Goal: Navigation & Orientation: Find specific page/section

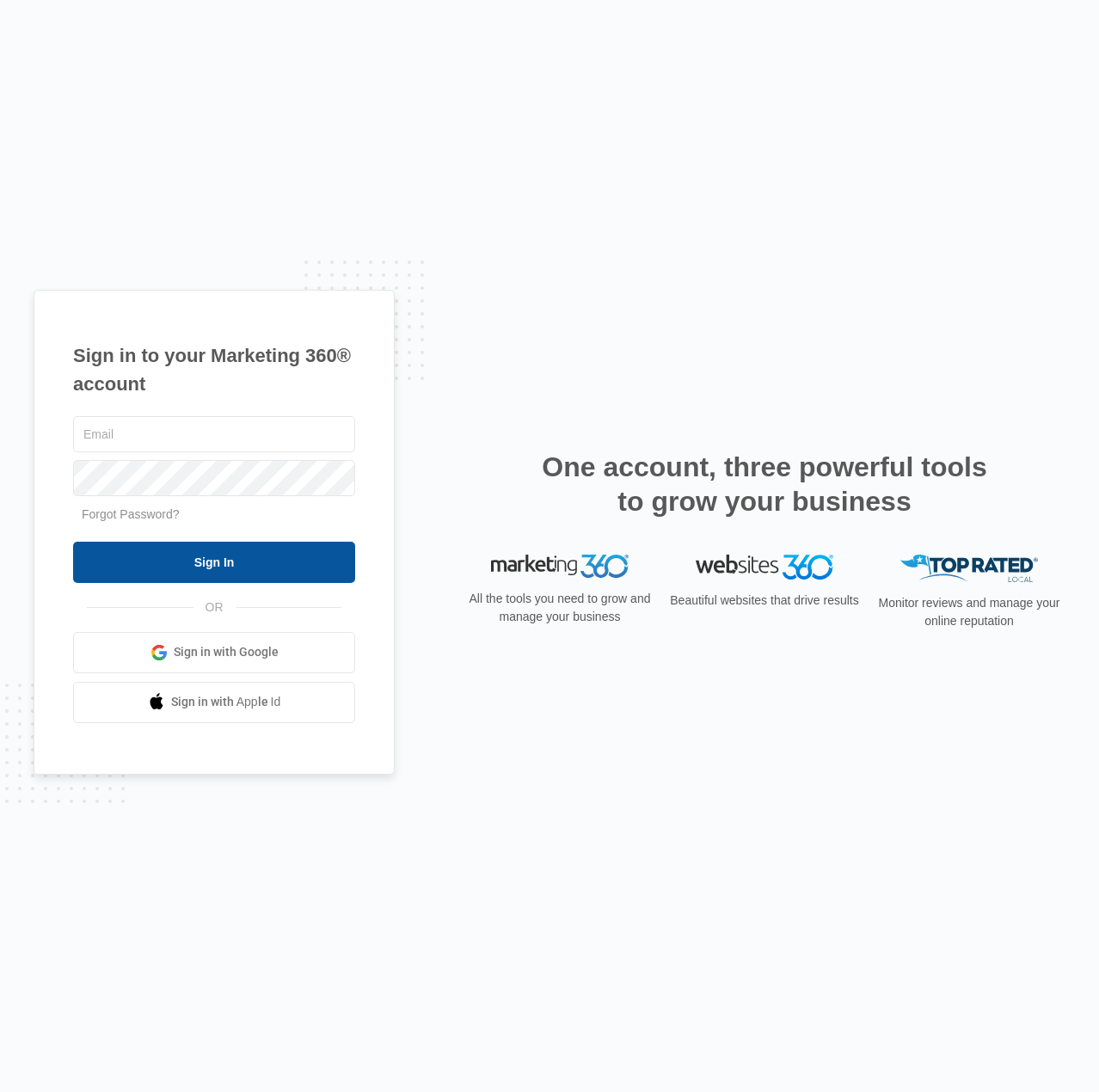
type input "[EMAIL_ADDRESS][DOMAIN_NAME]"
click at [214, 558] on input "Sign In" at bounding box center [214, 561] width 282 height 41
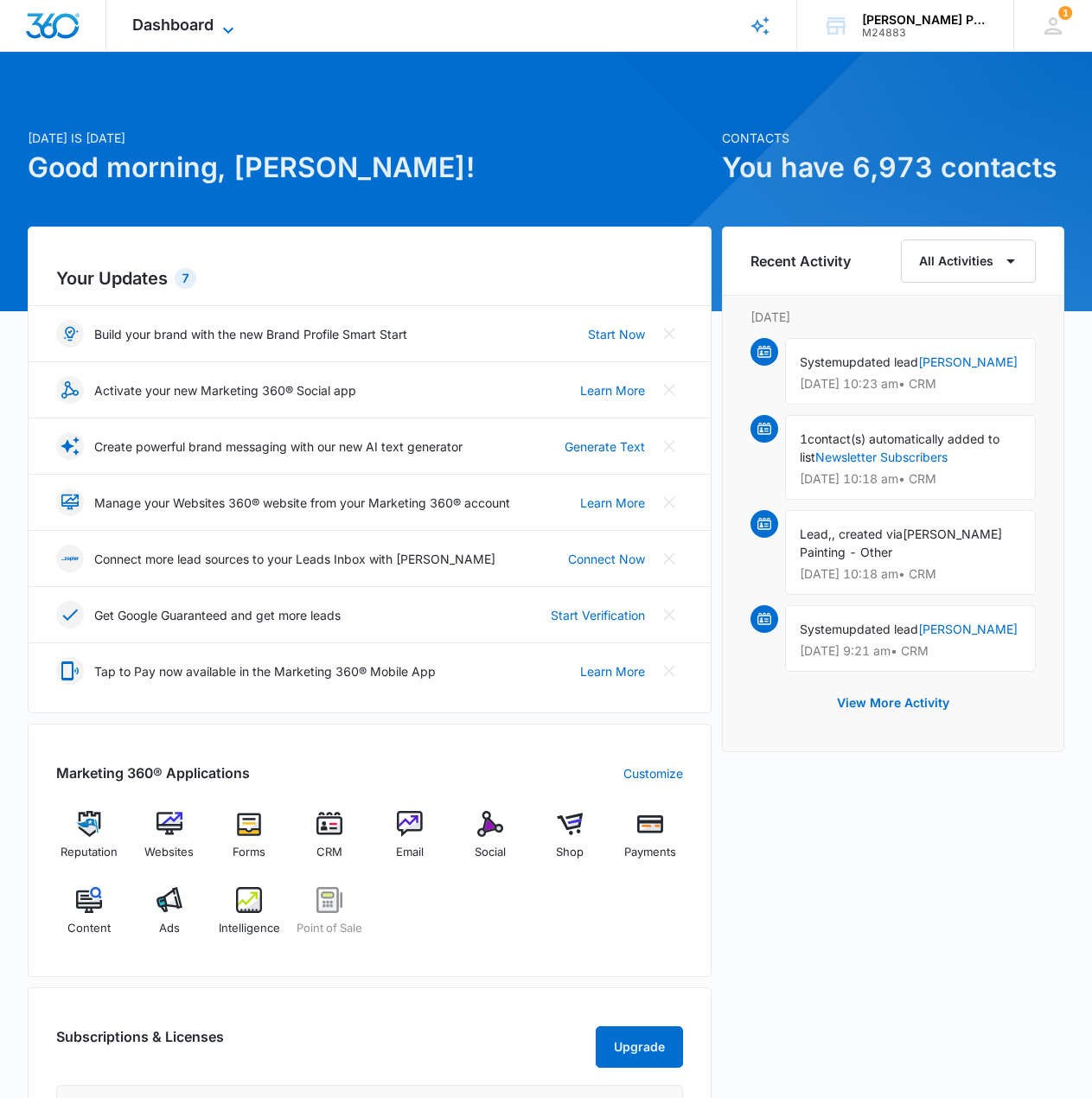
click at [223, 24] on icon at bounding box center [228, 31] width 21 height 21
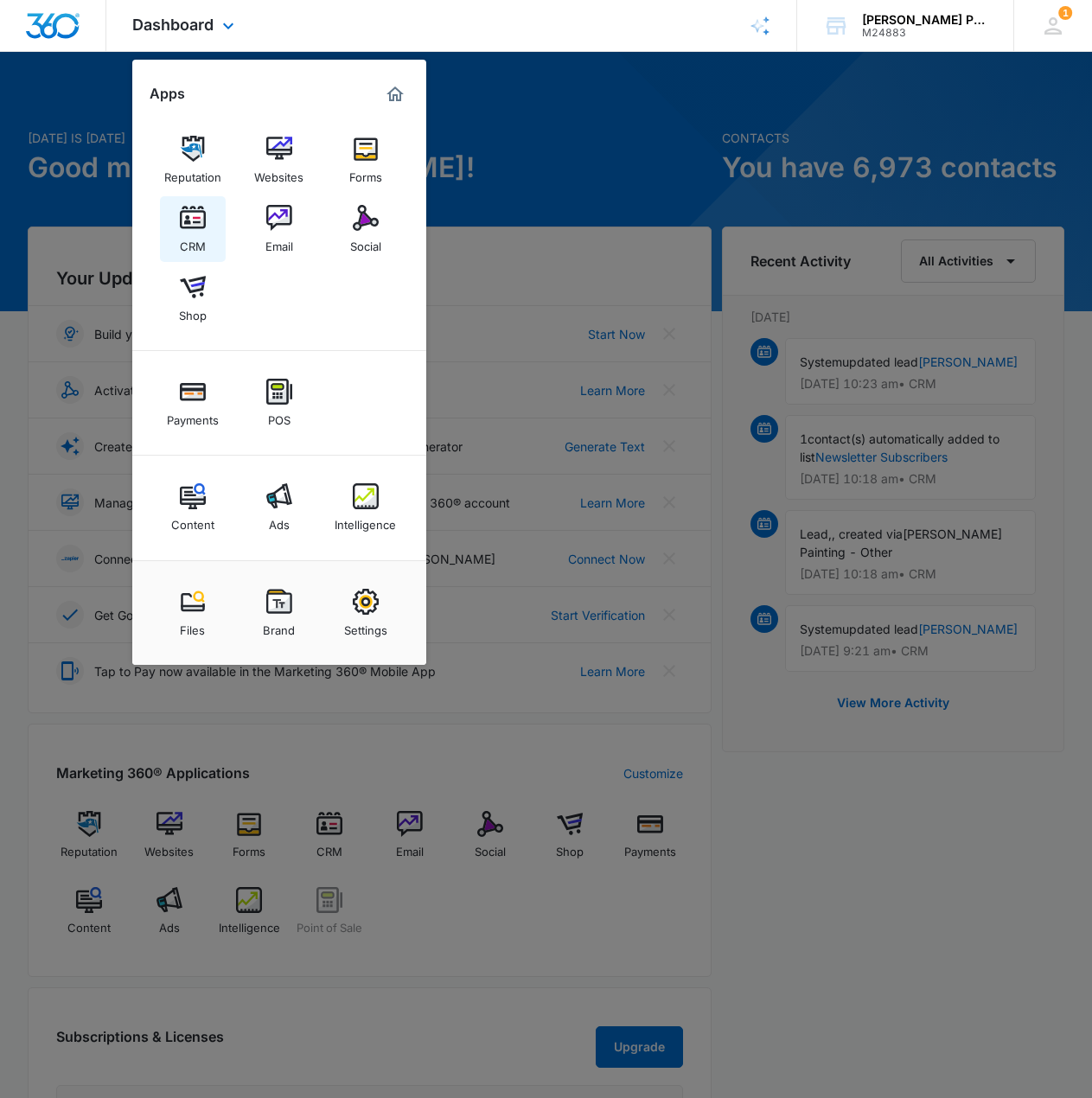
click at [183, 223] on img at bounding box center [192, 217] width 26 height 26
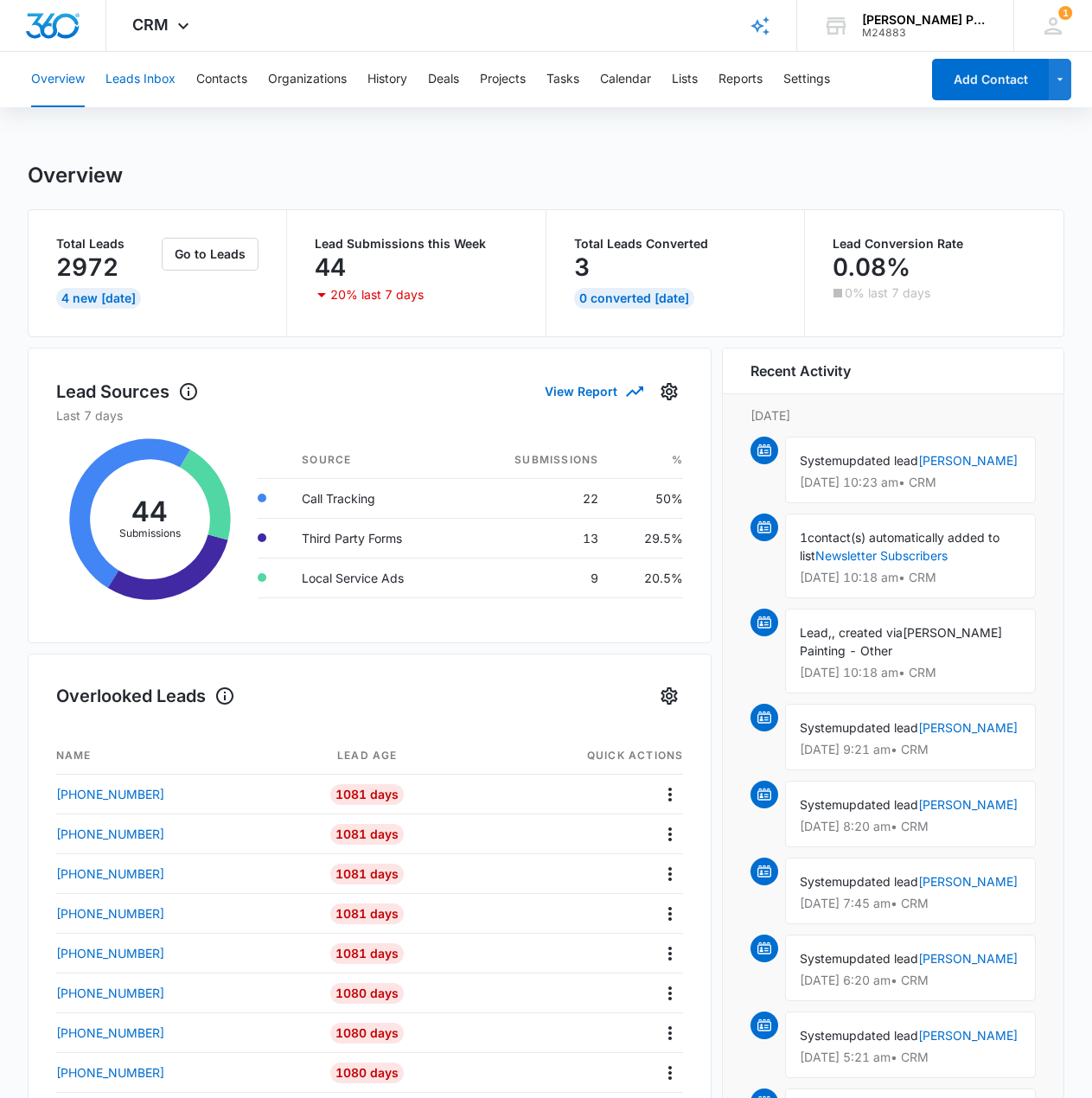
click at [146, 74] on button "Leads Inbox" at bounding box center [140, 80] width 70 height 56
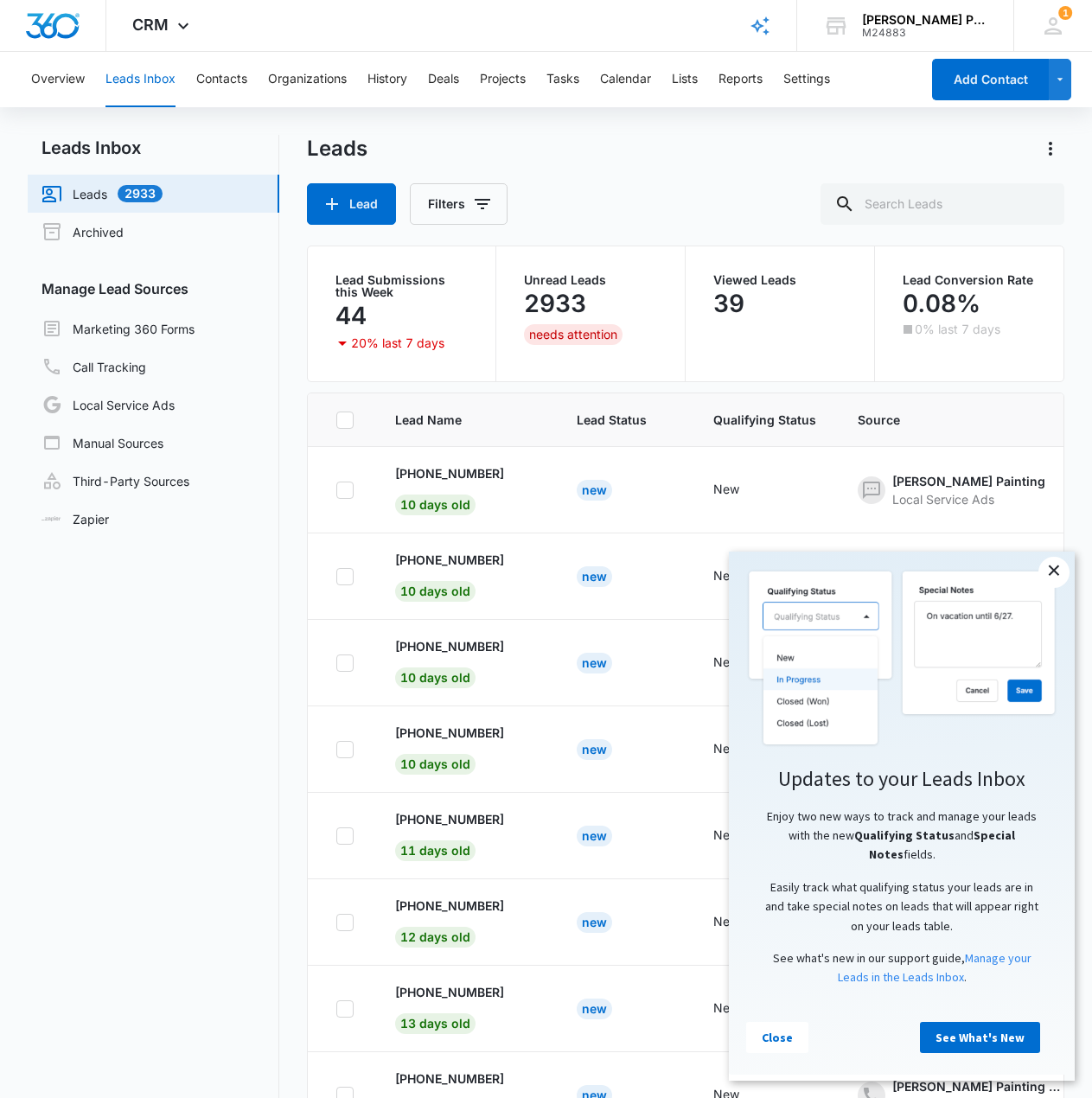
click at [1052, 569] on link "×" at bounding box center [1054, 572] width 31 height 31
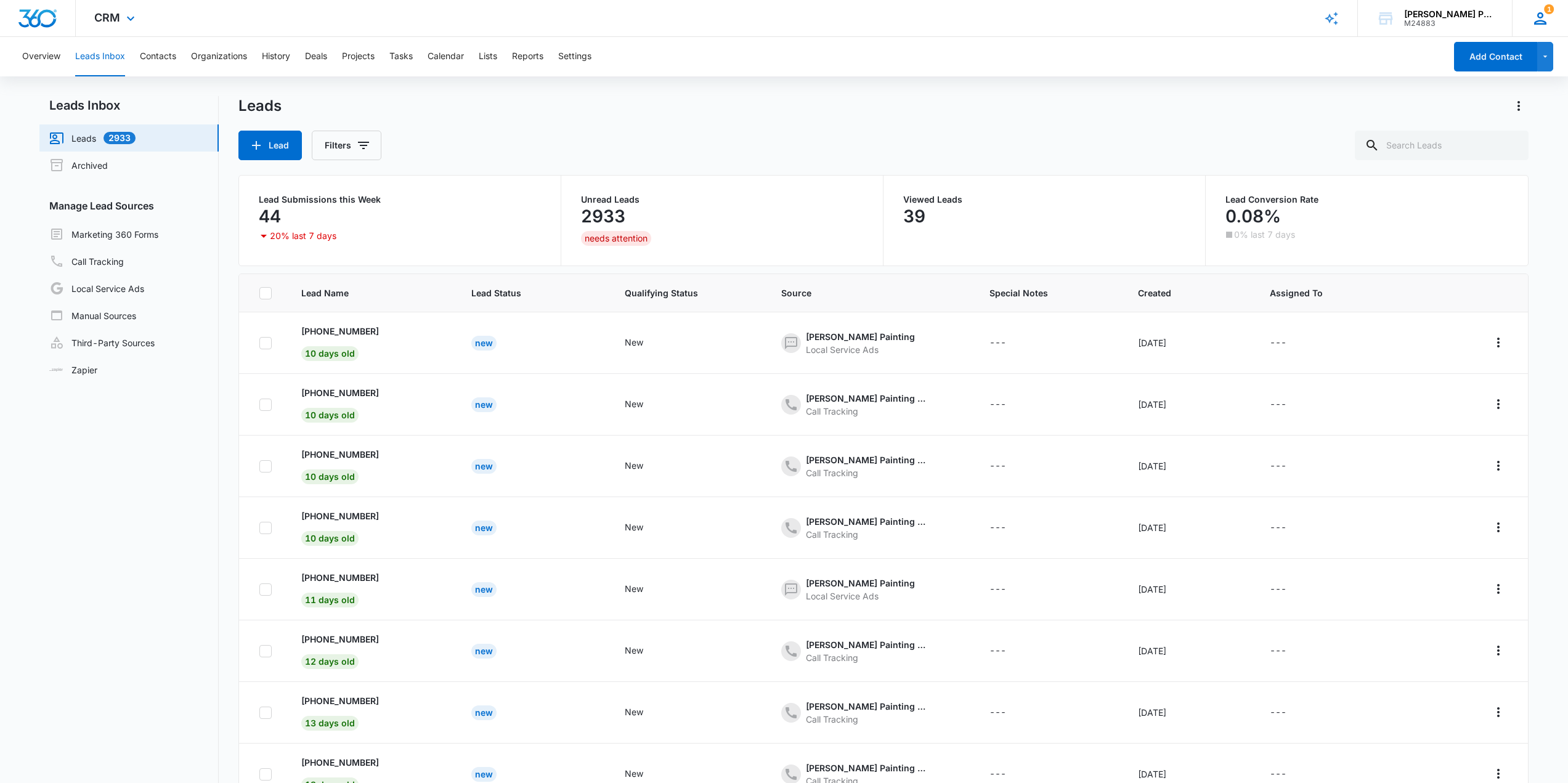
click at [786, 14] on span "1" at bounding box center [1548, 9] width 10 height 10
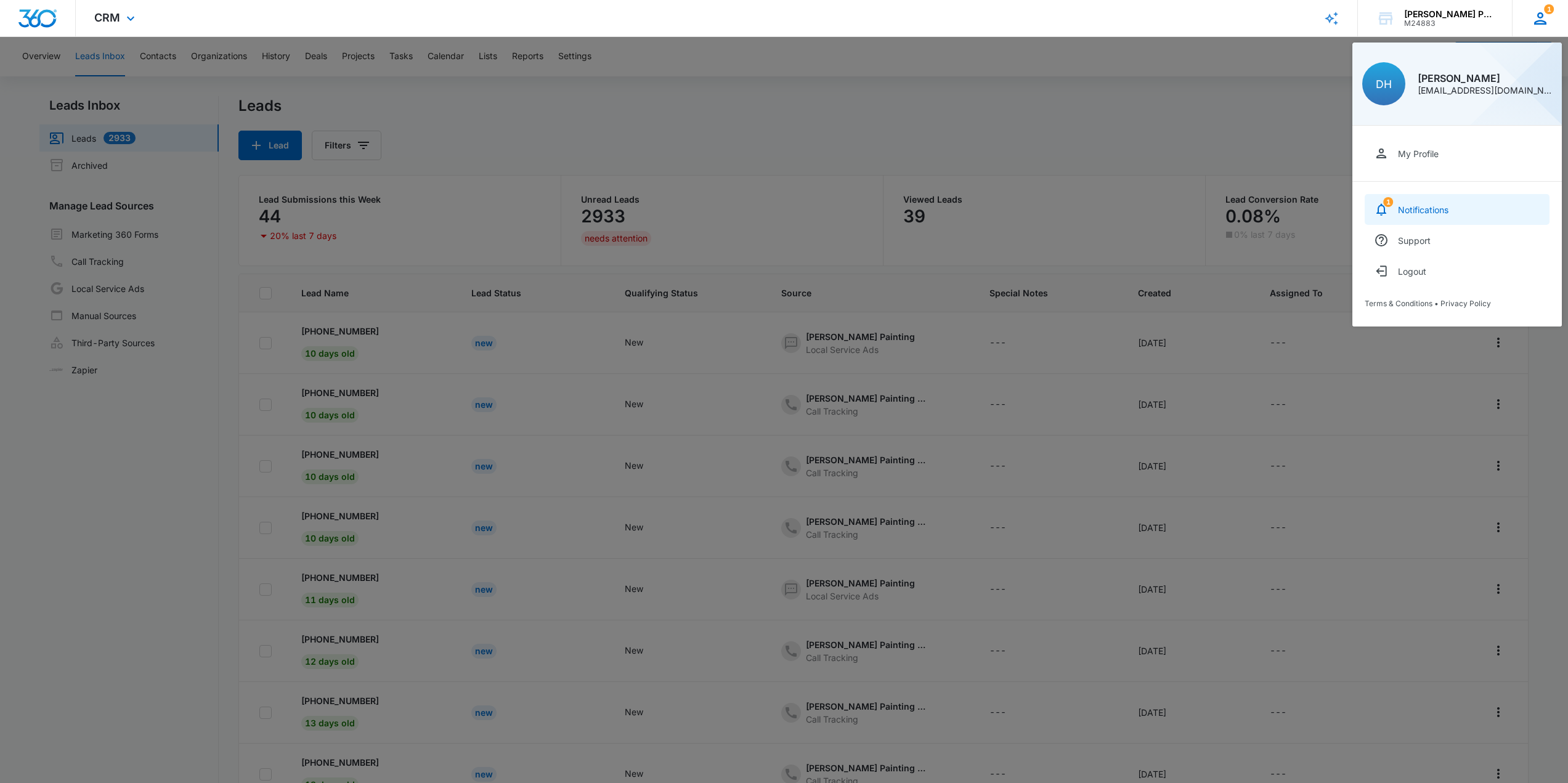
click at [786, 211] on div "Notifications" at bounding box center [1423, 209] width 51 height 10
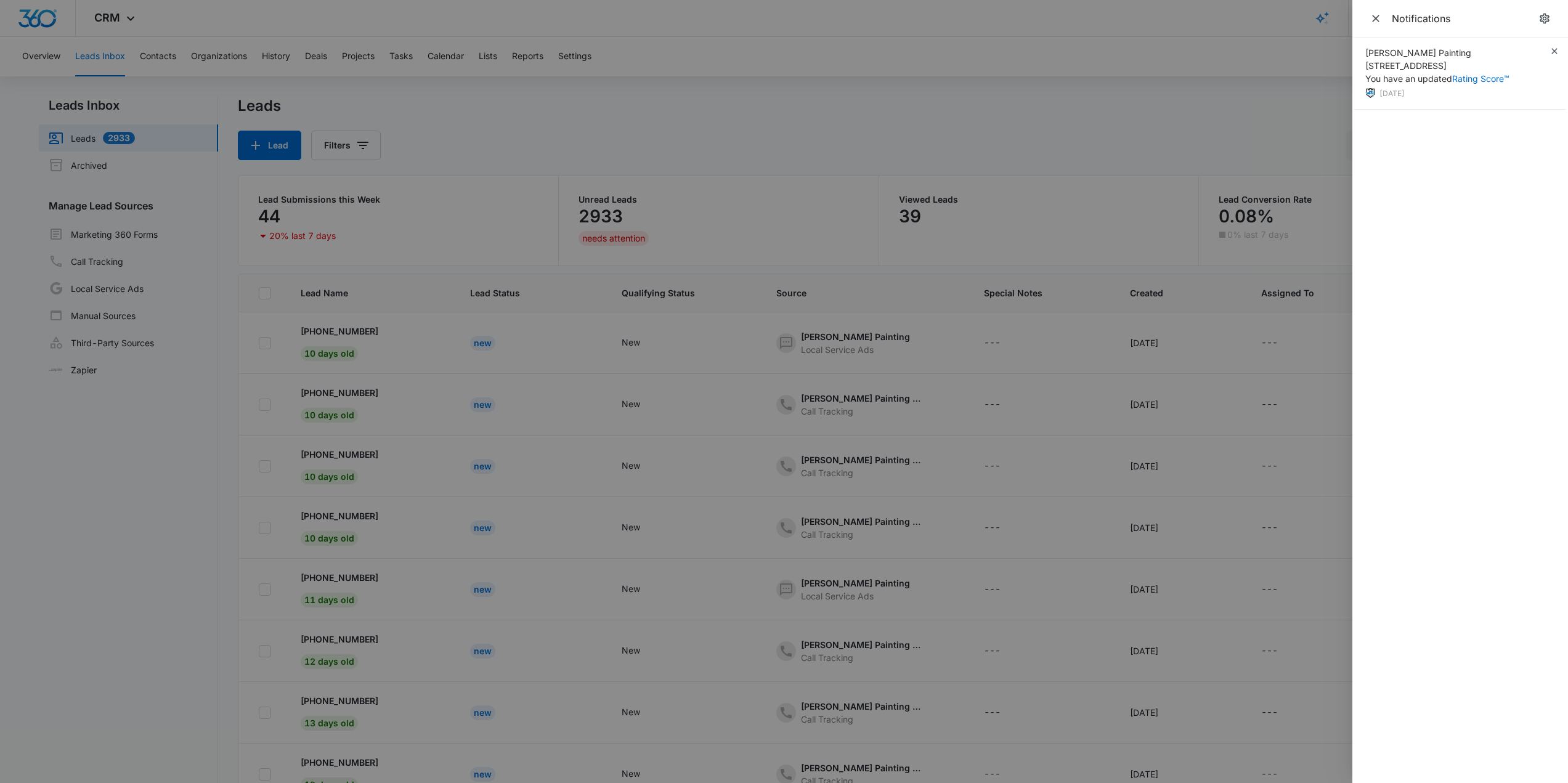
click at [786, 94] on div at bounding box center [784, 391] width 1568 height 783
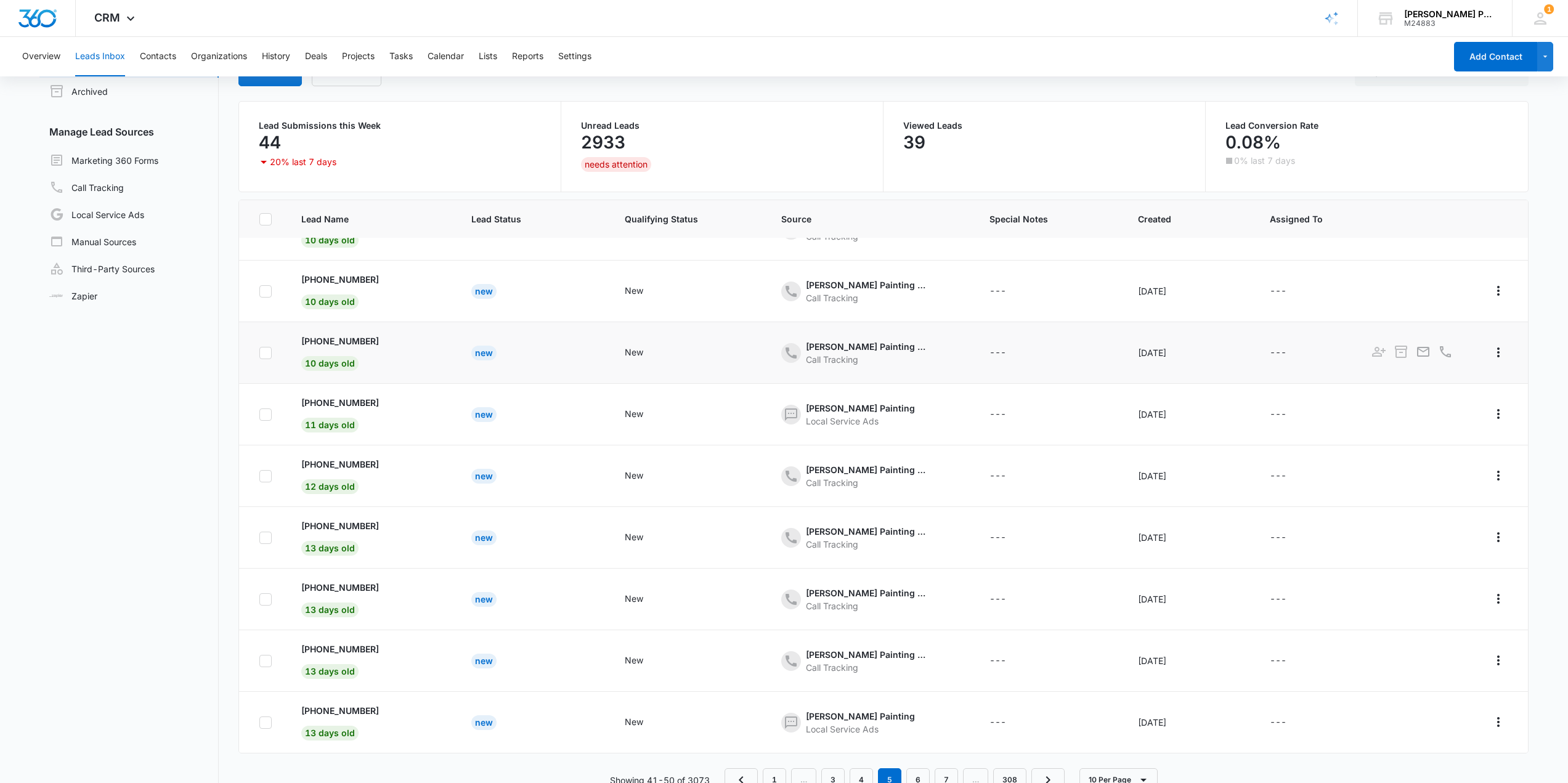
scroll to position [97, 0]
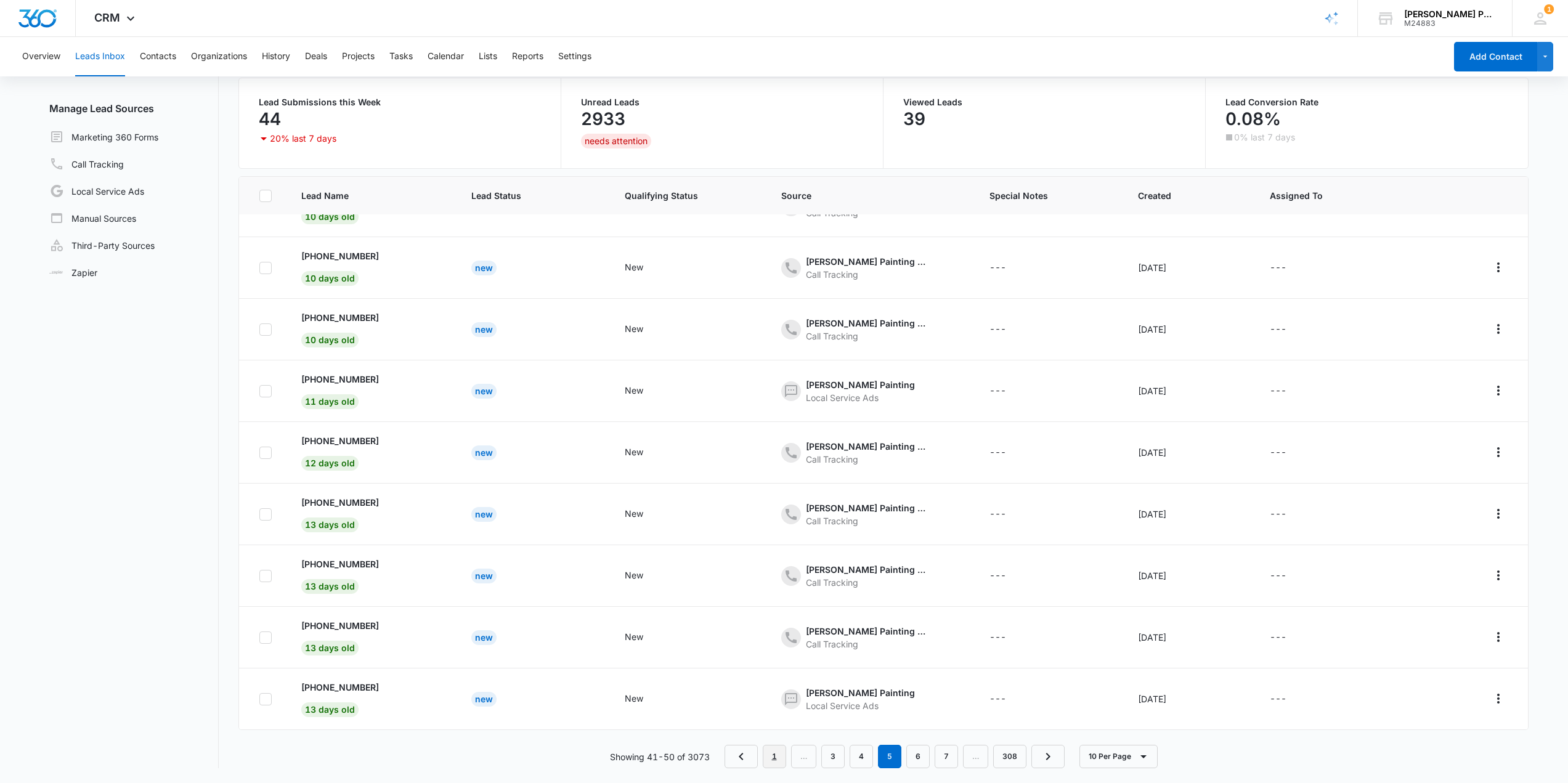
click at [775, 751] on link "1" at bounding box center [774, 756] width 23 height 23
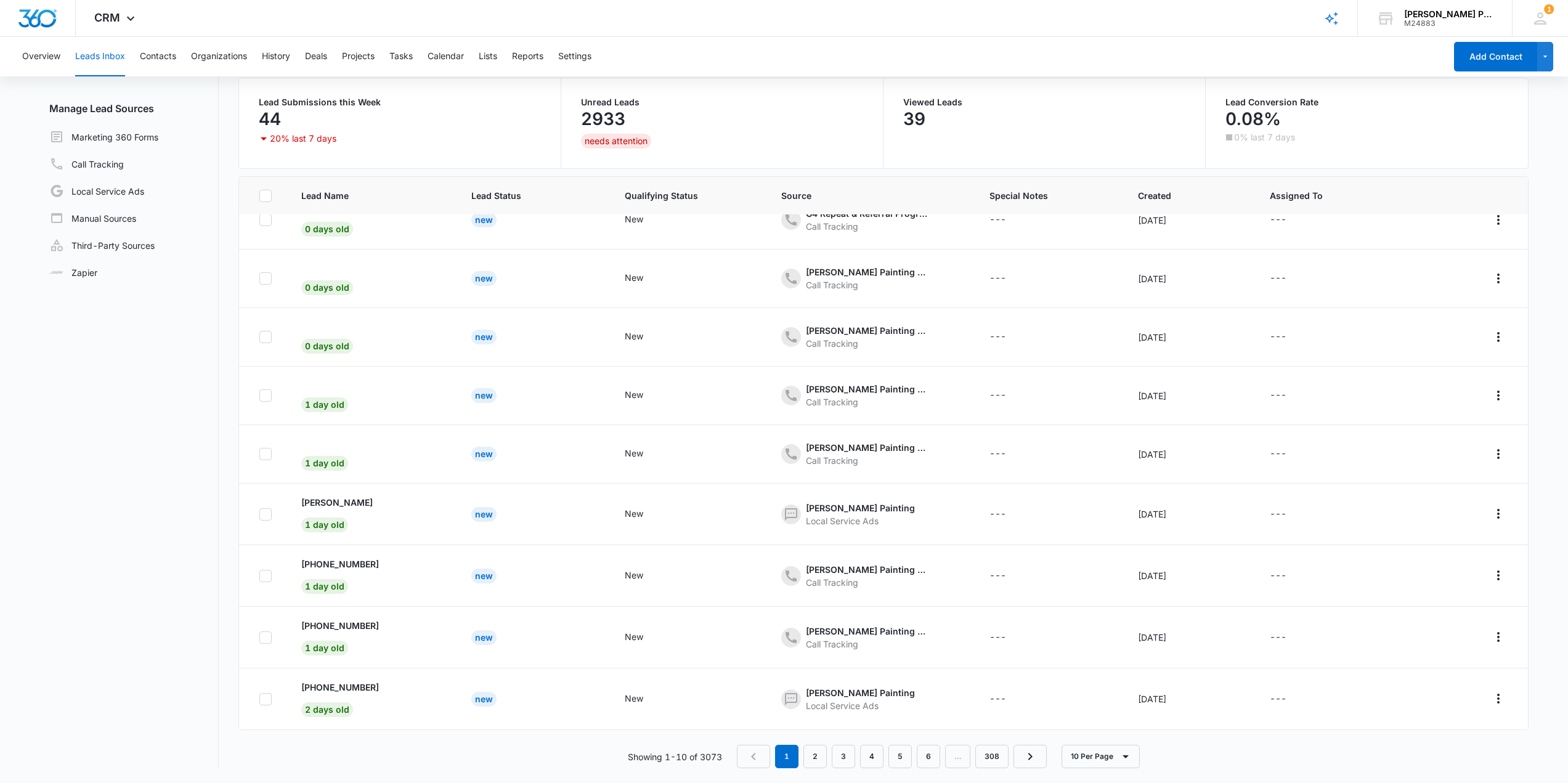
click at [786, 760] on div "Showing 1-10 of 3073 1 2 3 4 5 6 … 308 10 Per Page" at bounding box center [883, 756] width 1290 height 23
click at [741, 707] on td "New" at bounding box center [688, 699] width 156 height 62
click at [512, 698] on td "New" at bounding box center [533, 699] width 153 height 62
click at [85, 165] on link "Call Tracking" at bounding box center [86, 164] width 75 height 15
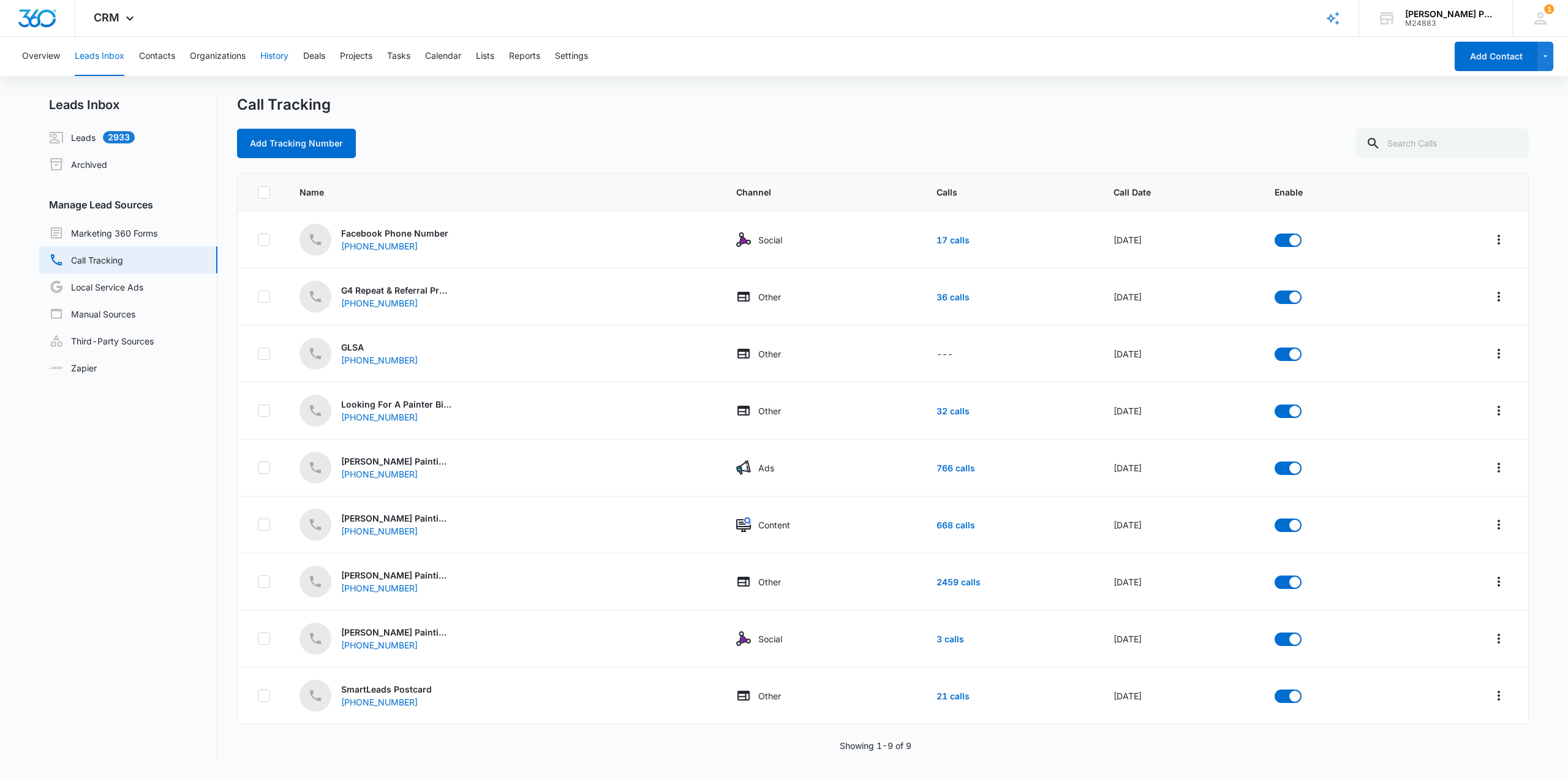
click at [271, 55] on button "History" at bounding box center [274, 56] width 28 height 39
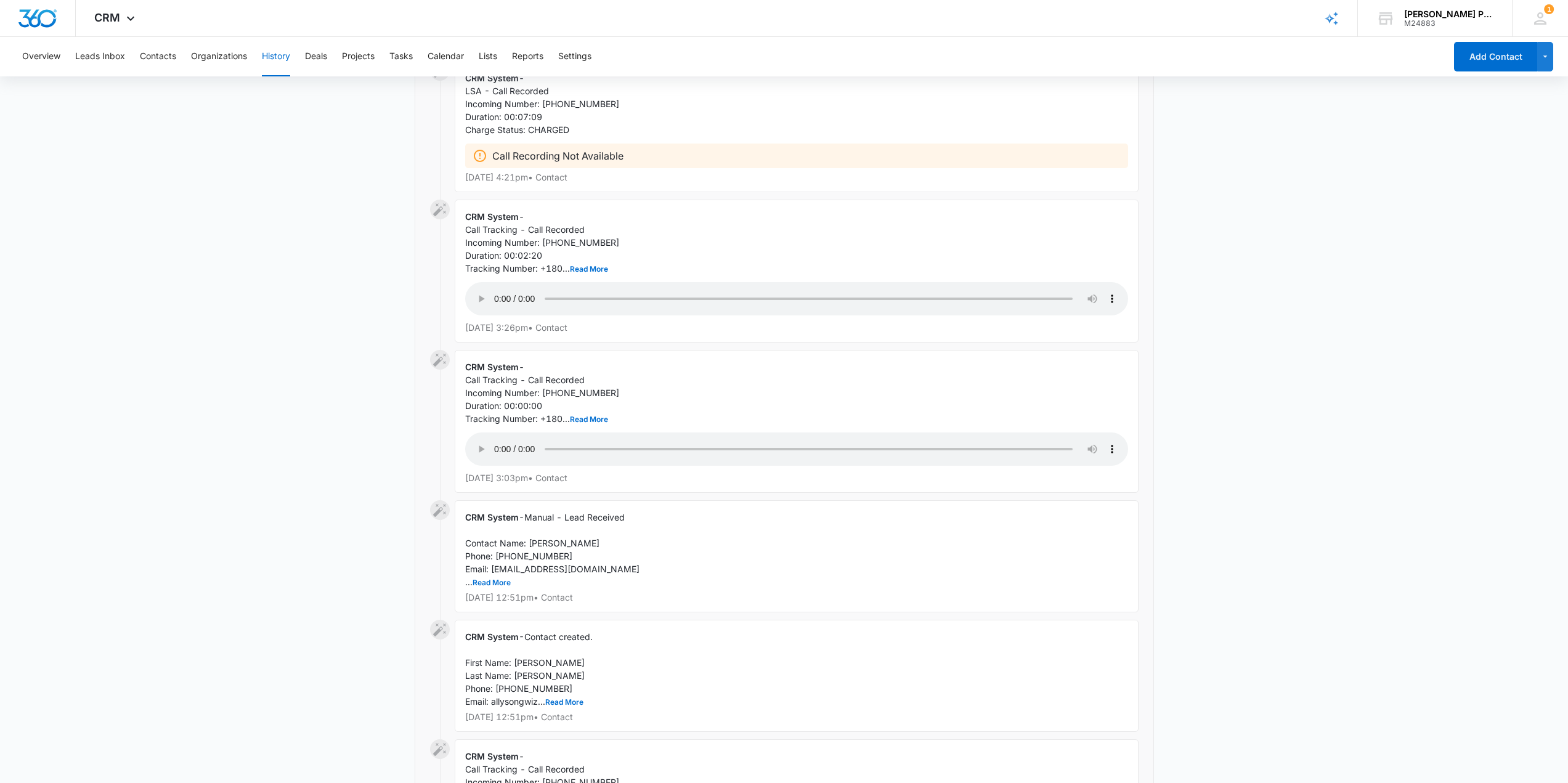
scroll to position [4437, 0]
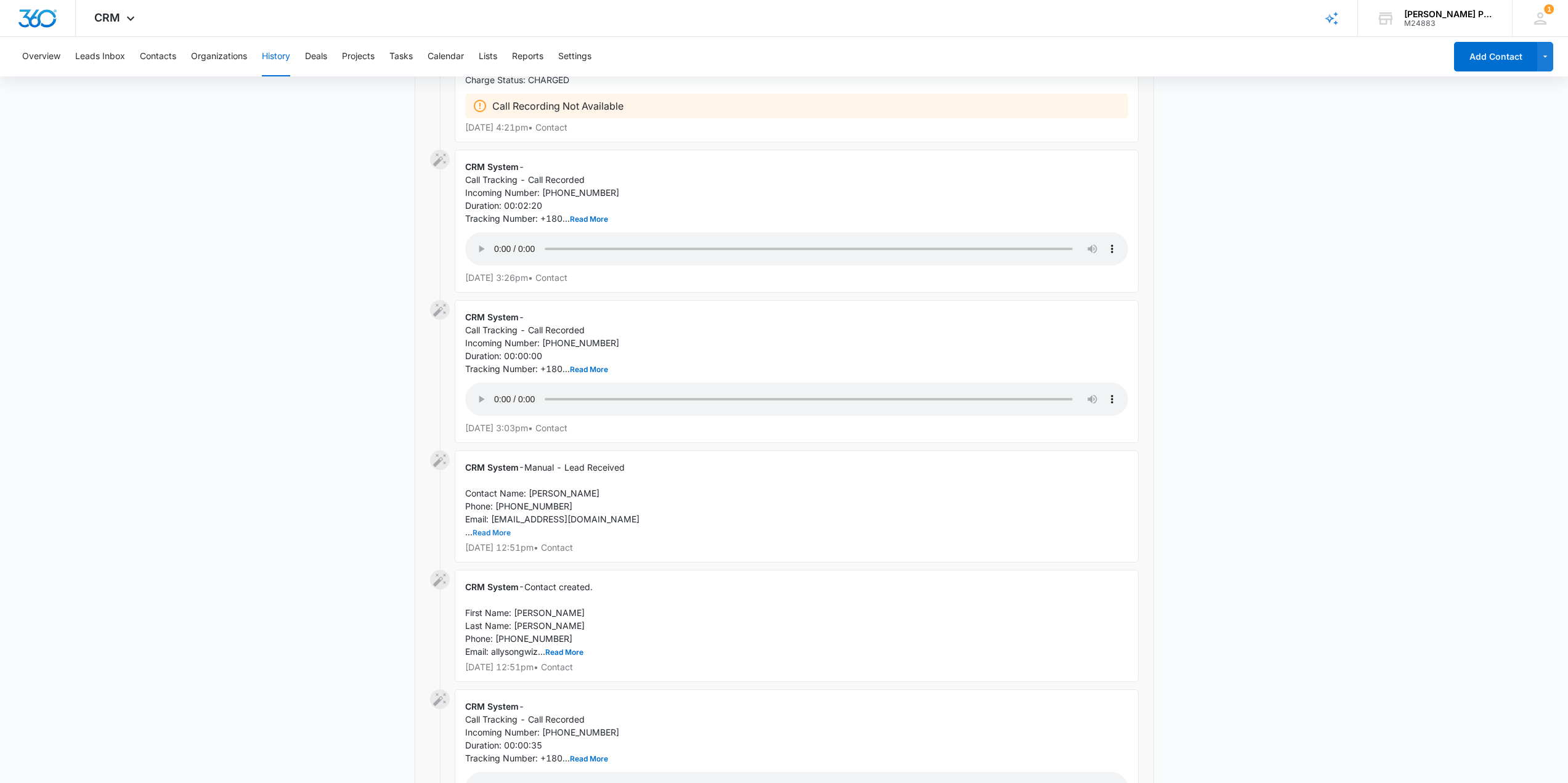
click at [490, 537] on button "Read More" at bounding box center [492, 533] width 38 height 8
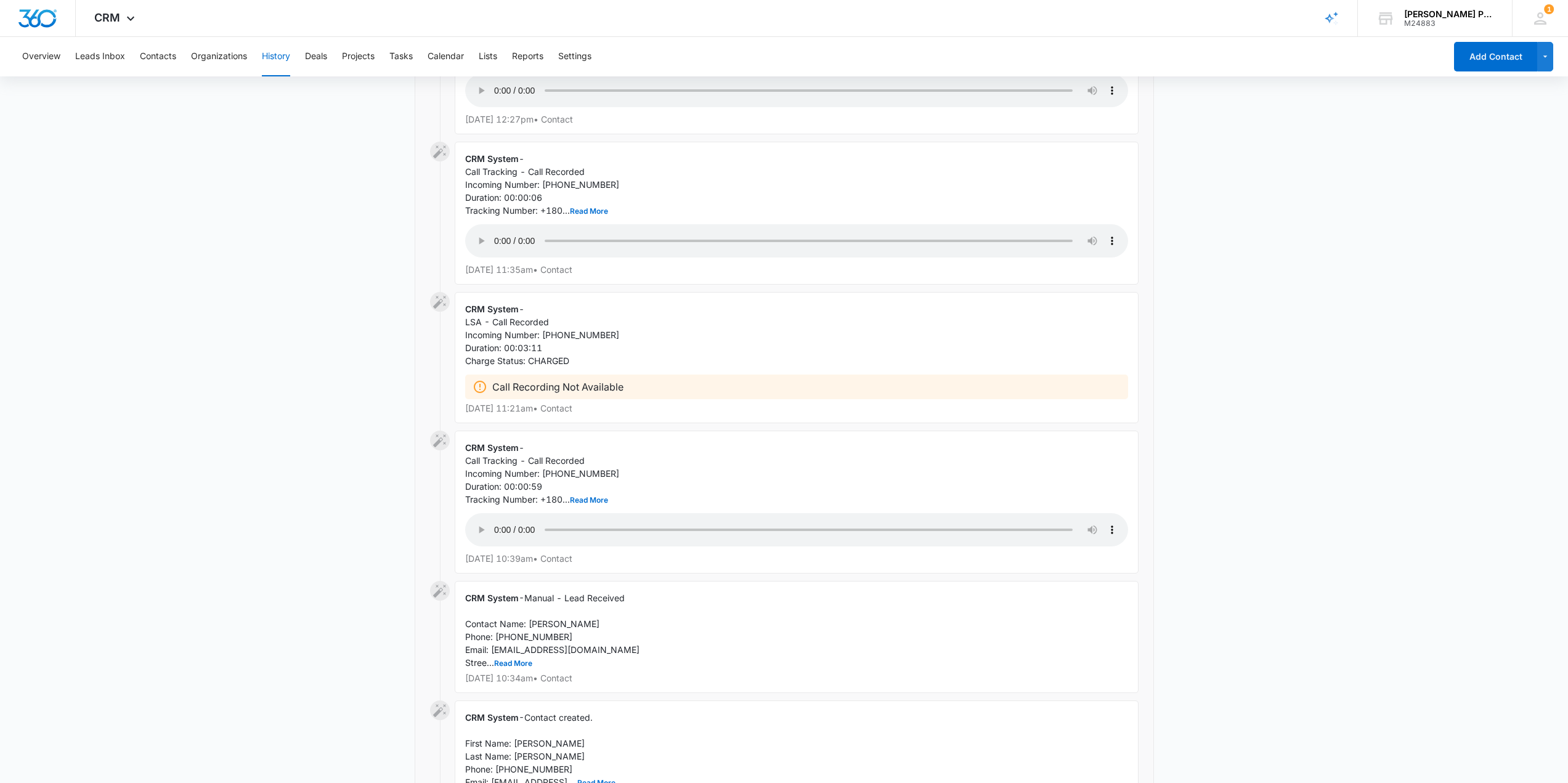
scroll to position [5238, 0]
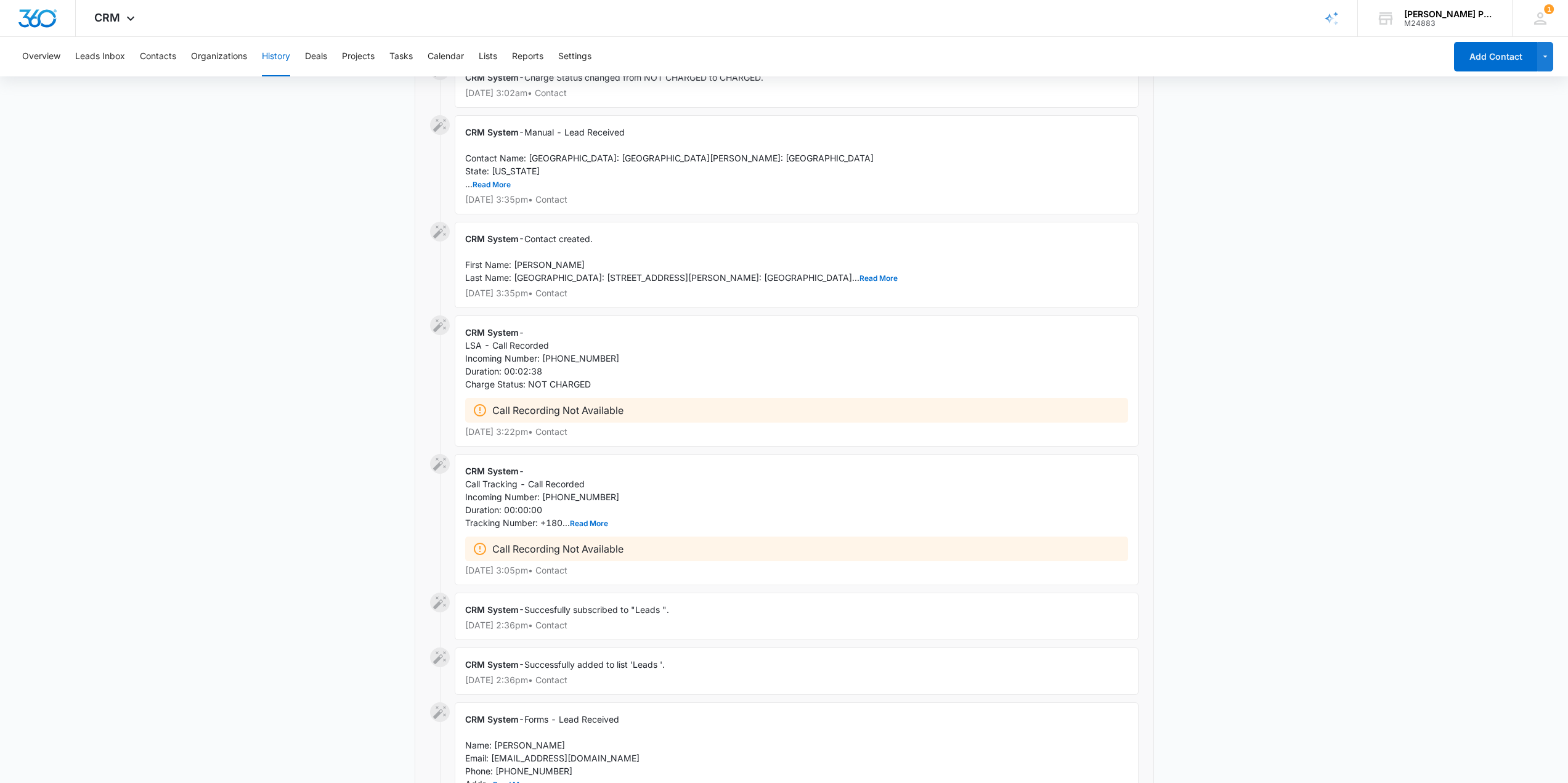
scroll to position [7587, 0]
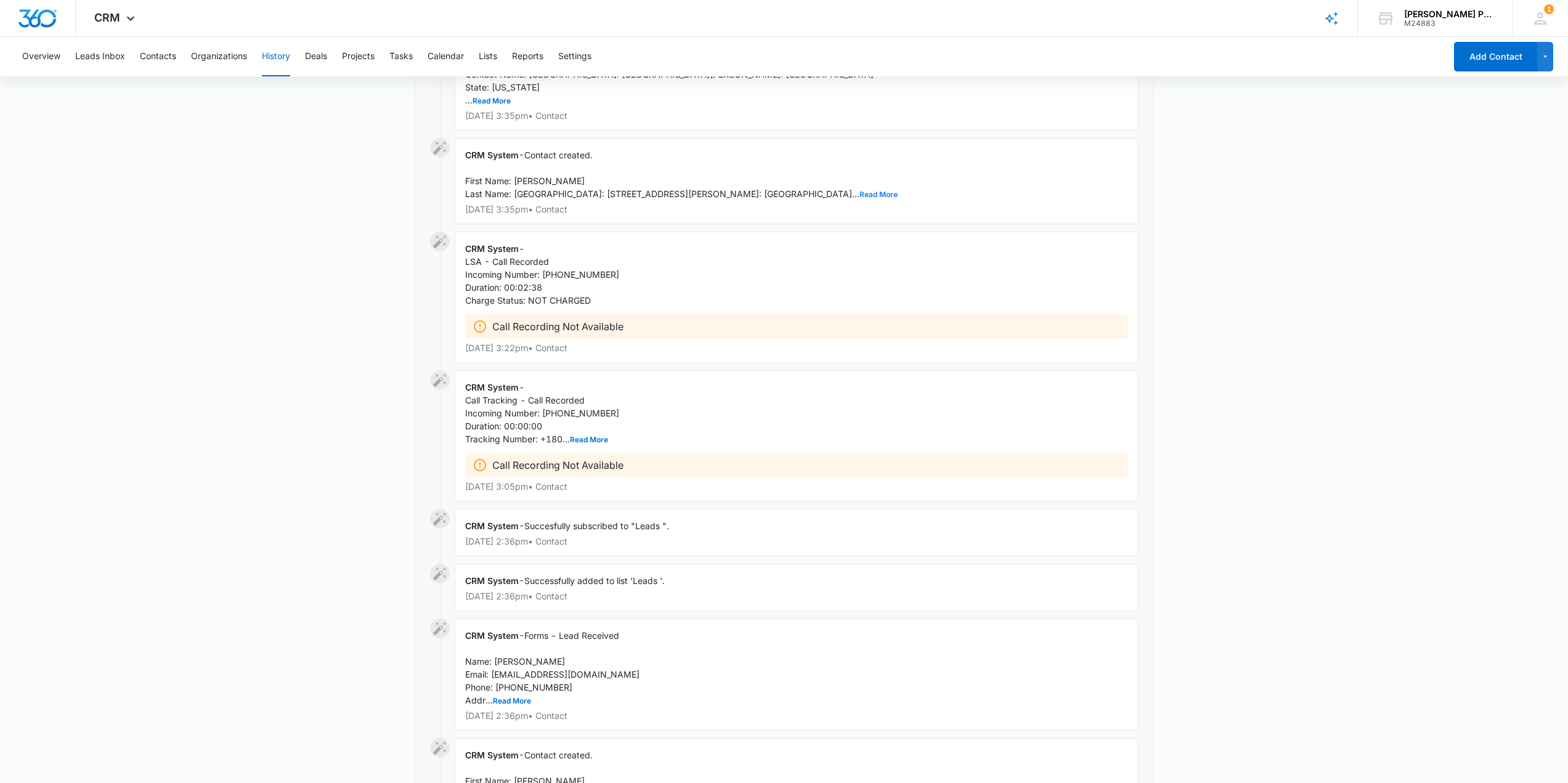
click at [786, 198] on button "Read More" at bounding box center [879, 194] width 38 height 8
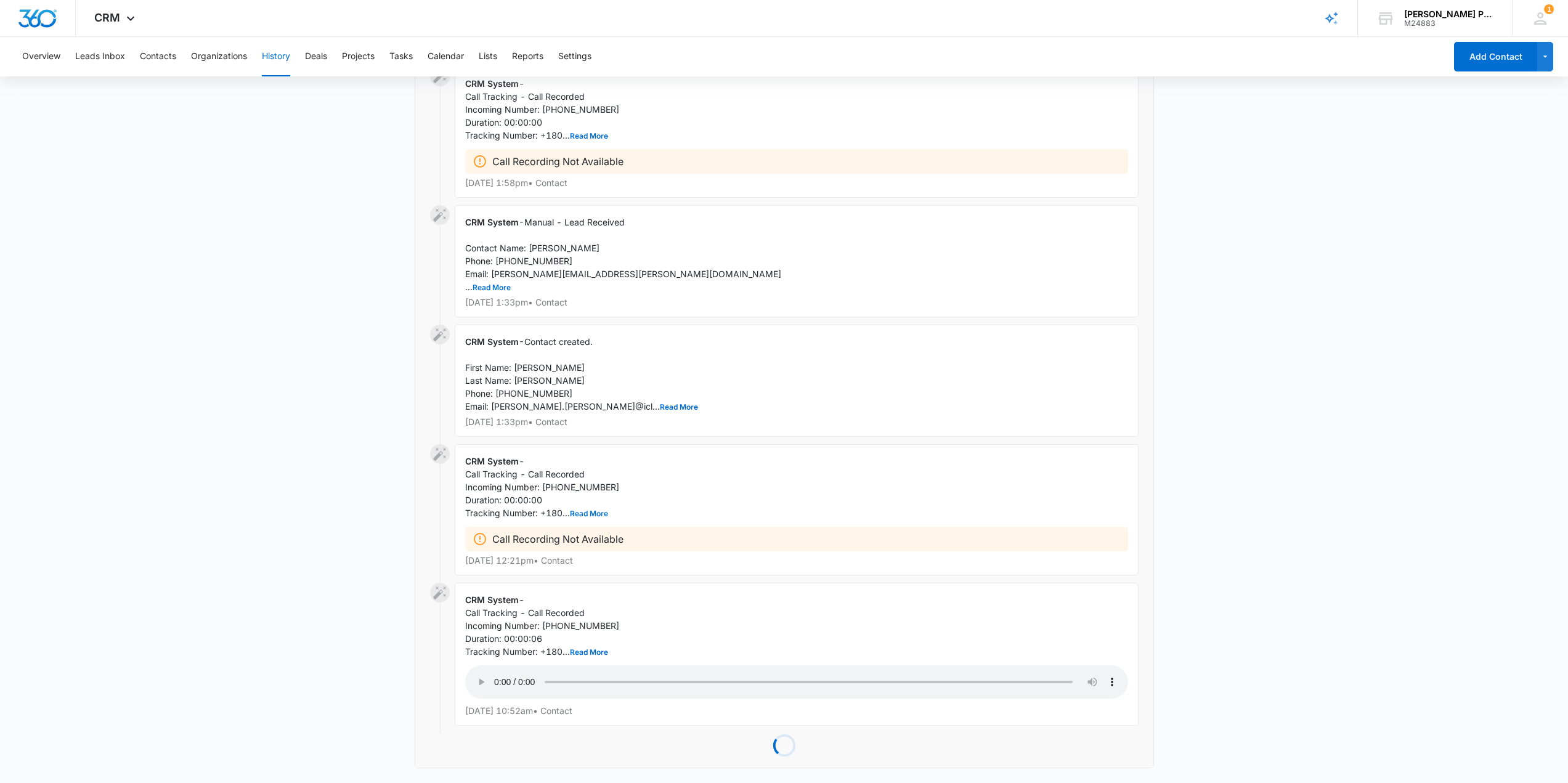
scroll to position [9655, 0]
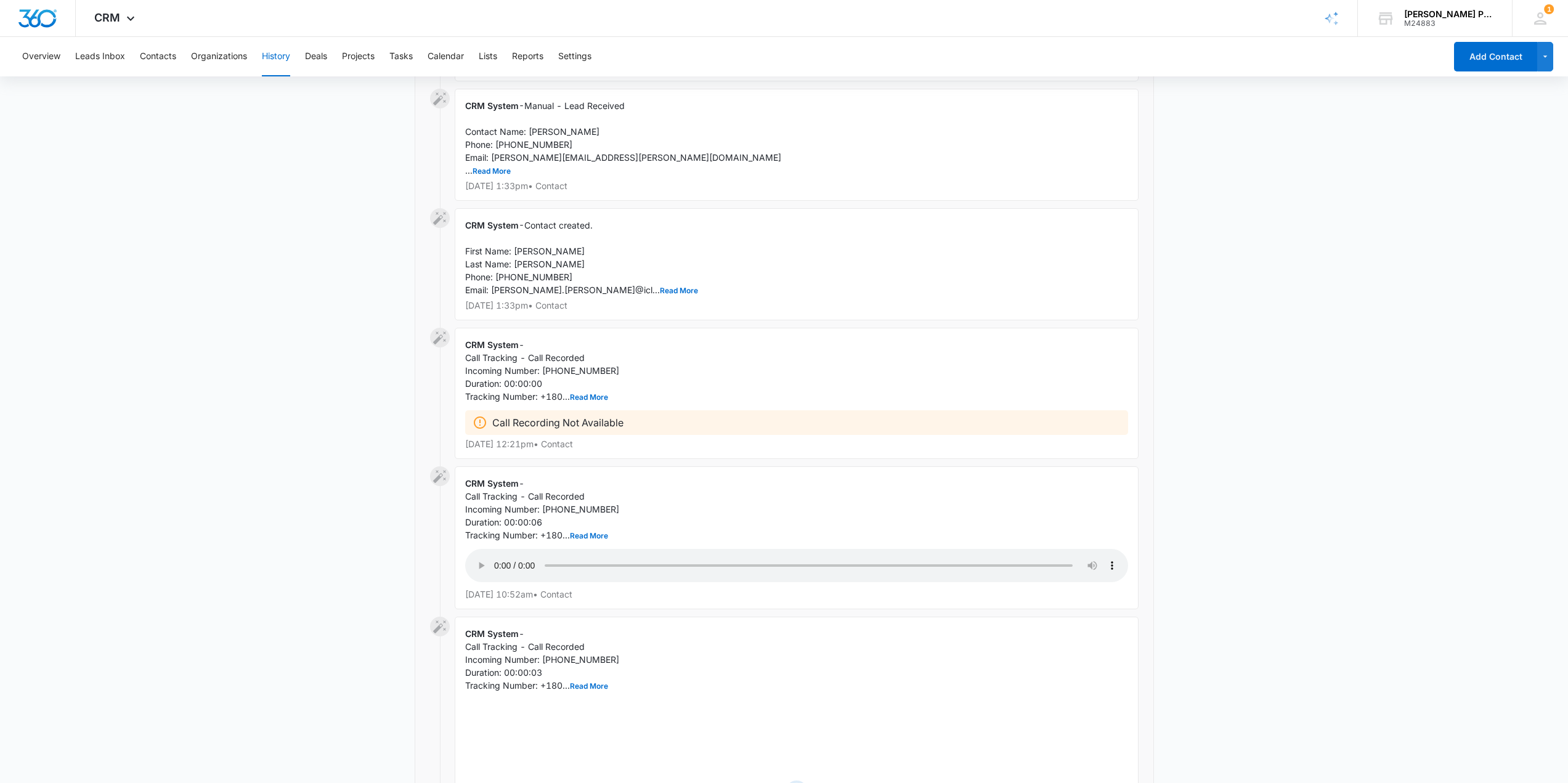
click at [439, 483] on icon at bounding box center [438, 476] width 13 height 13
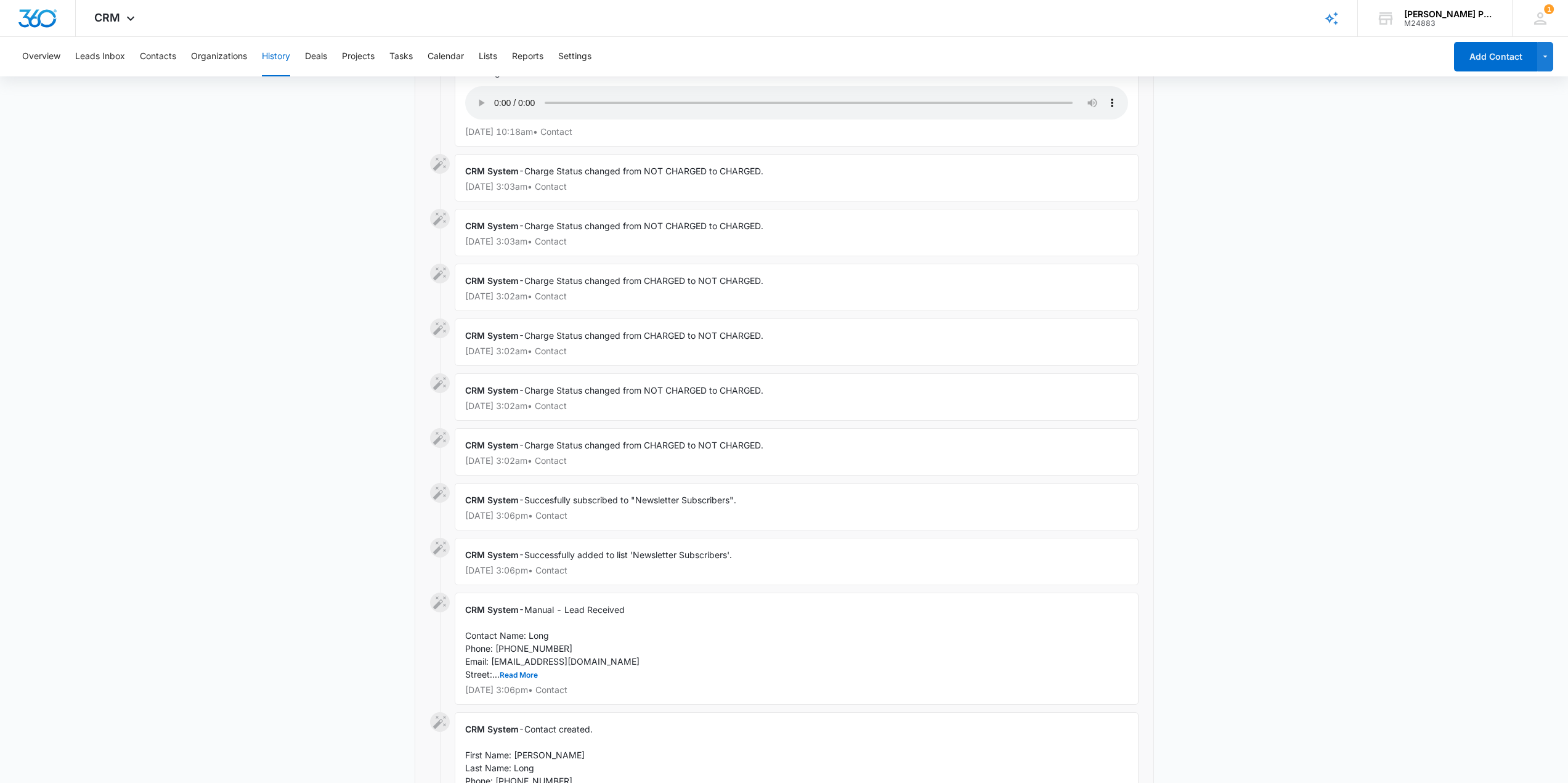
scroll to position [292, 0]
click at [118, 58] on button "Leads Inbox" at bounding box center [100, 57] width 50 height 40
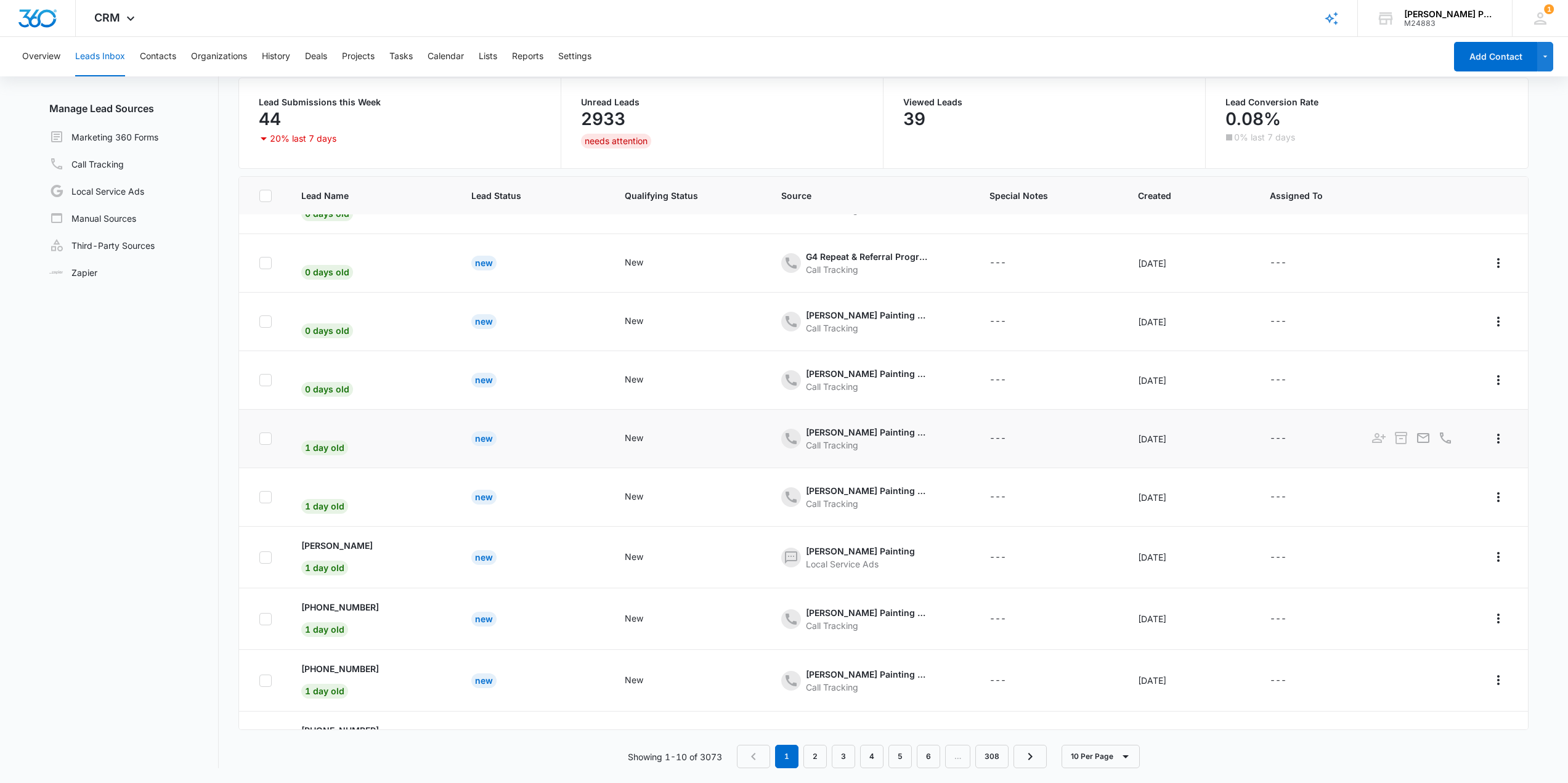
scroll to position [85, 0]
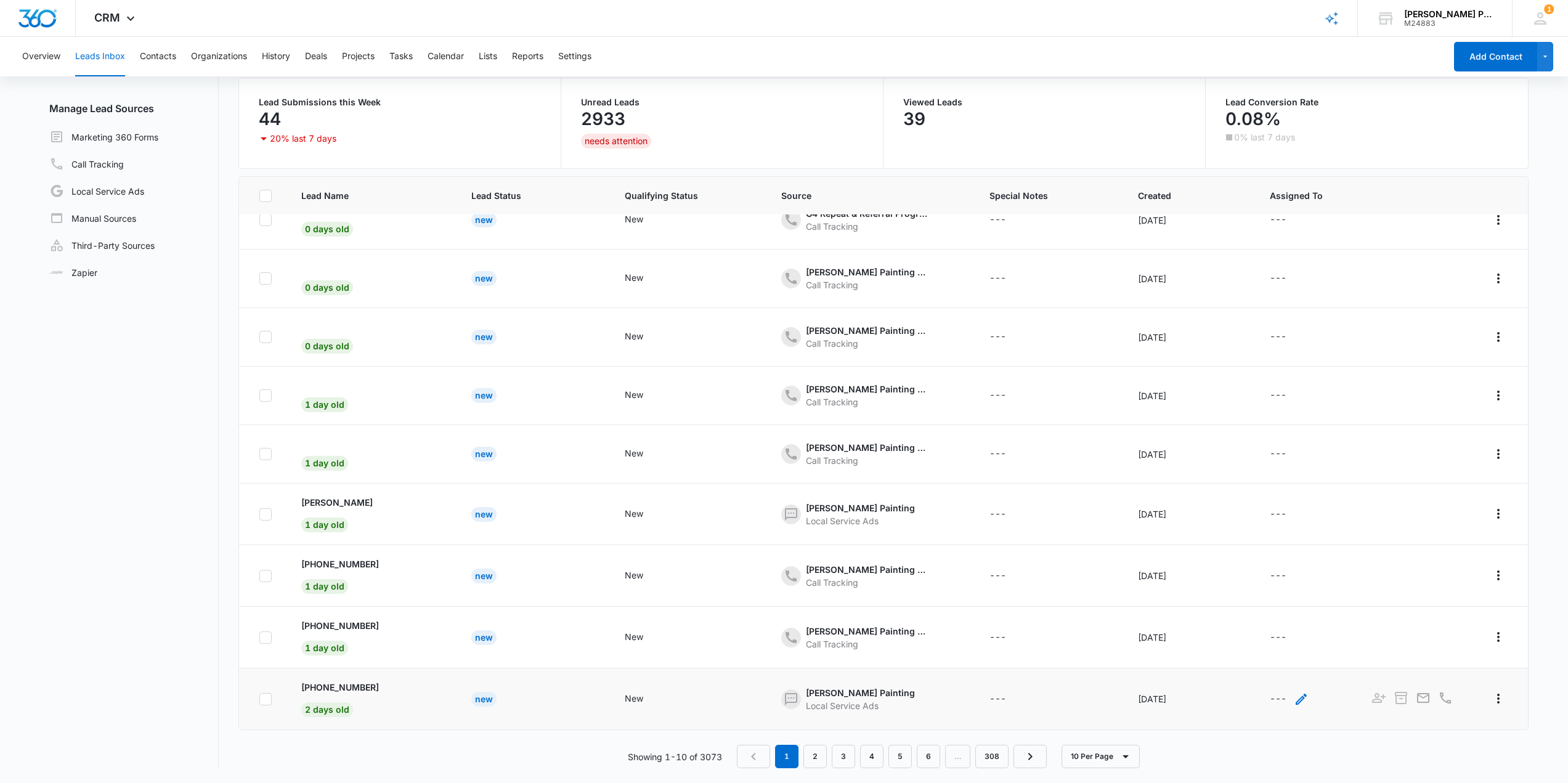
click at [786, 700] on div "---" at bounding box center [1278, 700] width 16 height 15
click at [786, 702] on div "---" at bounding box center [1048, 700] width 118 height 15
click at [786, 700] on icon "Actions" at bounding box center [1498, 699] width 15 height 15
click at [786, 697] on div "[DATE]" at bounding box center [1189, 698] width 103 height 13
click at [786, 708] on div "[PERSON_NAME] Painting Local Service Ads" at bounding box center [871, 699] width 179 height 26
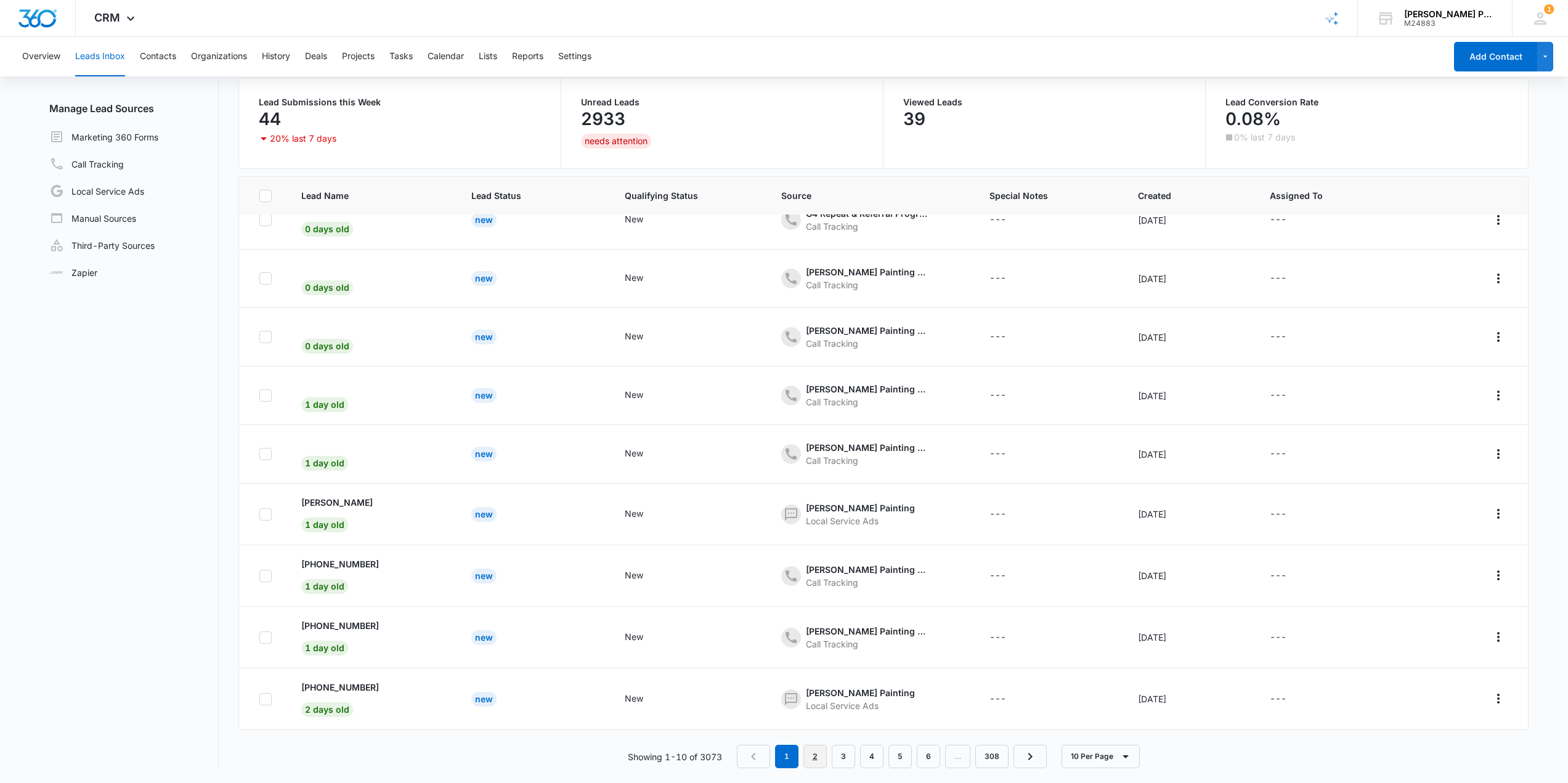
click at [786, 761] on link "2" at bounding box center [815, 756] width 23 height 23
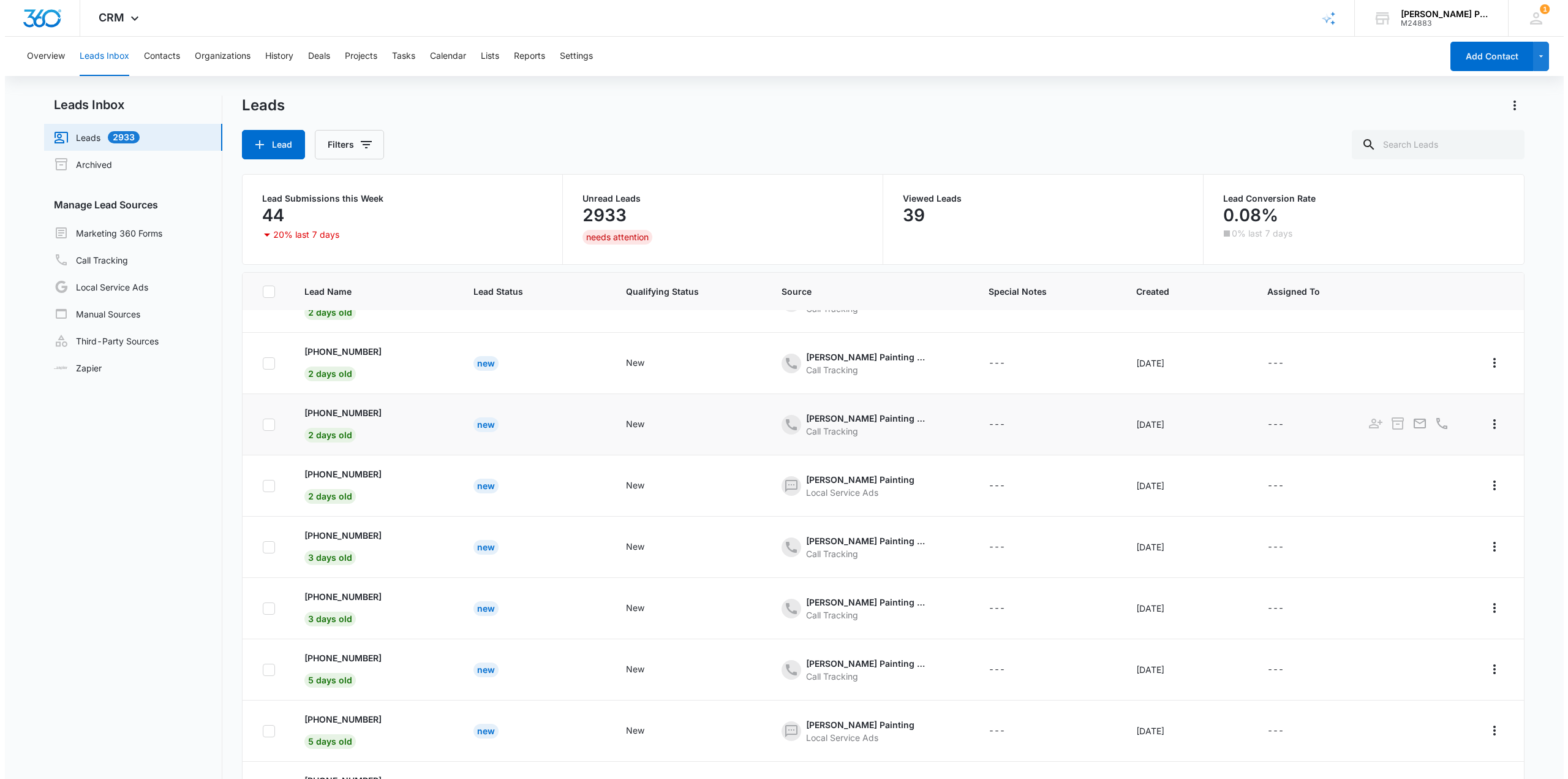
scroll to position [0, 0]
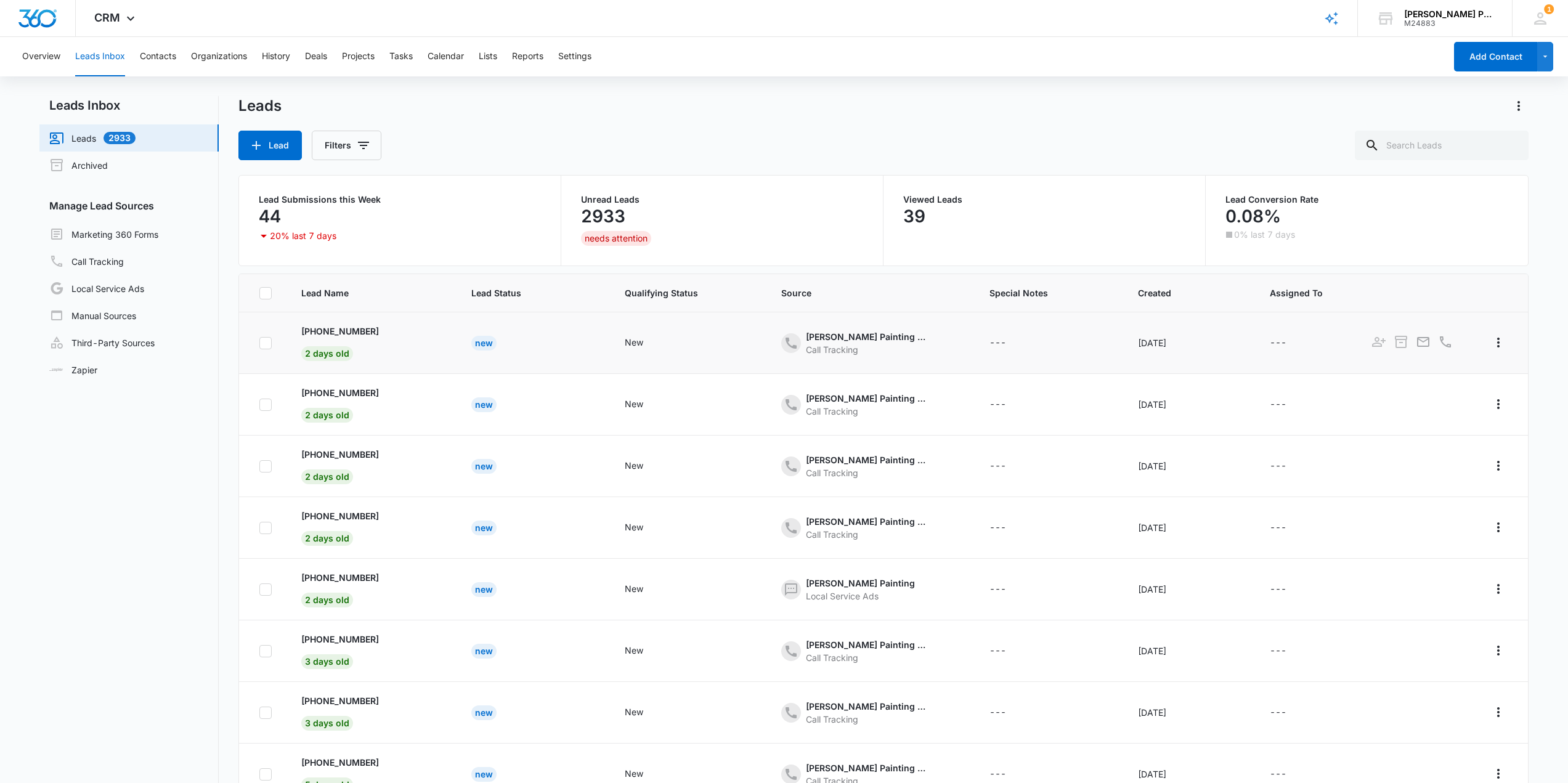
click at [721, 347] on div "New" at bounding box center [687, 343] width 127 height 15
click at [630, 356] on td "New" at bounding box center [688, 343] width 156 height 62
click at [582, 356] on td "New" at bounding box center [533, 343] width 153 height 62
click at [441, 336] on td "[PHONE_NUMBER] 2 days old" at bounding box center [372, 343] width 171 height 62
click at [96, 258] on link "Call Tracking" at bounding box center [86, 261] width 75 height 15
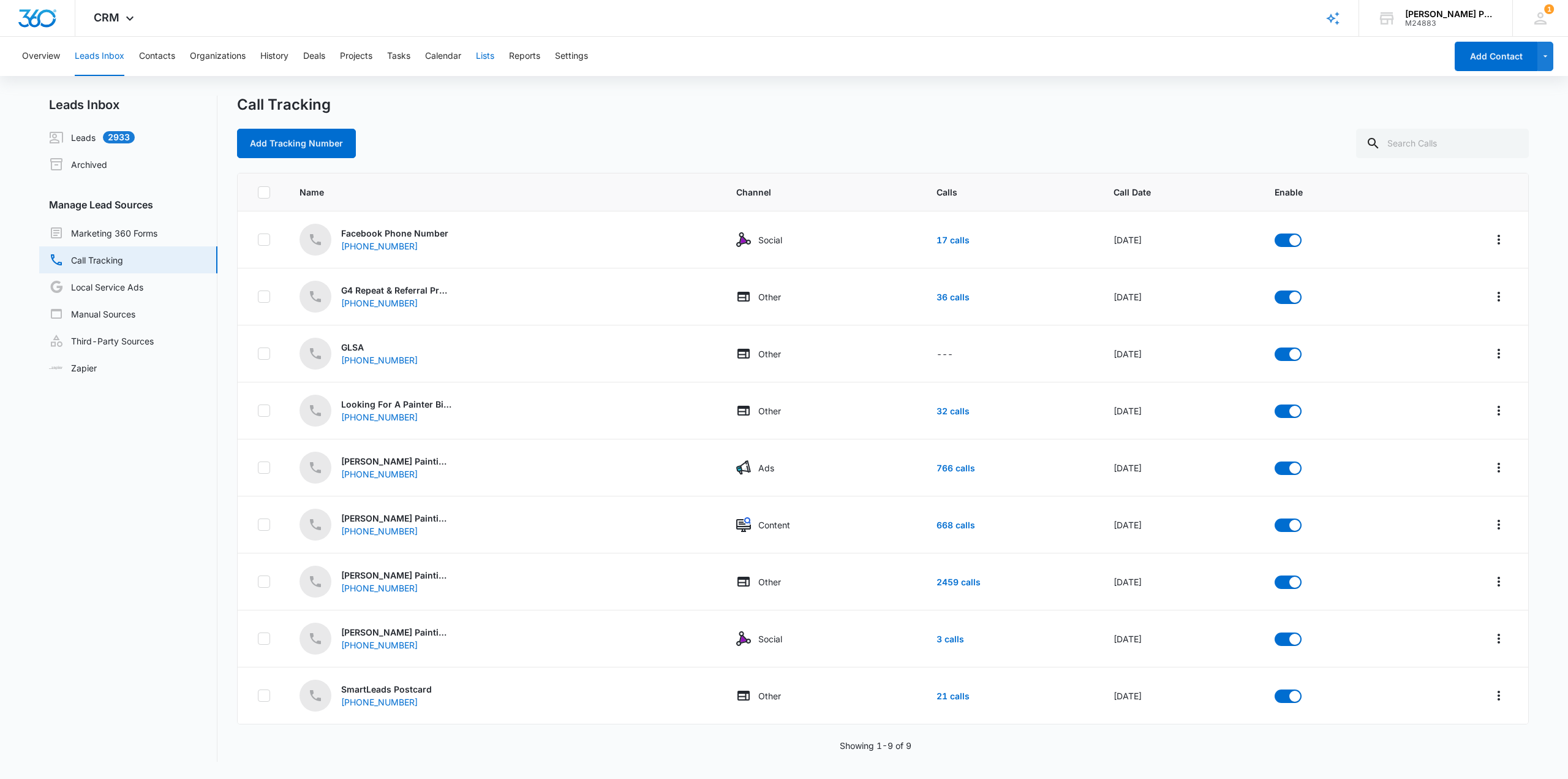
click at [494, 54] on button "Lists" at bounding box center [485, 56] width 18 height 39
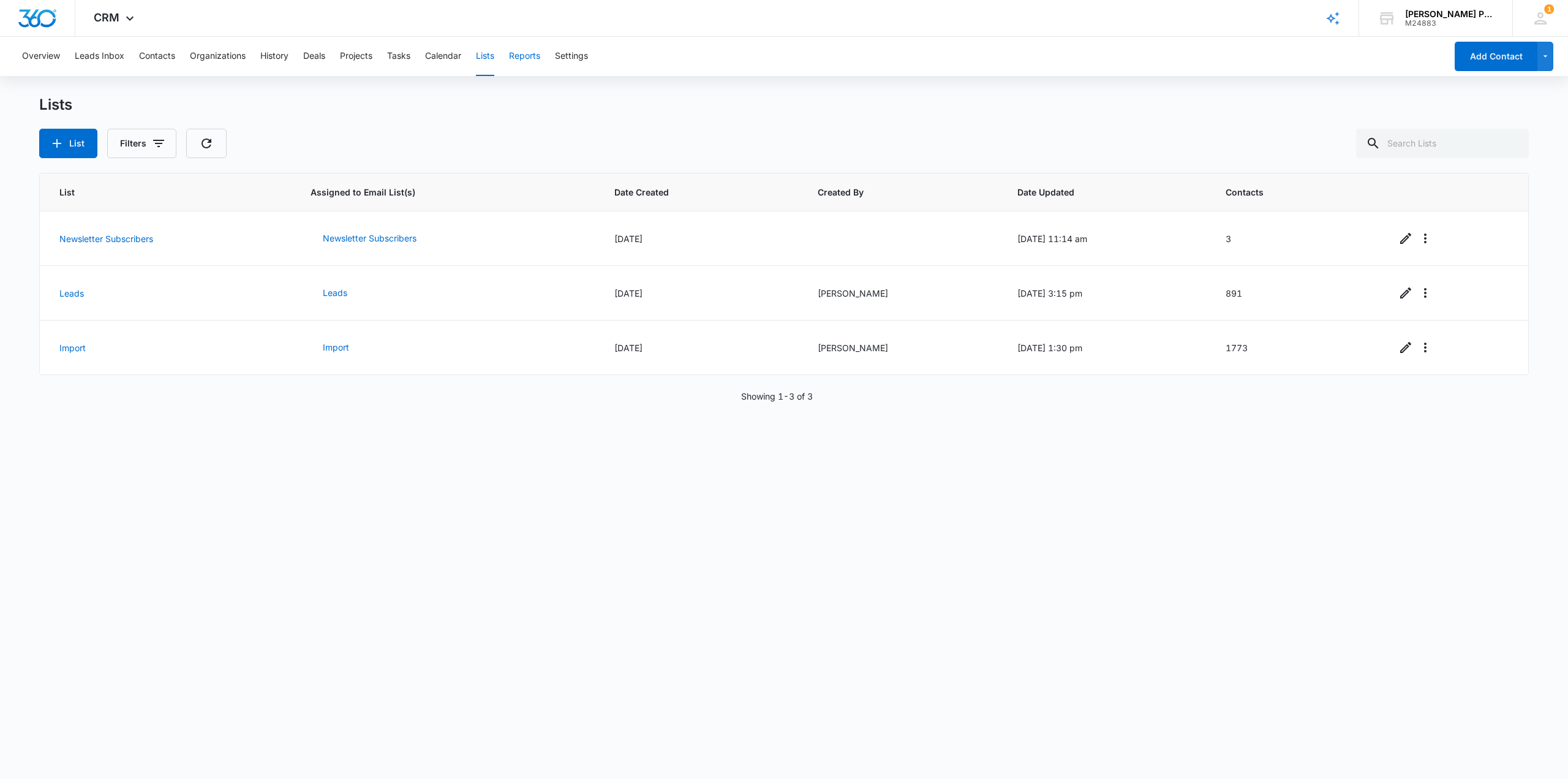
click at [516, 60] on button "Reports" at bounding box center [525, 56] width 31 height 39
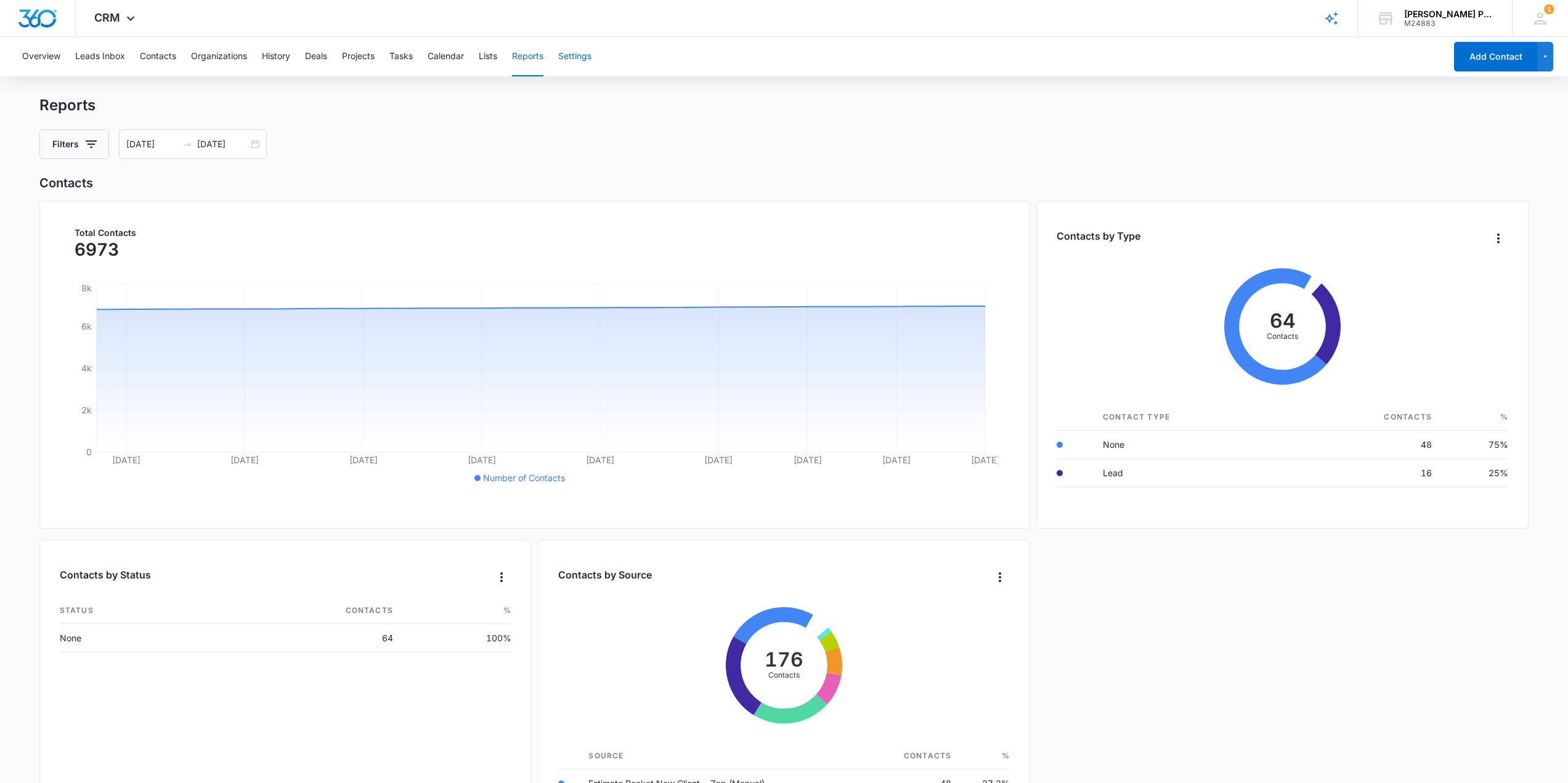
click at [572, 58] on button "Settings" at bounding box center [574, 57] width 34 height 40
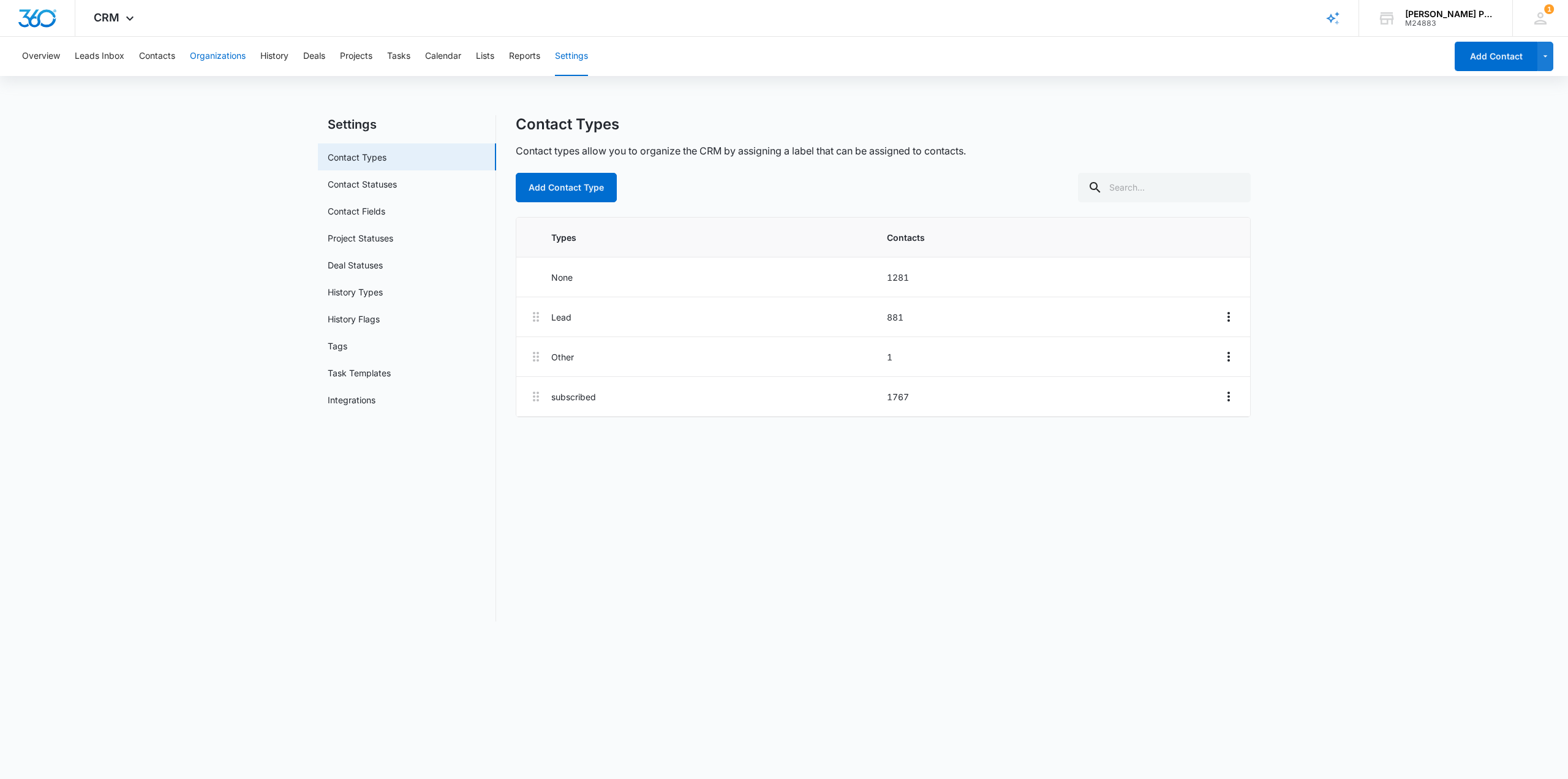
click at [228, 63] on button "Organizations" at bounding box center [218, 56] width 56 height 39
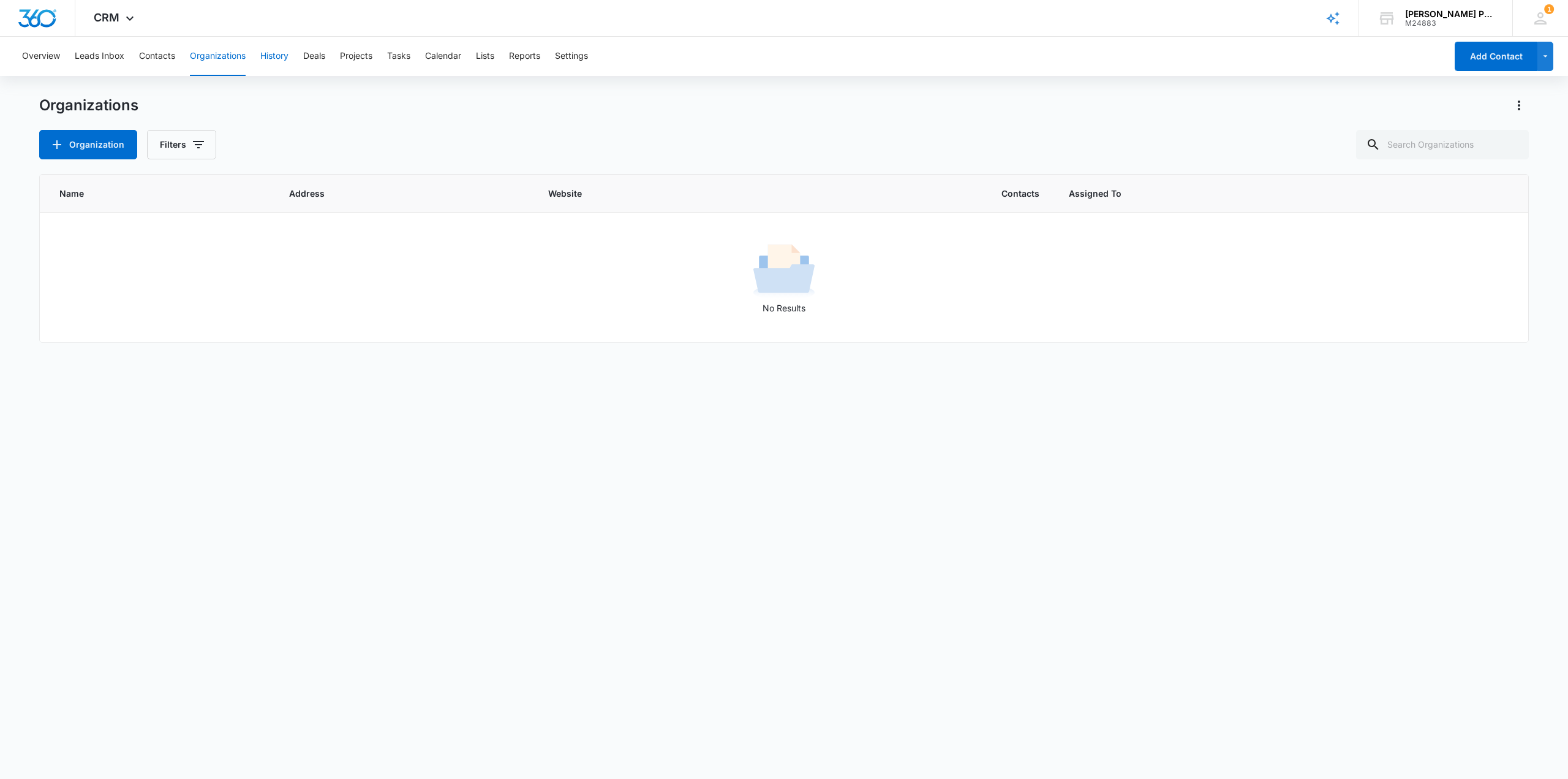
click at [286, 50] on button "History" at bounding box center [274, 56] width 28 height 39
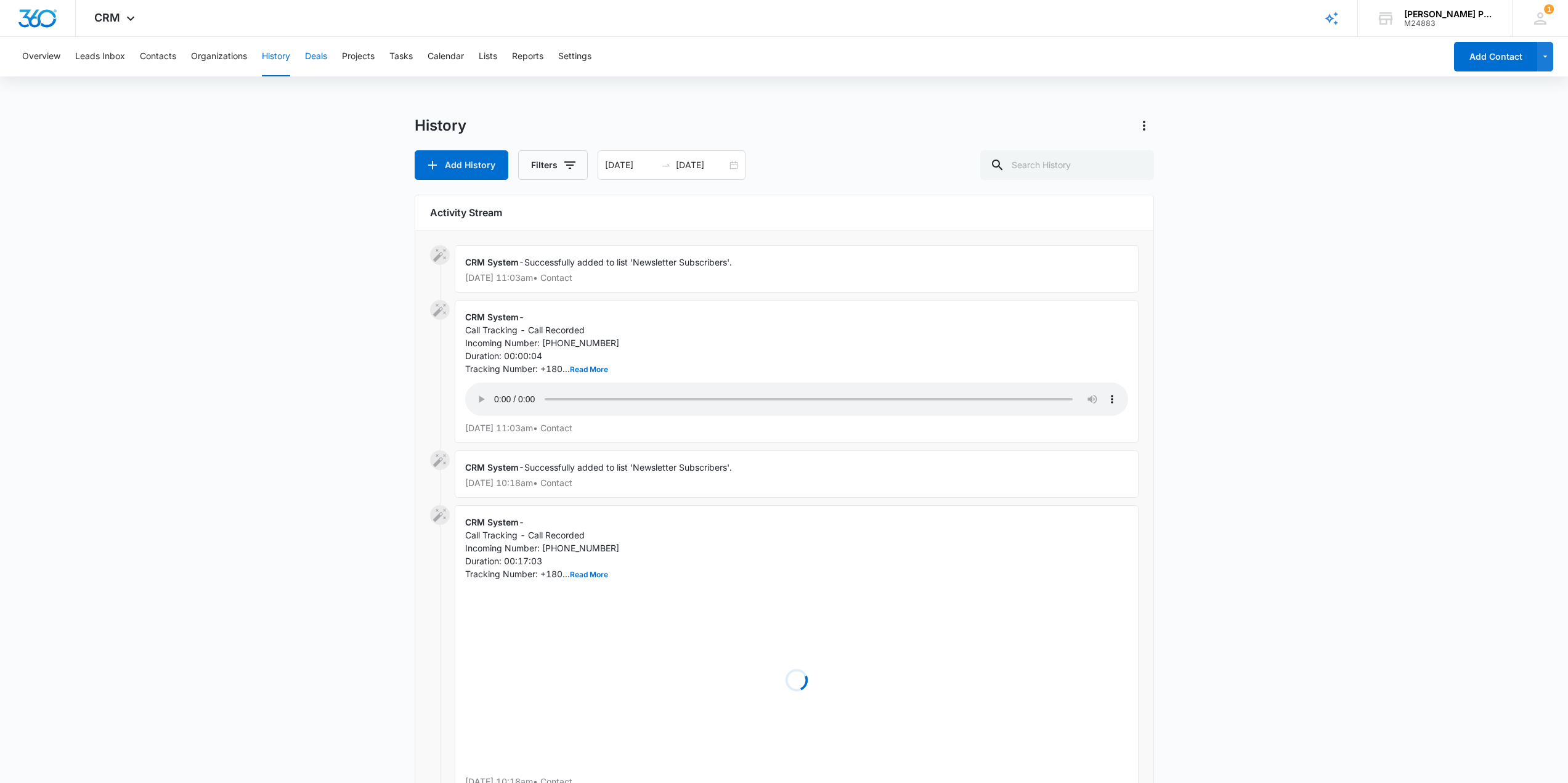
click at [318, 62] on button "Deals" at bounding box center [316, 57] width 22 height 40
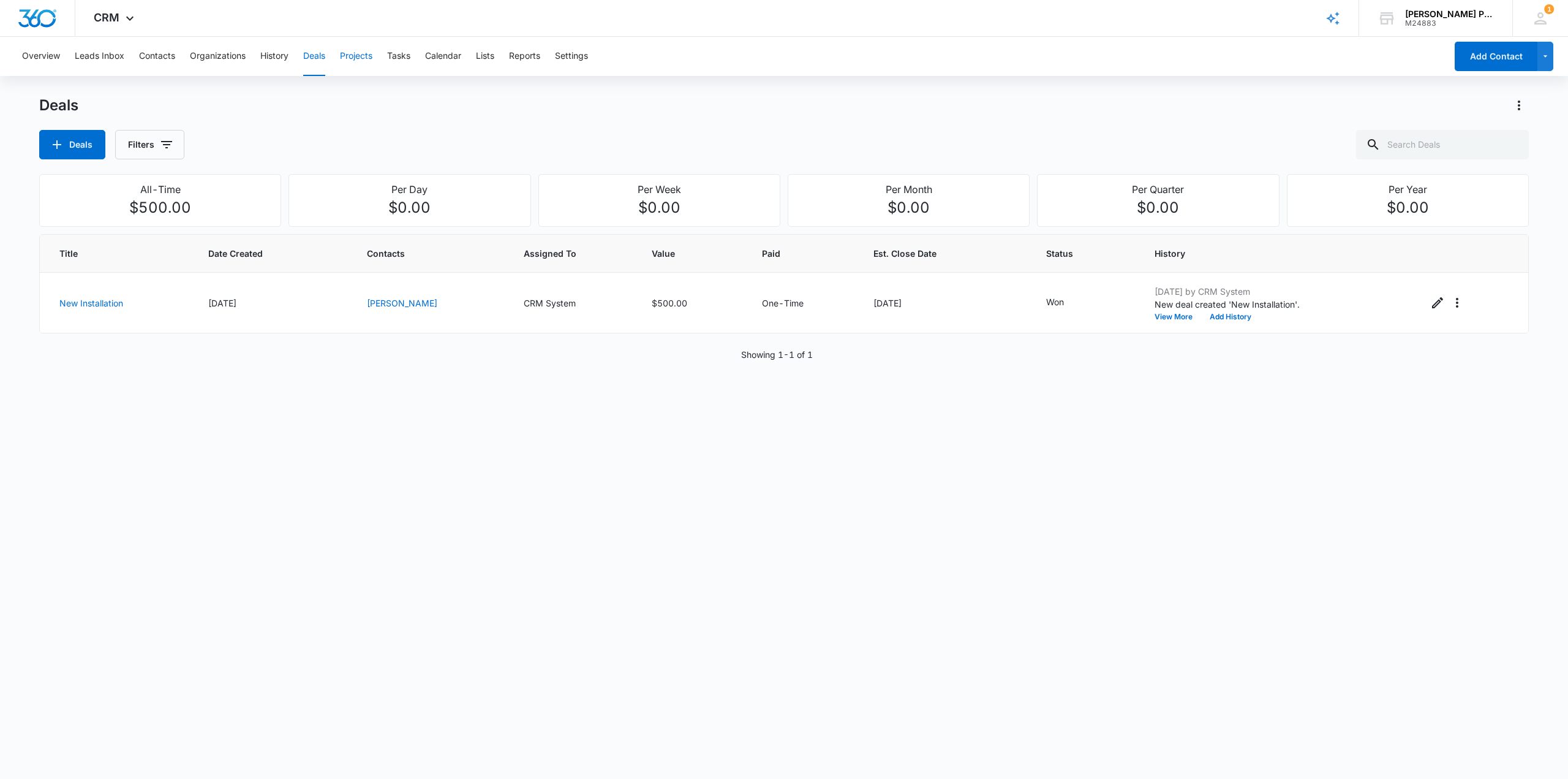
click at [351, 55] on button "Projects" at bounding box center [356, 56] width 33 height 39
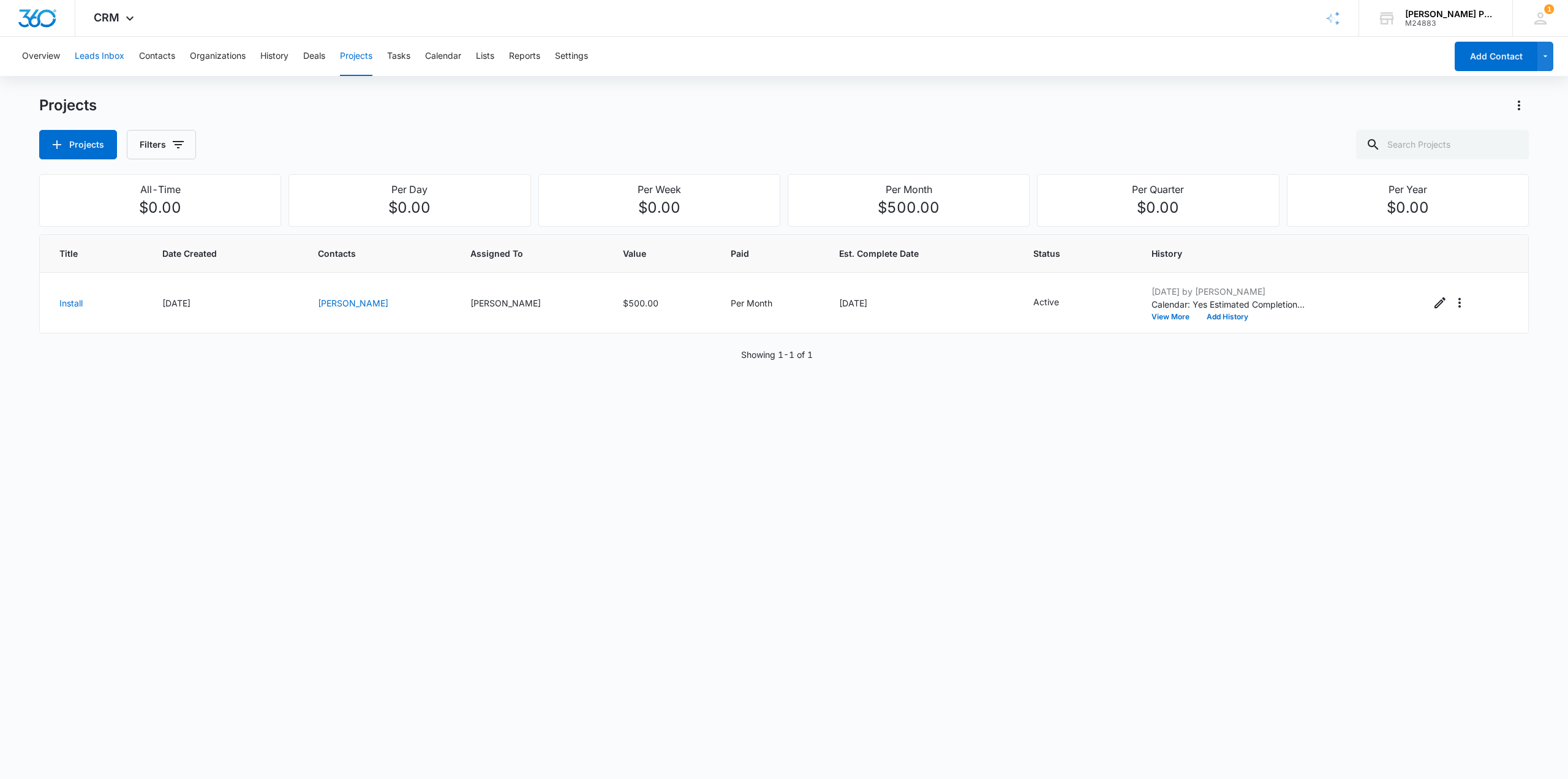
click at [107, 47] on button "Leads Inbox" at bounding box center [99, 56] width 50 height 39
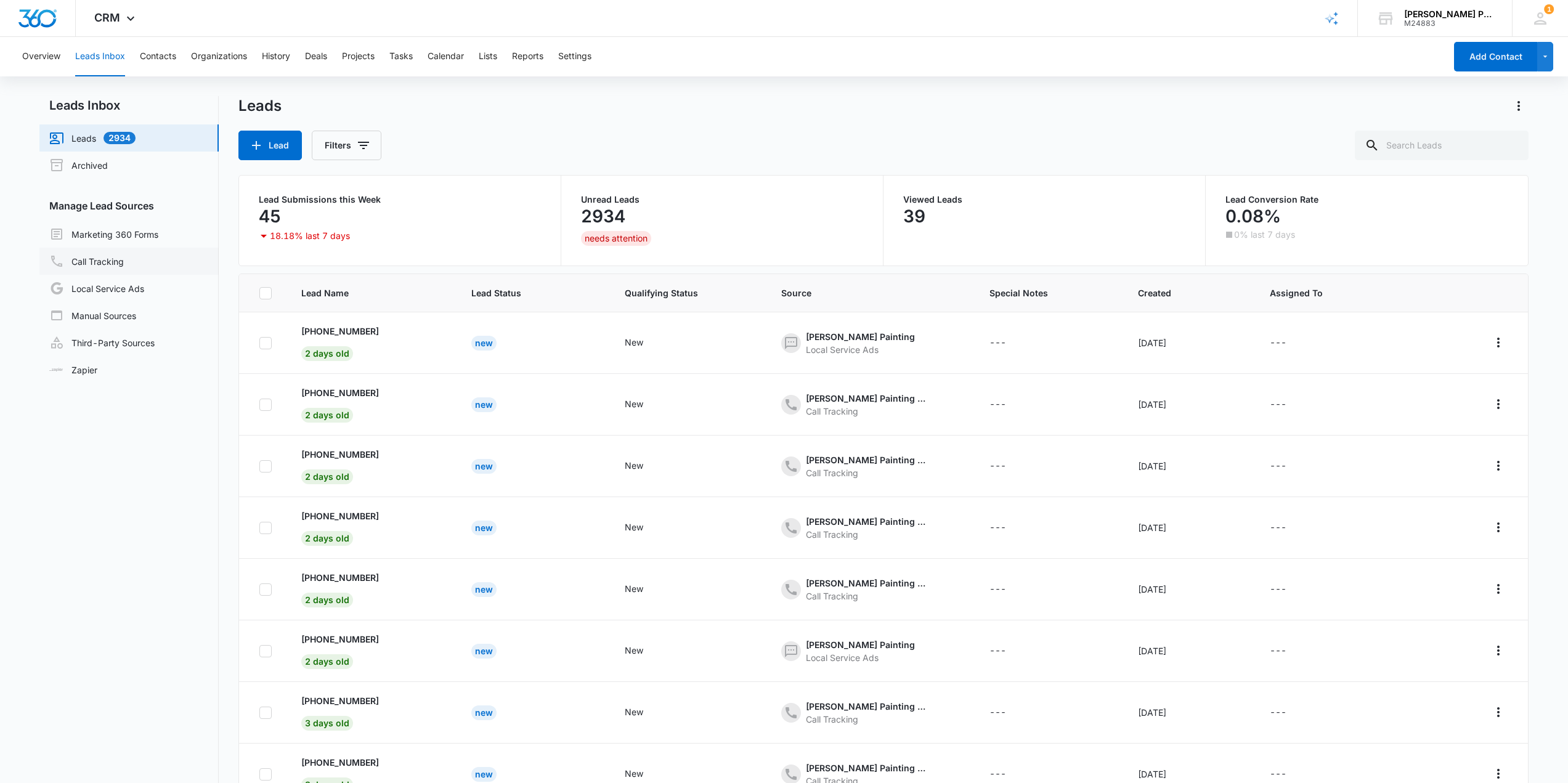
click at [117, 261] on link "Call Tracking" at bounding box center [86, 261] width 75 height 15
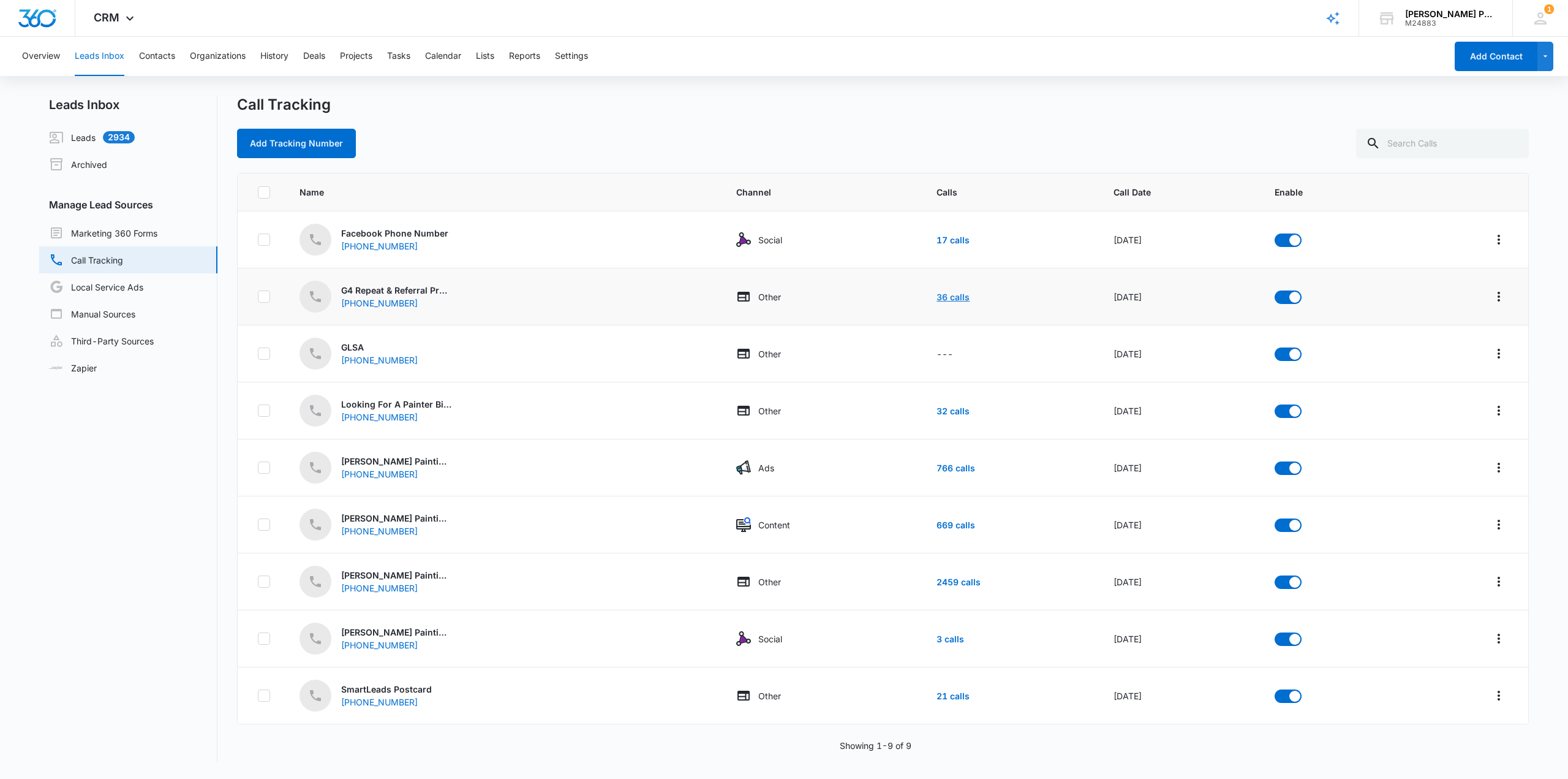
click at [782, 299] on link "36 calls" at bounding box center [953, 297] width 33 height 10
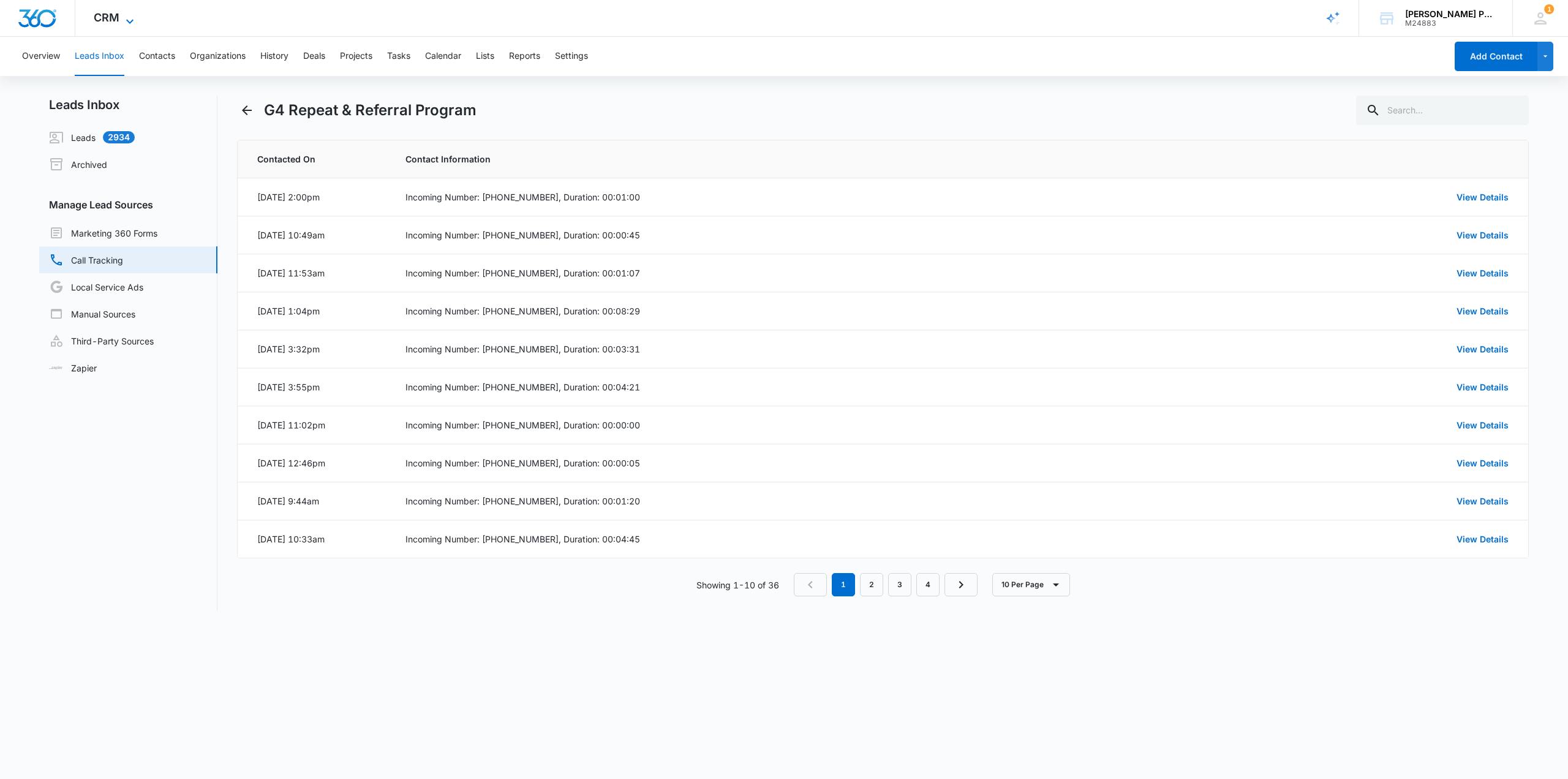
click at [130, 23] on icon at bounding box center [130, 22] width 15 height 15
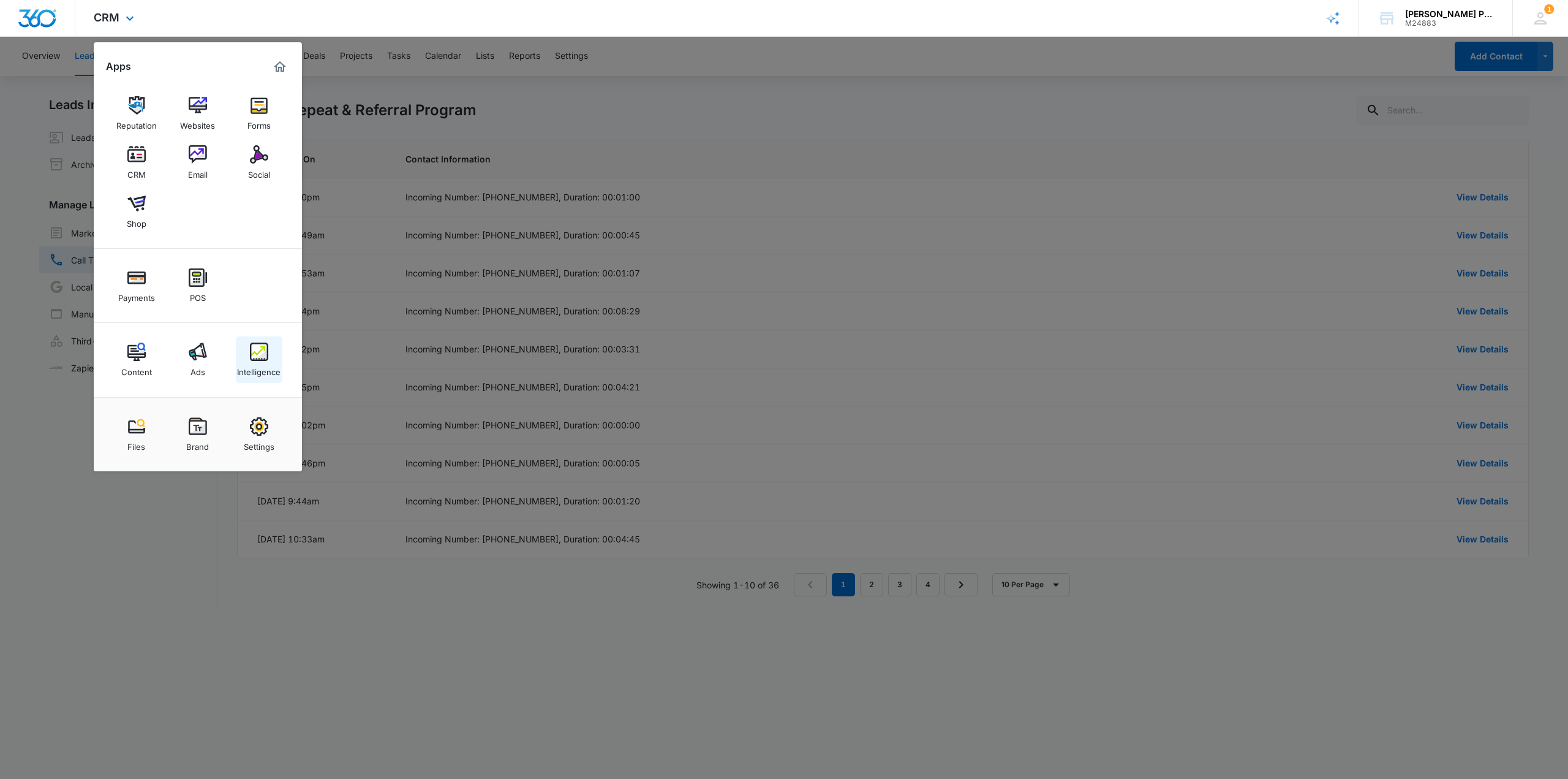
click at [257, 348] on img at bounding box center [259, 352] width 18 height 18
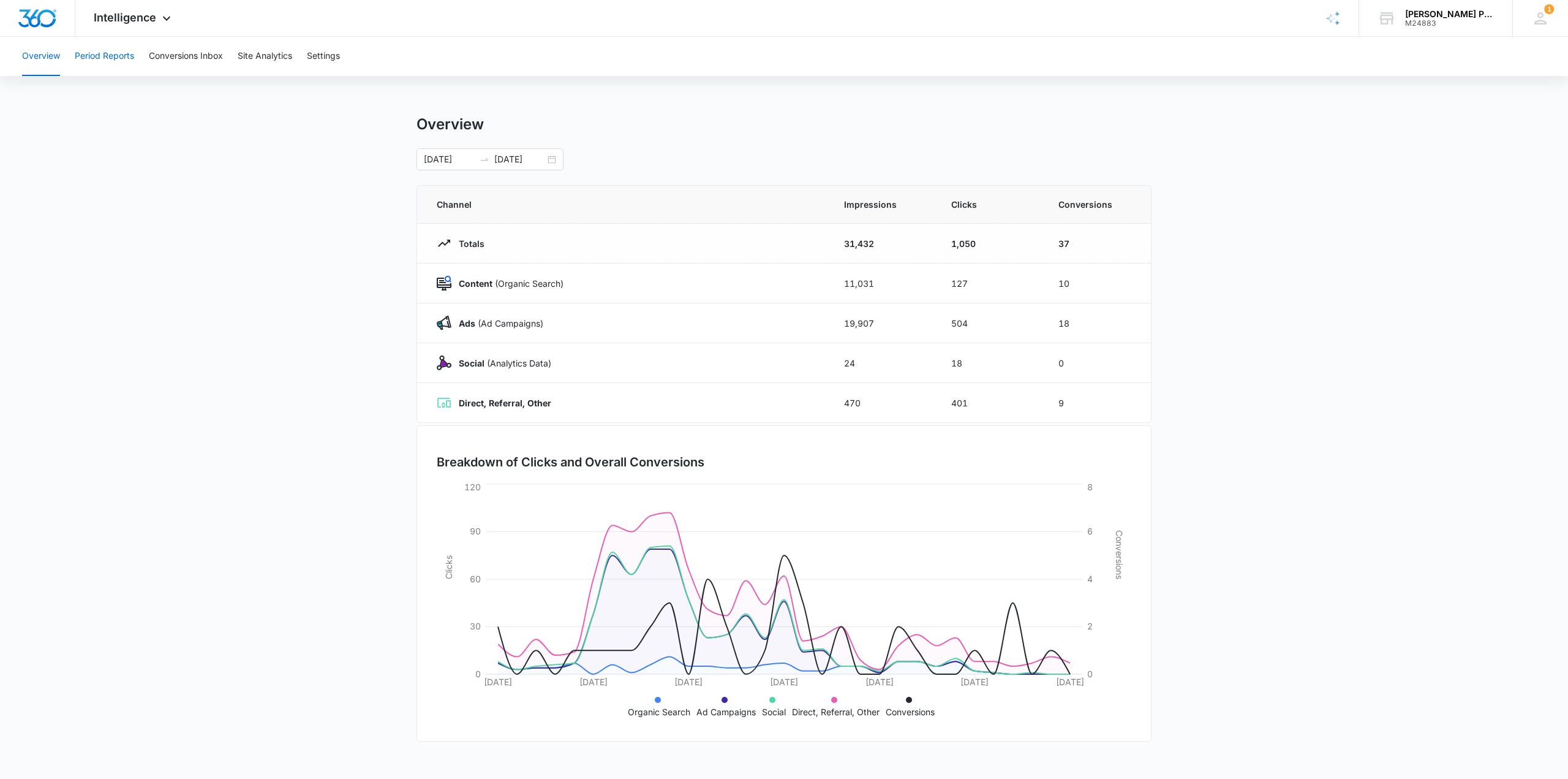
click at [92, 61] on button "Period Reports" at bounding box center [104, 56] width 59 height 39
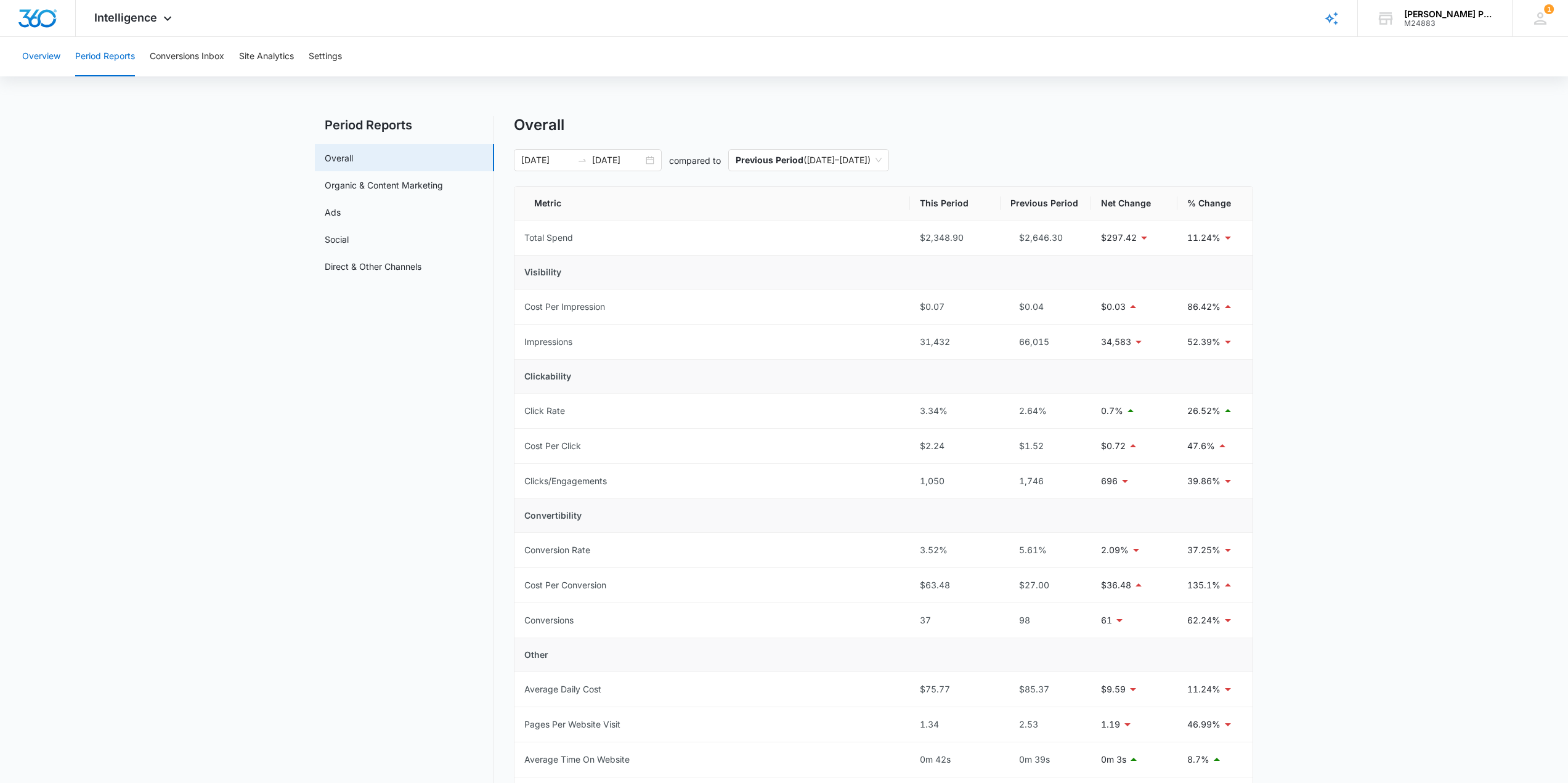
click at [46, 62] on button "Overview" at bounding box center [41, 57] width 38 height 40
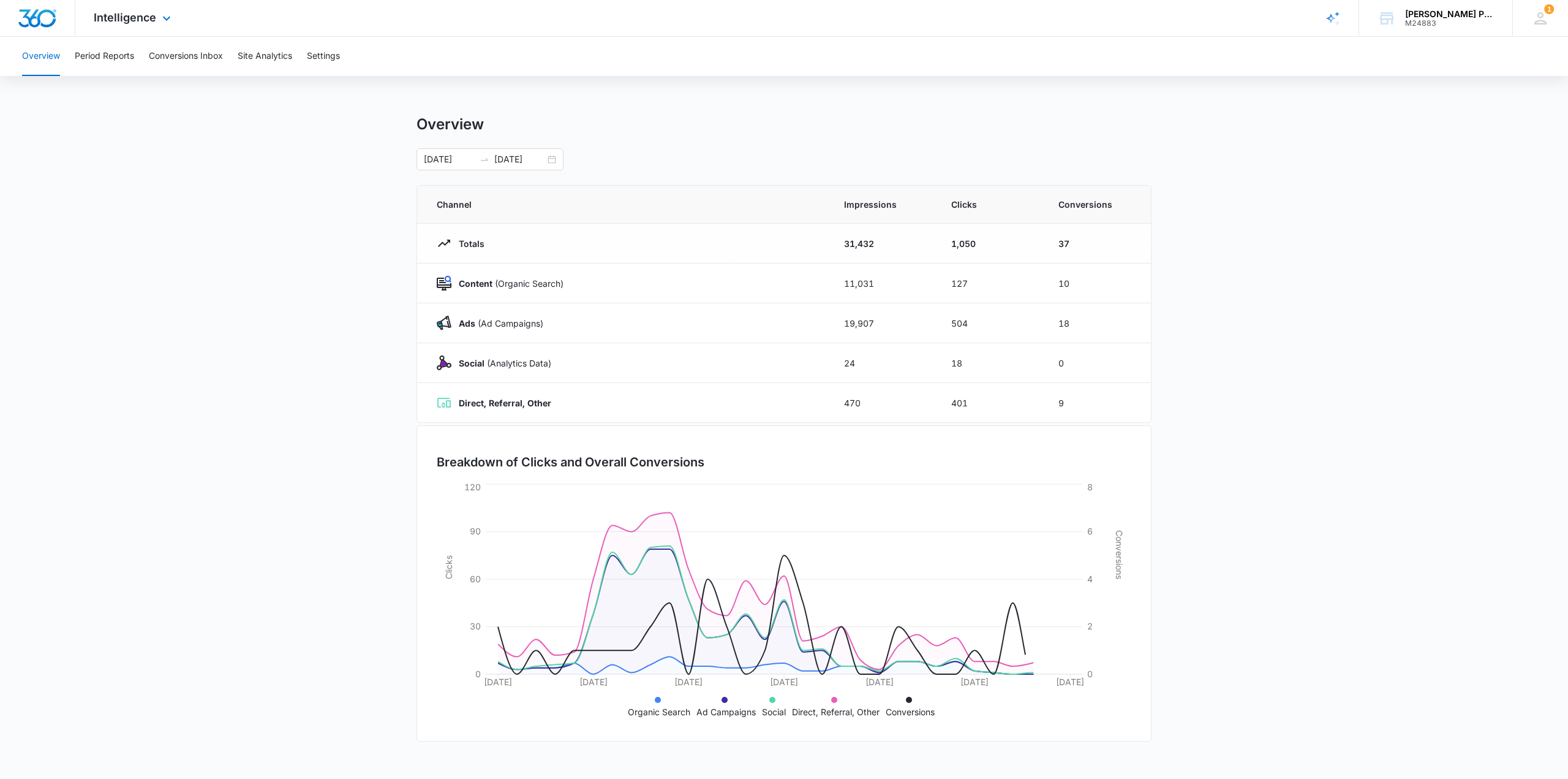
click at [153, 24] on div "Intelligence Apps Reputation Websites Forms CRM Email Social Shop Payments POS …" at bounding box center [134, 18] width 117 height 36
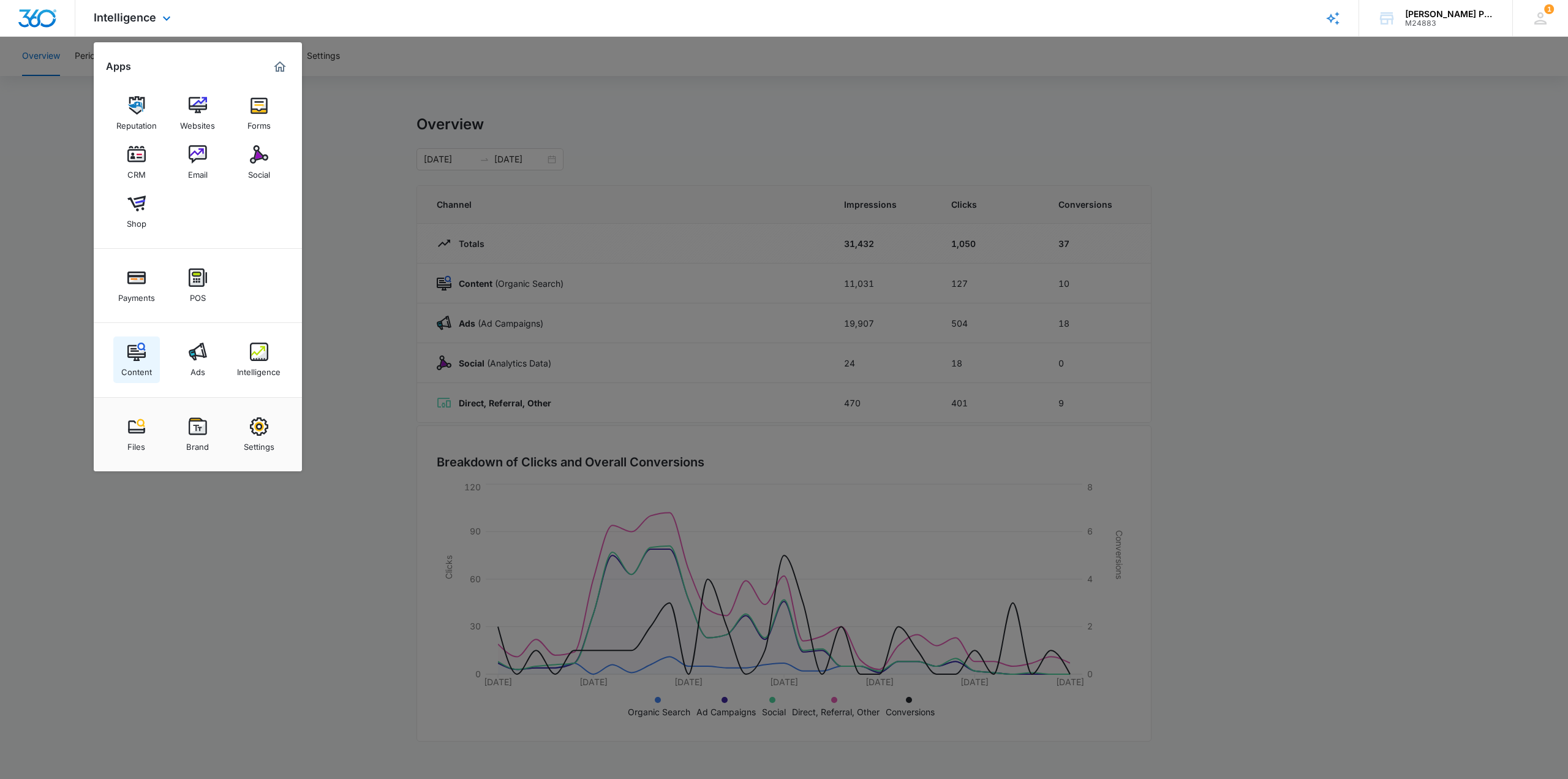
click at [146, 357] on link "Content" at bounding box center [137, 360] width 46 height 46
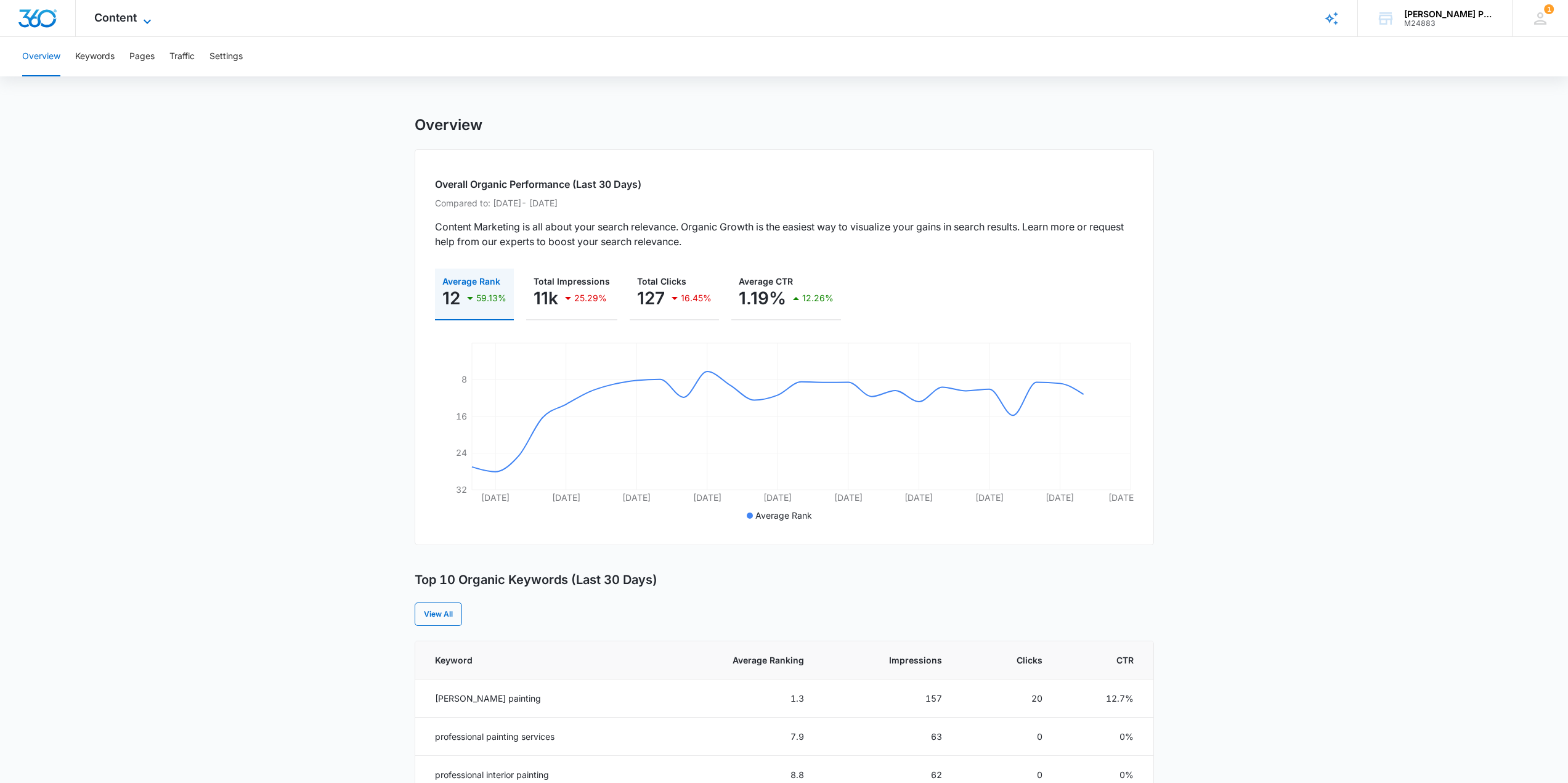
click at [111, 11] on span "Content" at bounding box center [116, 17] width 42 height 13
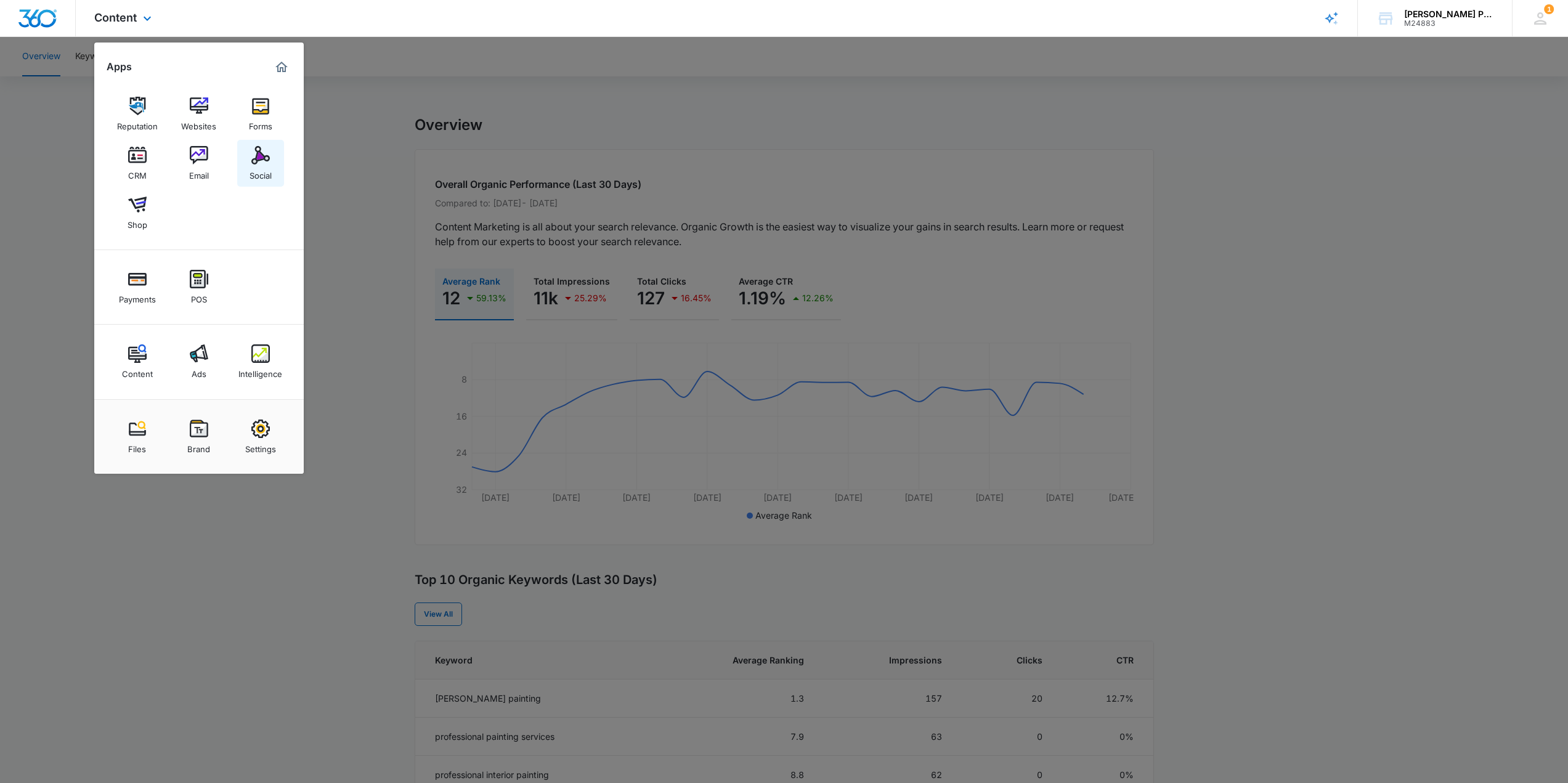
click at [263, 159] on img at bounding box center [261, 155] width 18 height 18
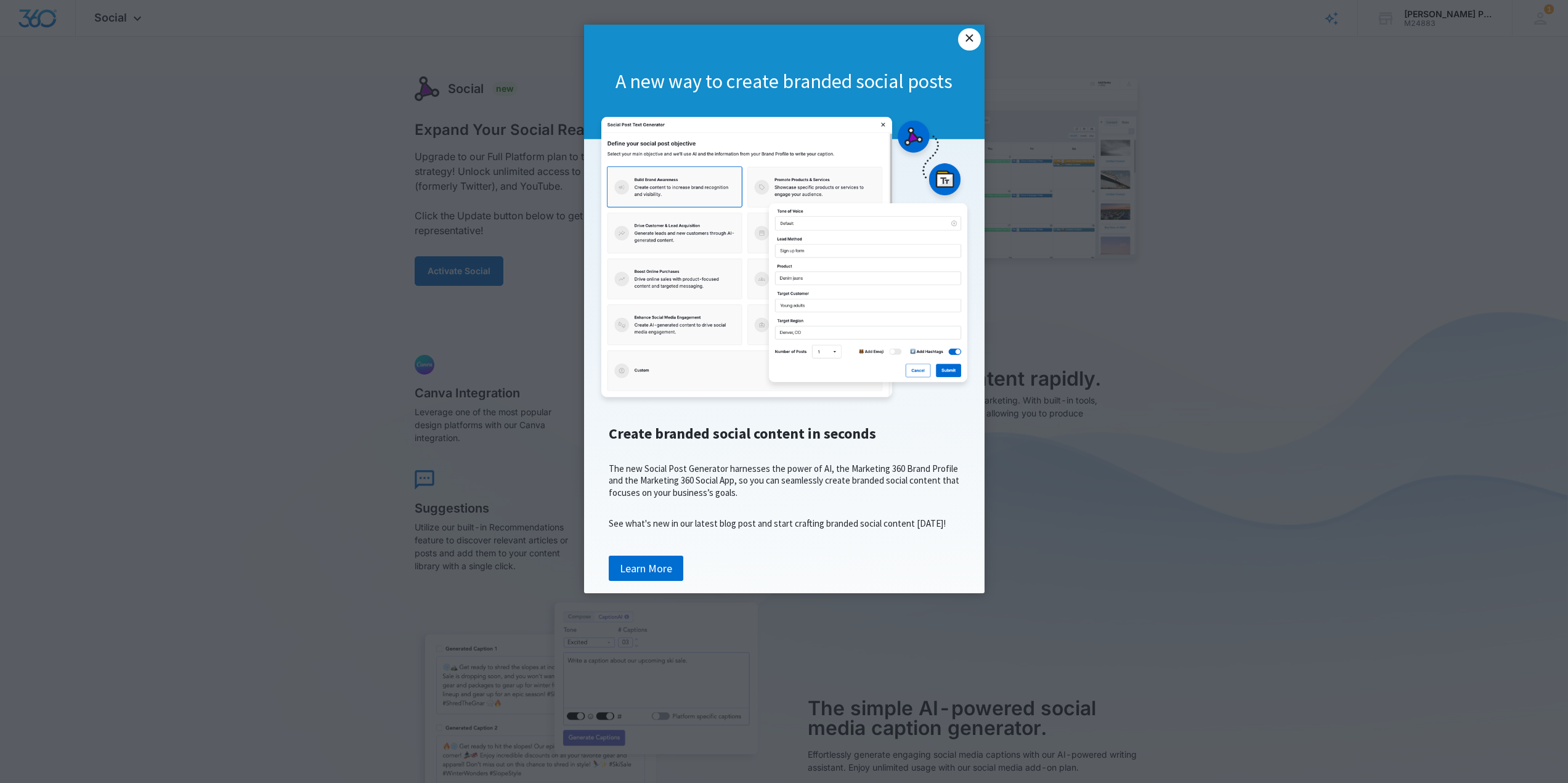
click at [786, 41] on link "×" at bounding box center [969, 39] width 22 height 22
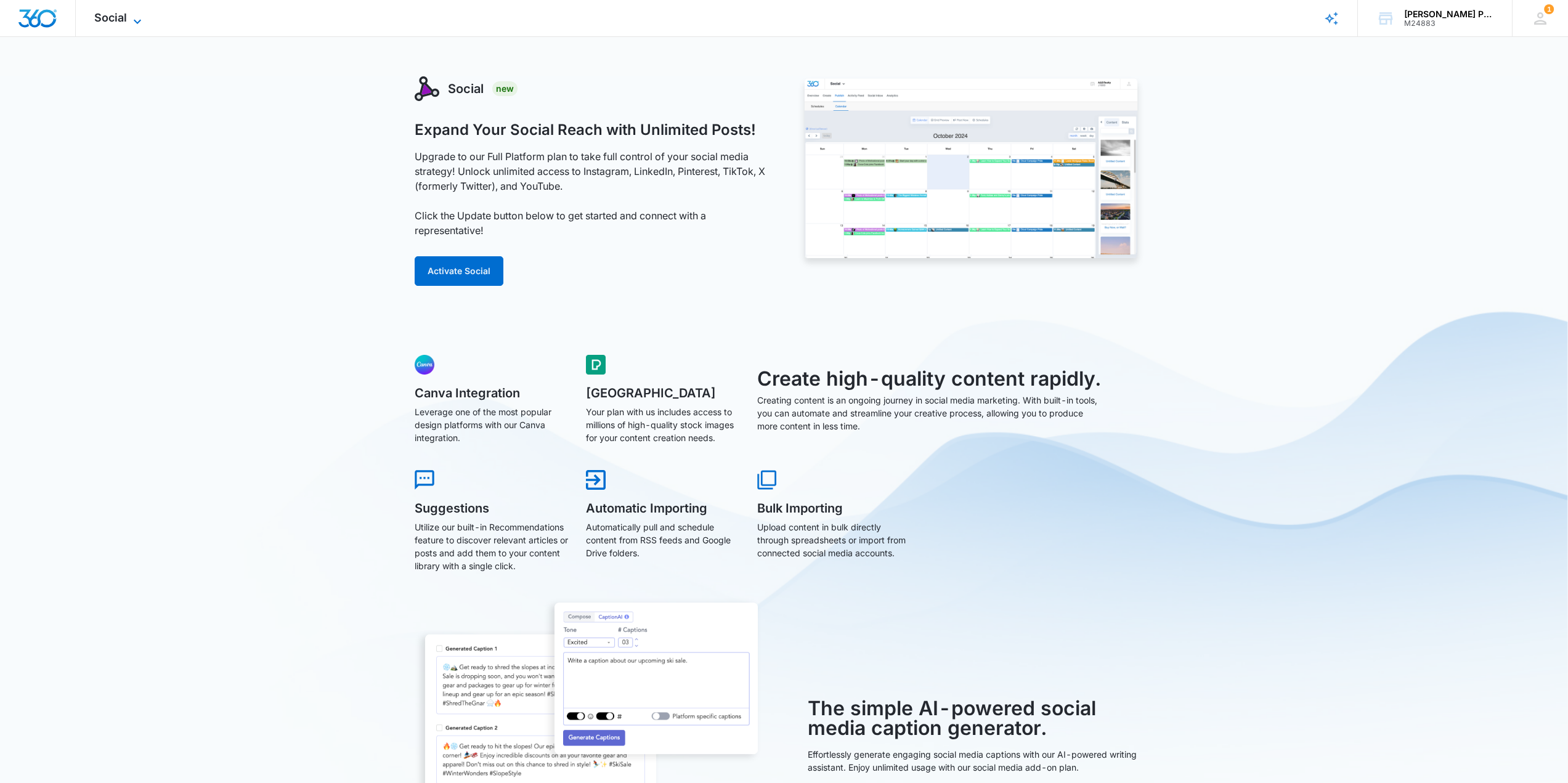
click at [131, 21] on icon at bounding box center [137, 22] width 15 height 15
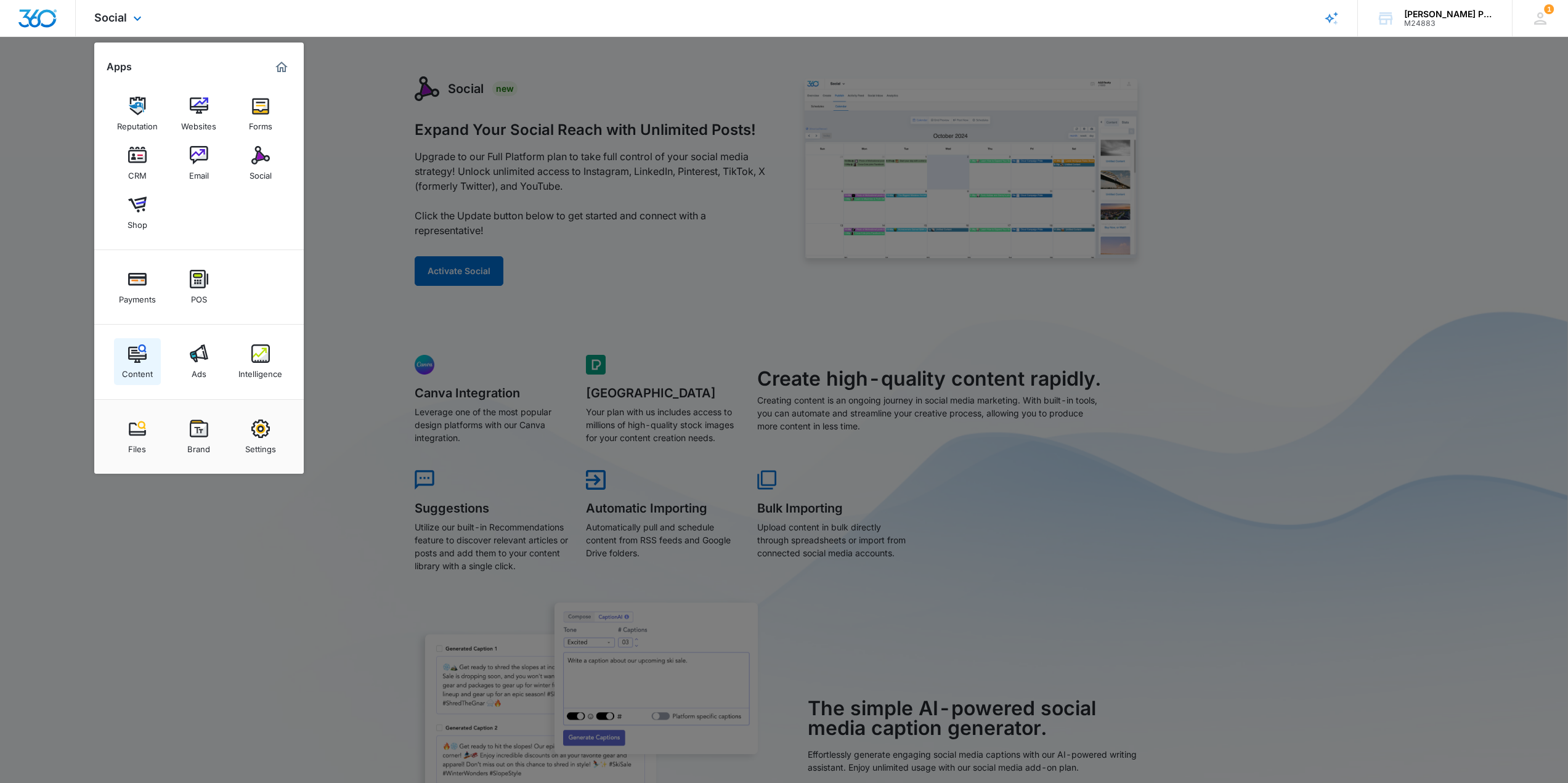
click at [122, 360] on link "Content" at bounding box center [137, 362] width 46 height 47
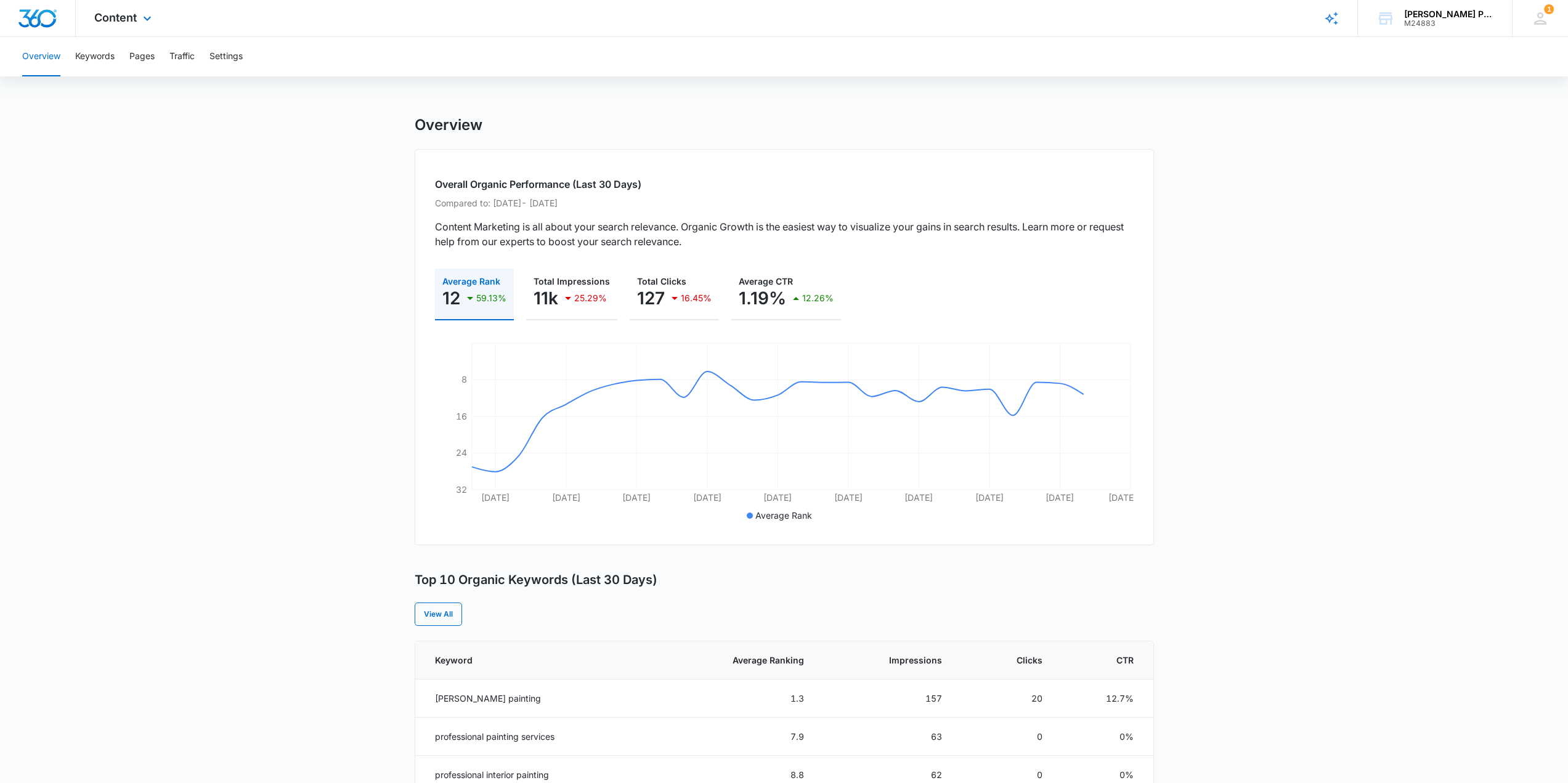
click at [154, 27] on div "Content Apps Reputation Websites Forms CRM Email Social Shop Payments POS Conte…" at bounding box center [124, 18] width 97 height 36
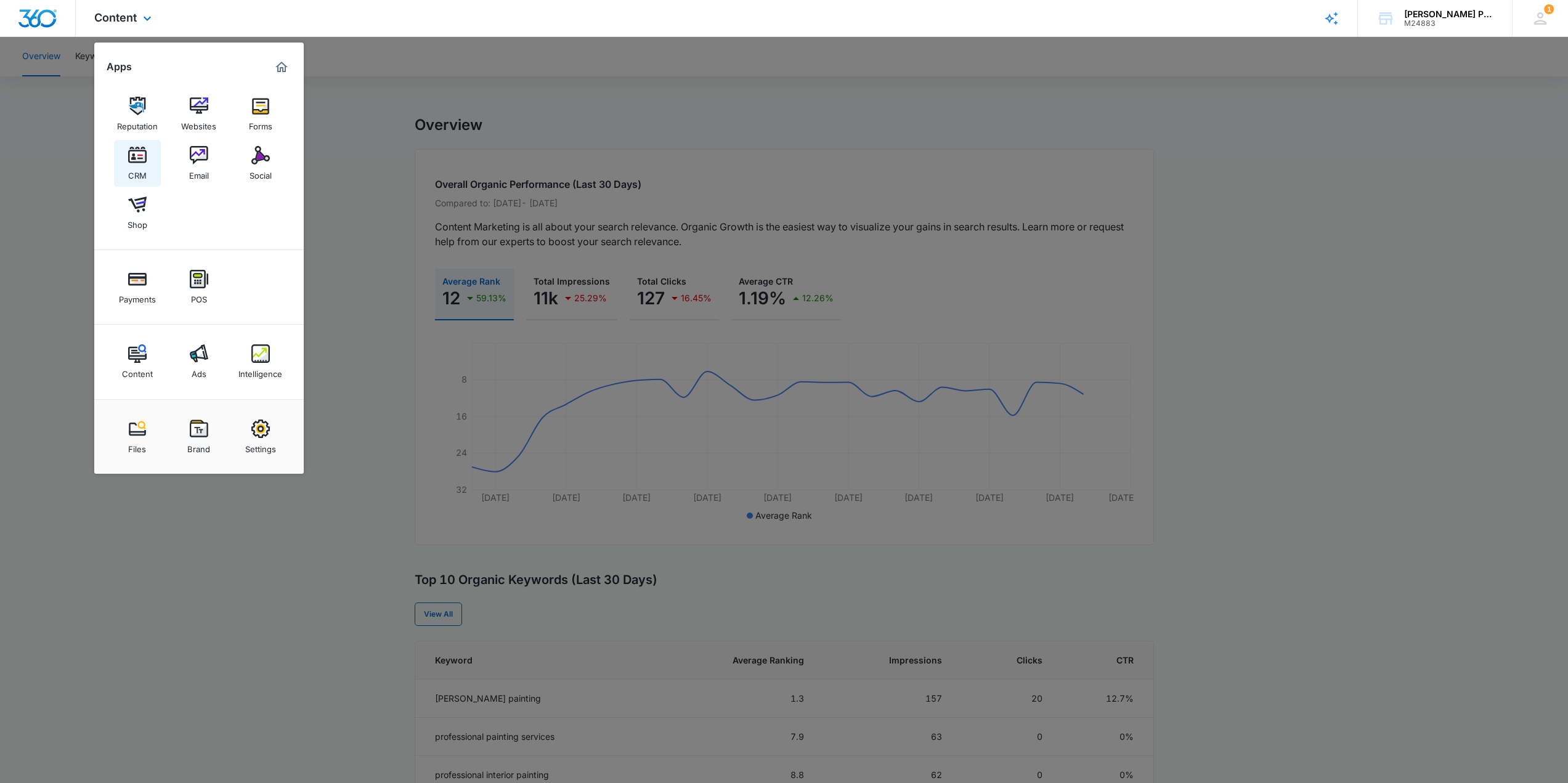
click at [145, 163] on img at bounding box center [137, 155] width 18 height 18
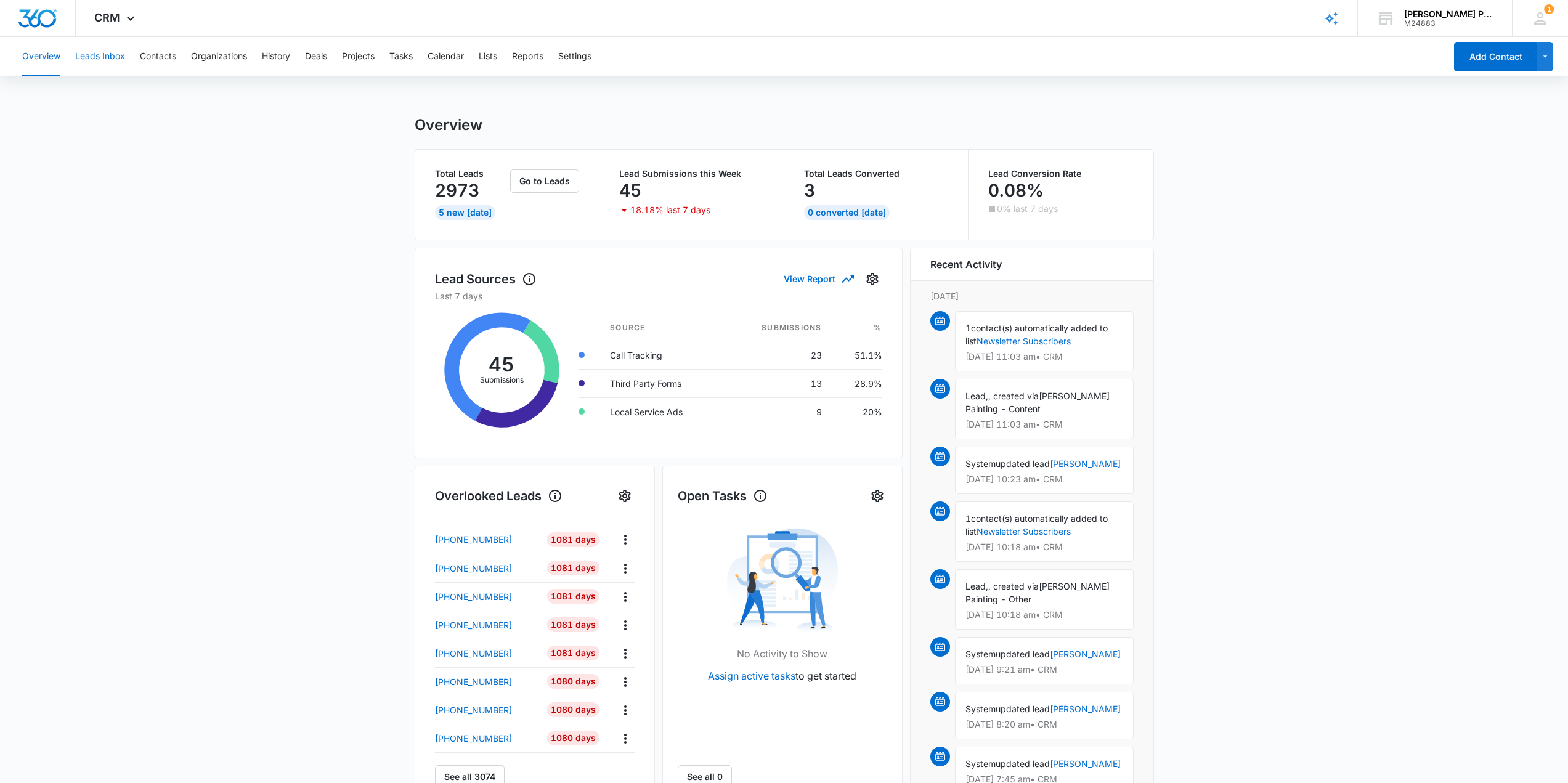
click at [118, 59] on button "Leads Inbox" at bounding box center [100, 57] width 50 height 40
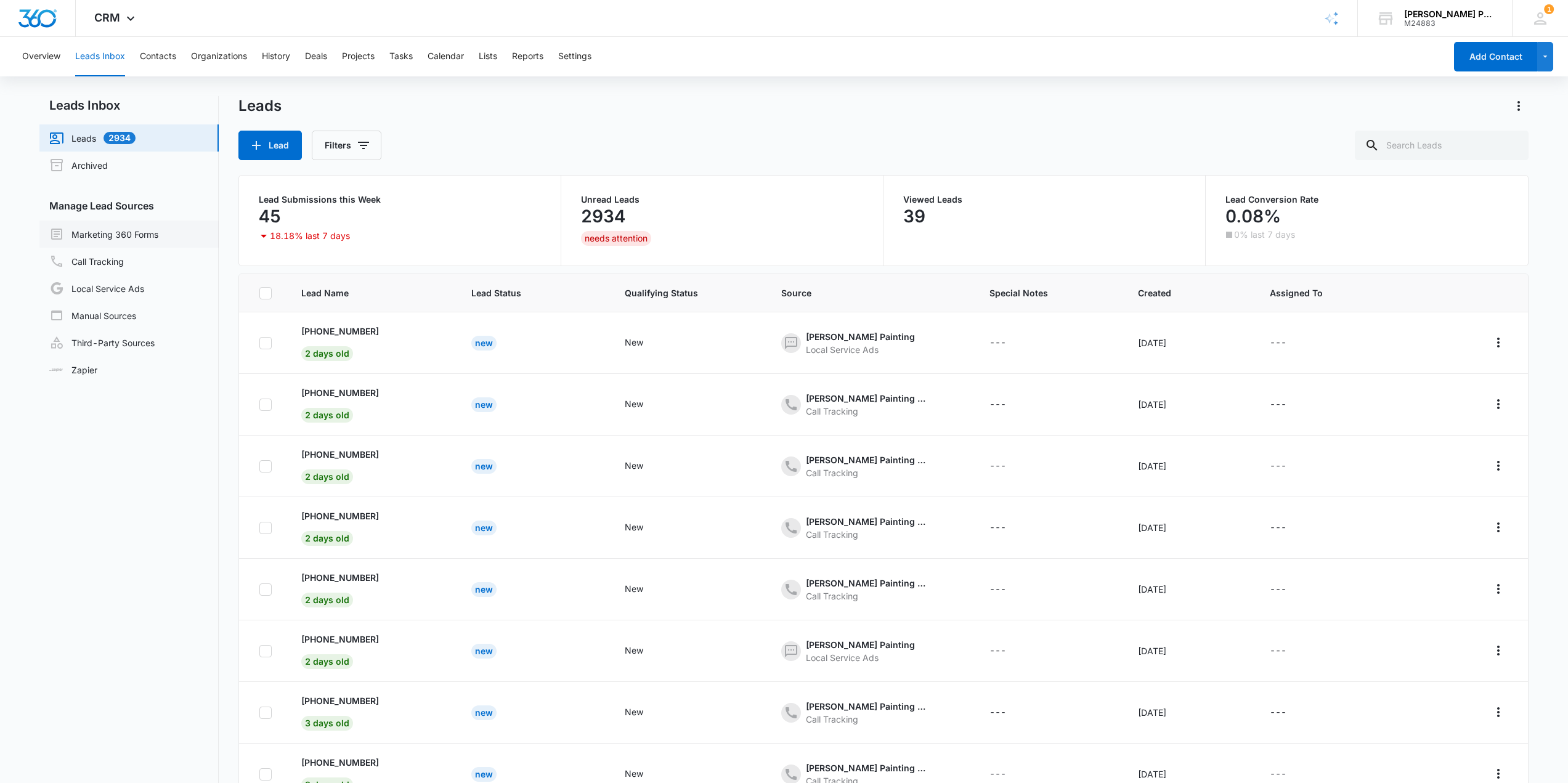
click at [127, 236] on link "Marketing 360 Forms" at bounding box center [103, 234] width 109 height 15
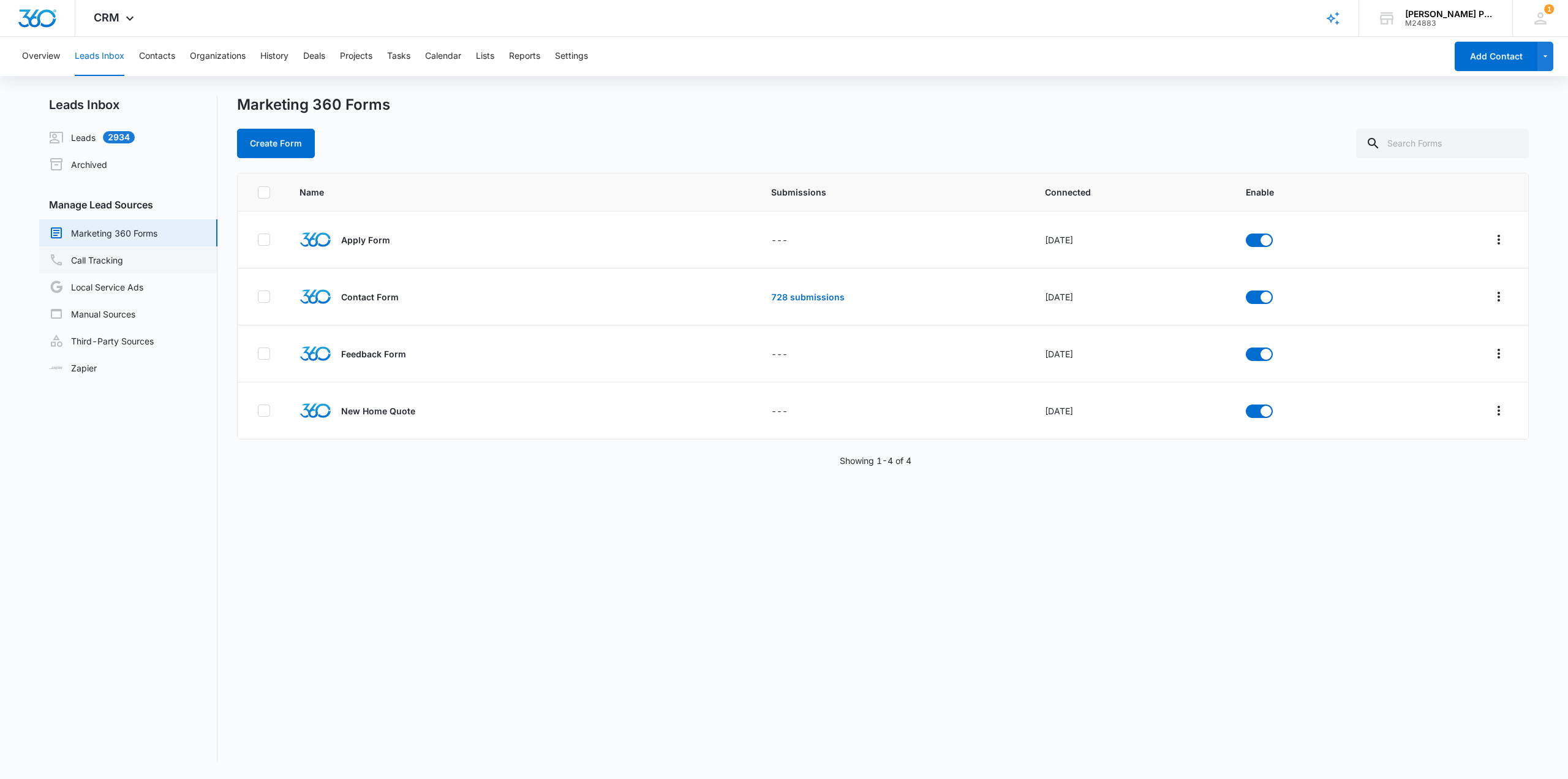
click at [114, 257] on link "Call Tracking" at bounding box center [86, 260] width 74 height 15
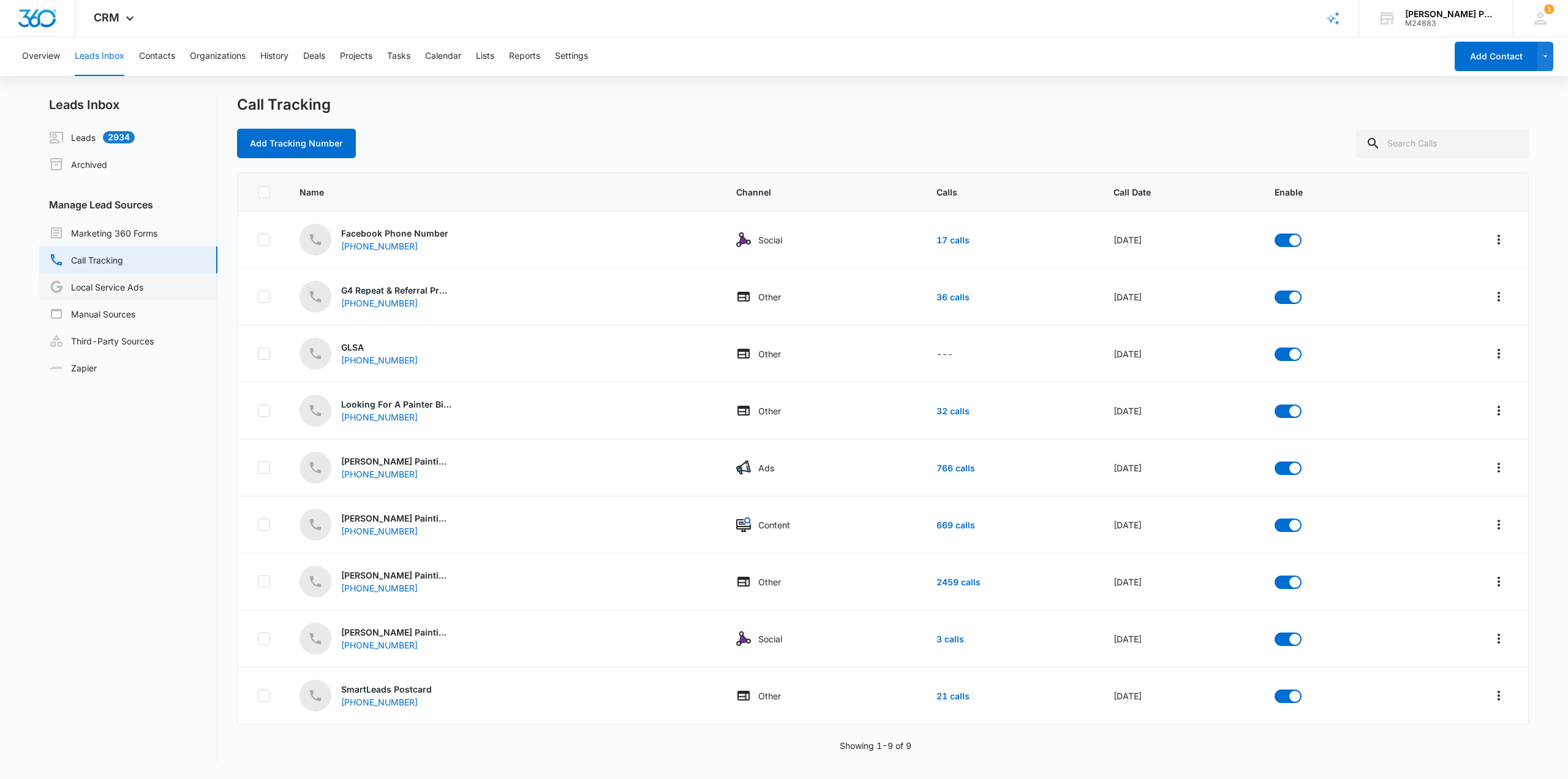
click at [143, 286] on link "Local Service Ads" at bounding box center [96, 287] width 95 height 15
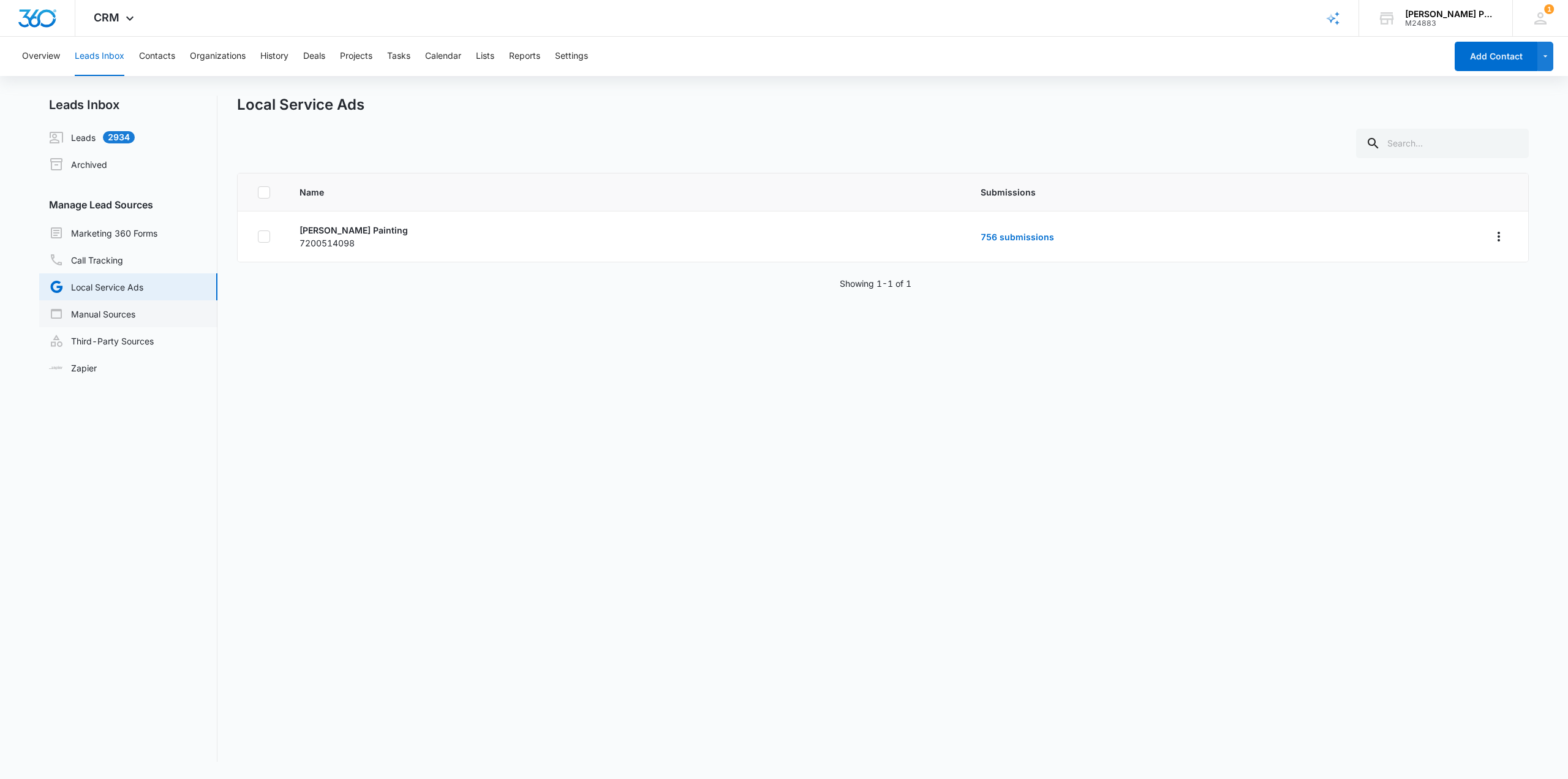
click at [92, 321] on link "Manual Sources" at bounding box center [92, 314] width 86 height 15
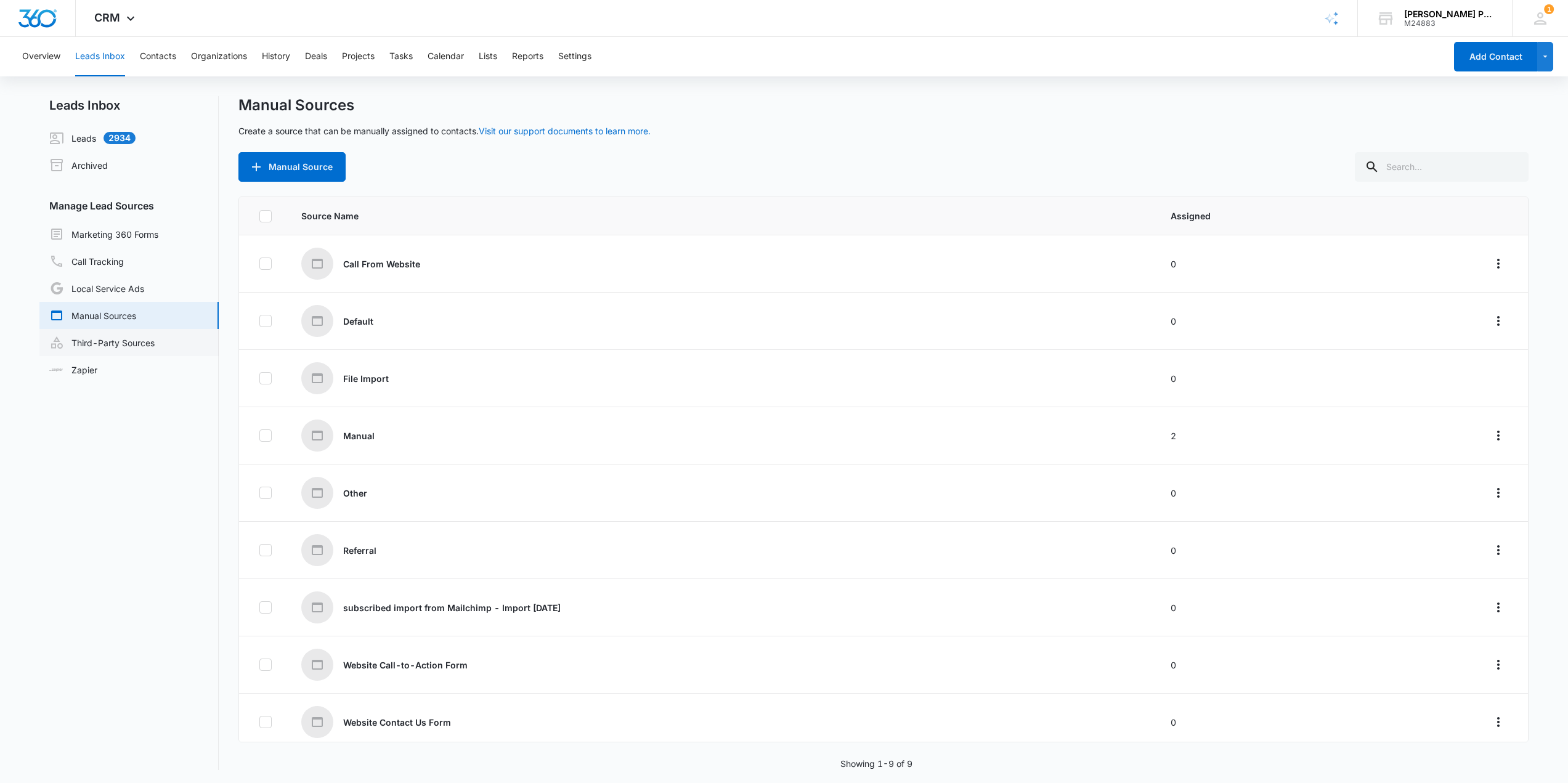
click at [108, 343] on link "Third-Party Sources" at bounding box center [102, 343] width 105 height 15
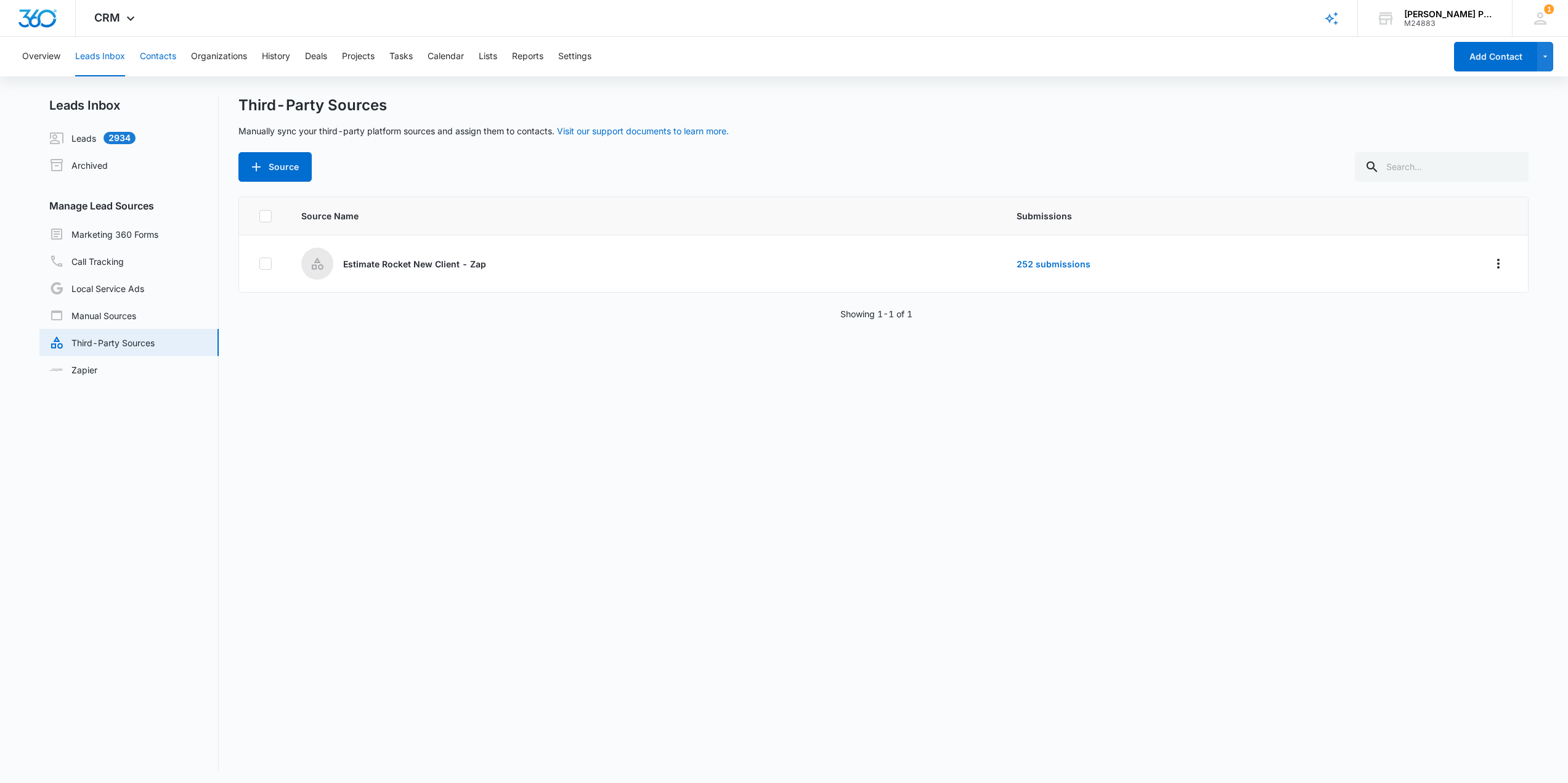
click at [152, 58] on button "Contacts" at bounding box center [157, 57] width 36 height 40
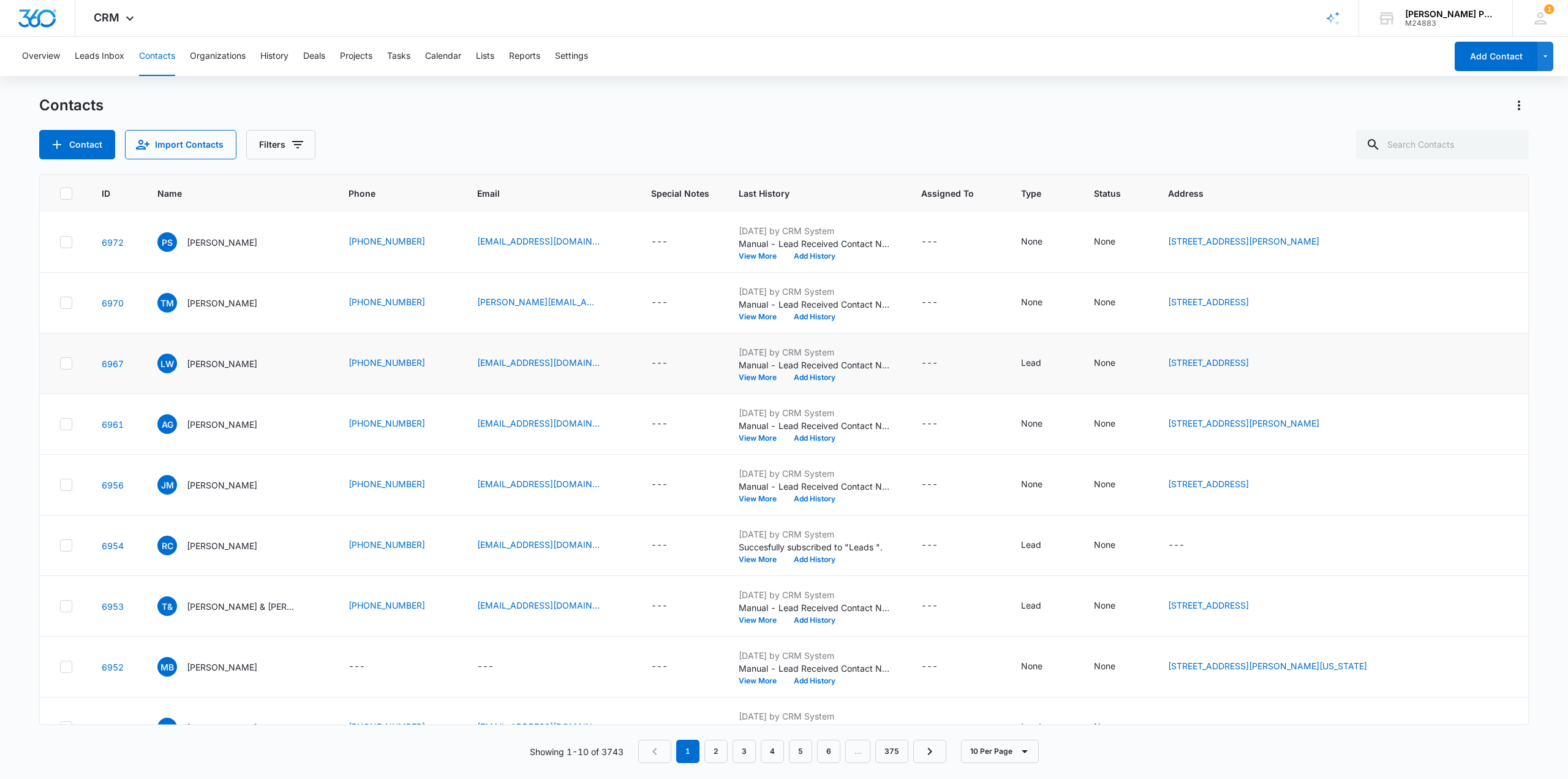
scroll to position [95, 0]
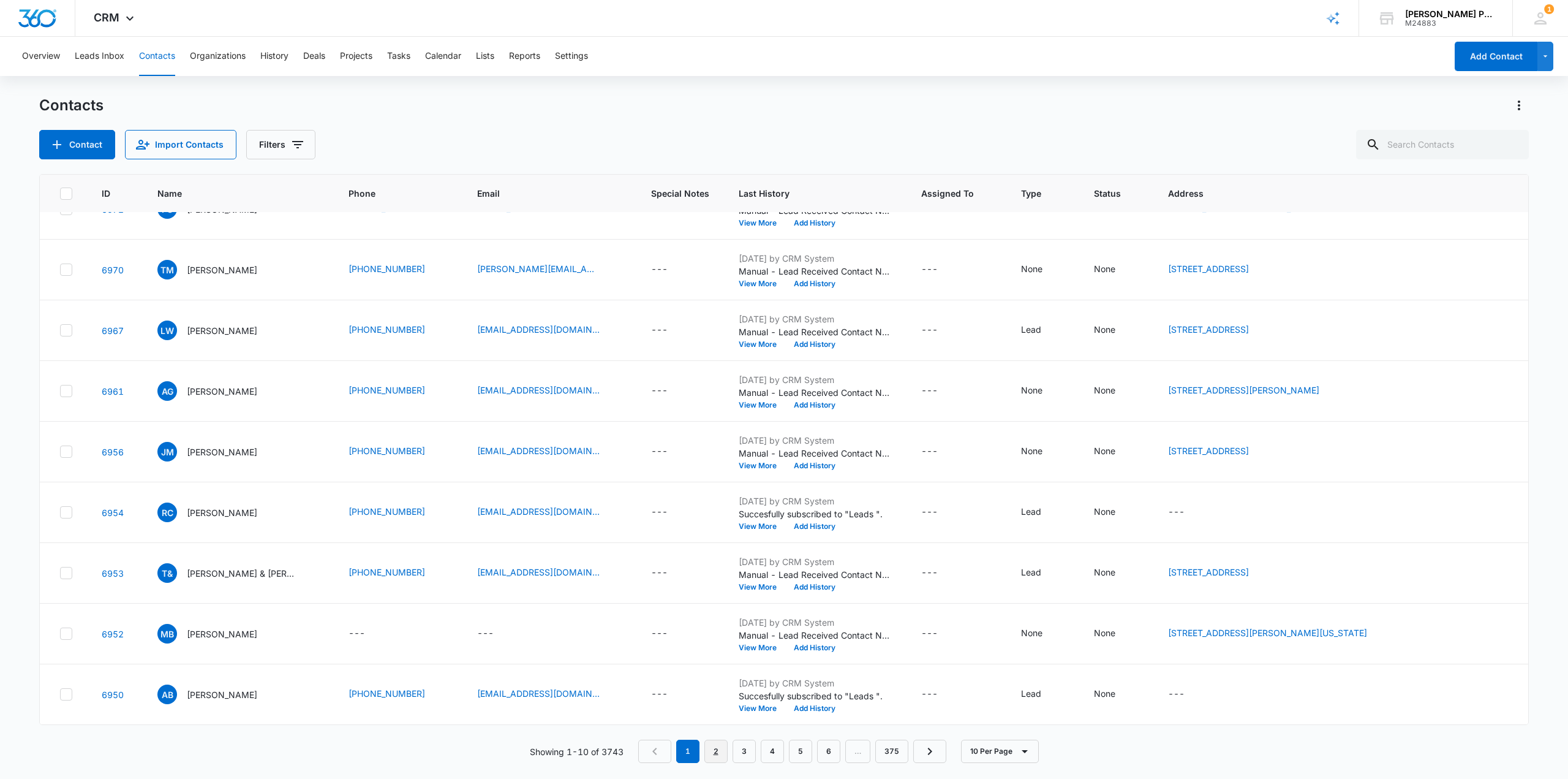
click at [720, 748] on link "2" at bounding box center [716, 751] width 23 height 23
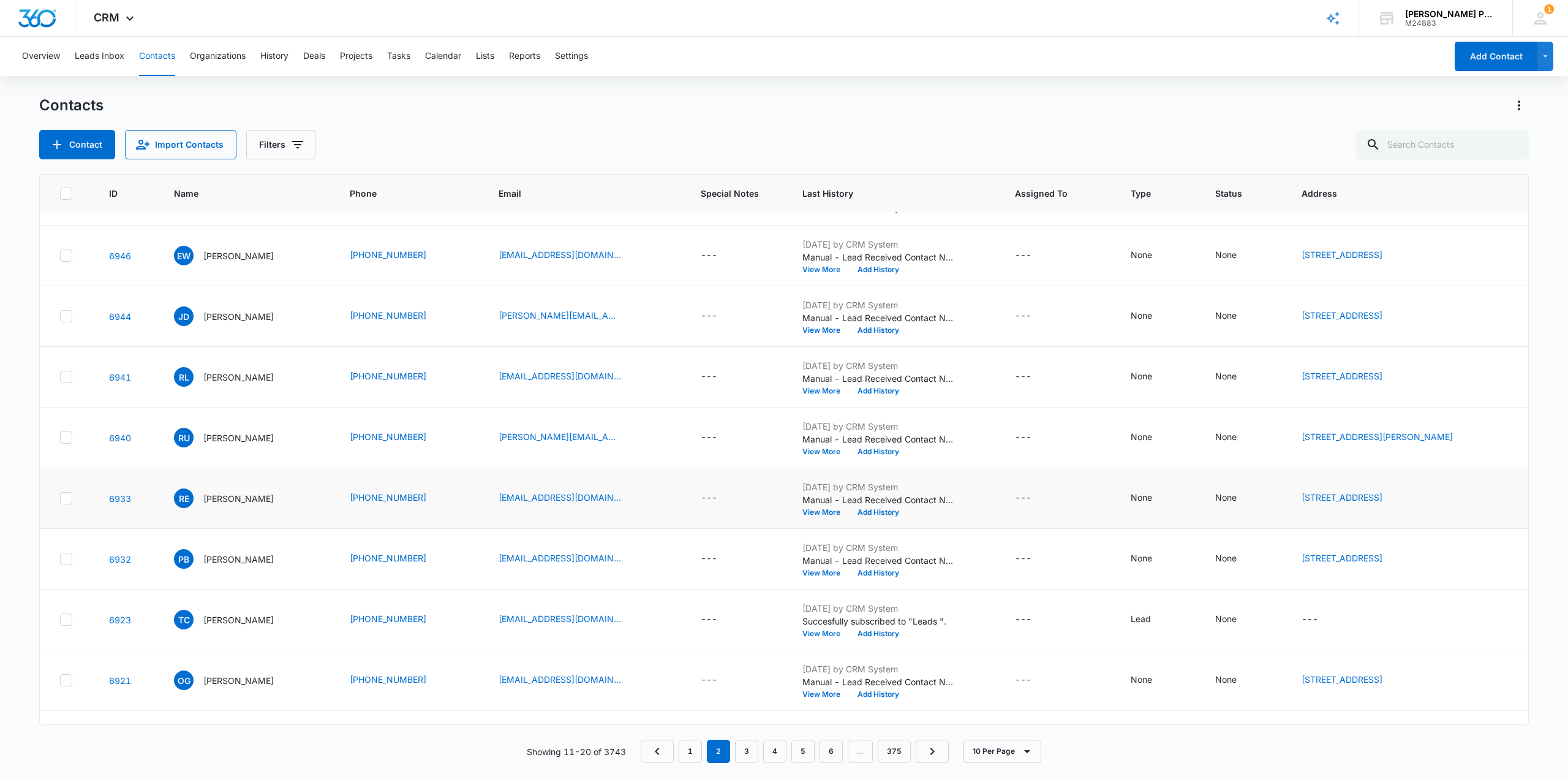
scroll to position [0, 0]
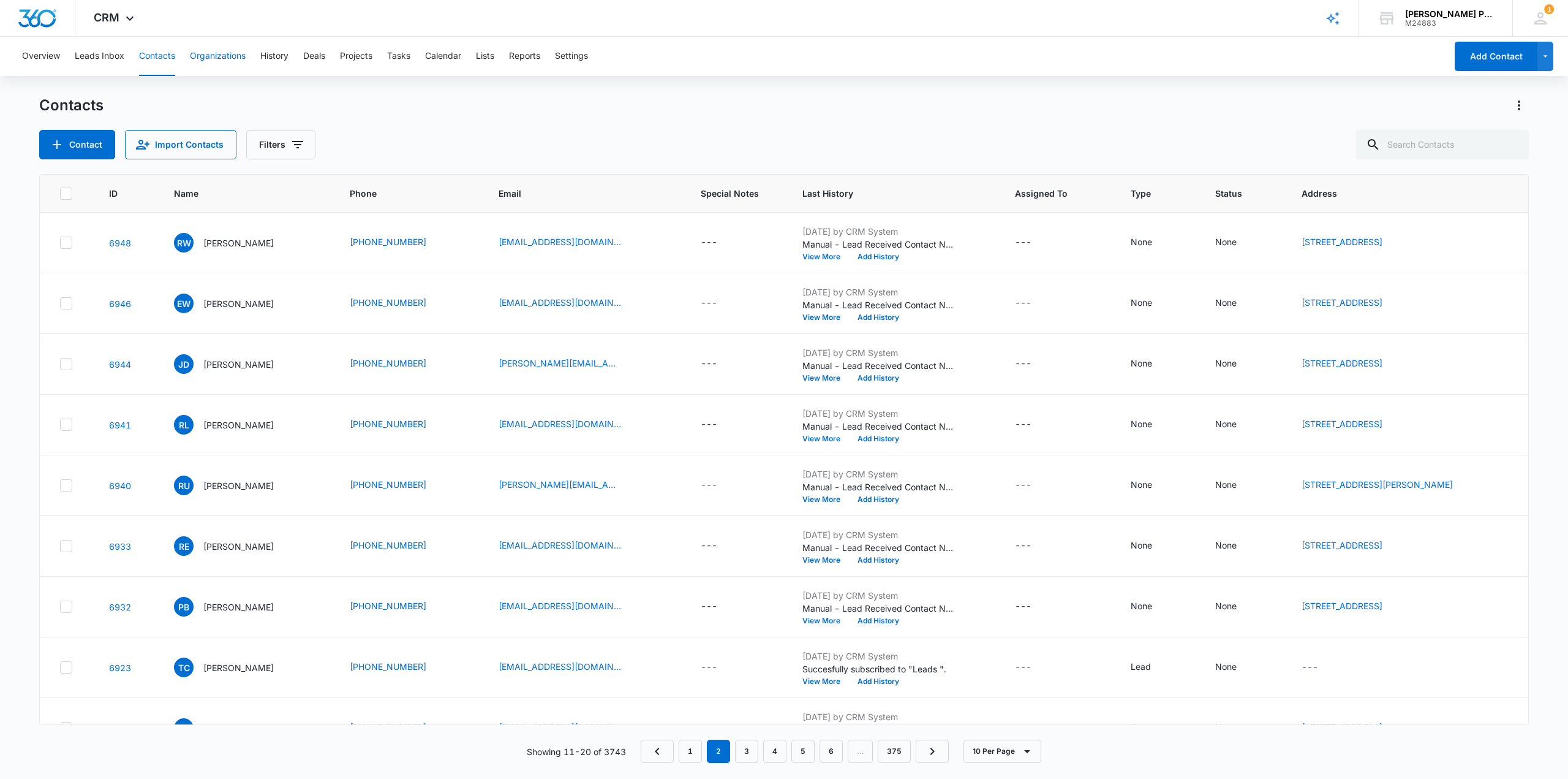
click at [233, 54] on button "Organizations" at bounding box center [218, 56] width 56 height 39
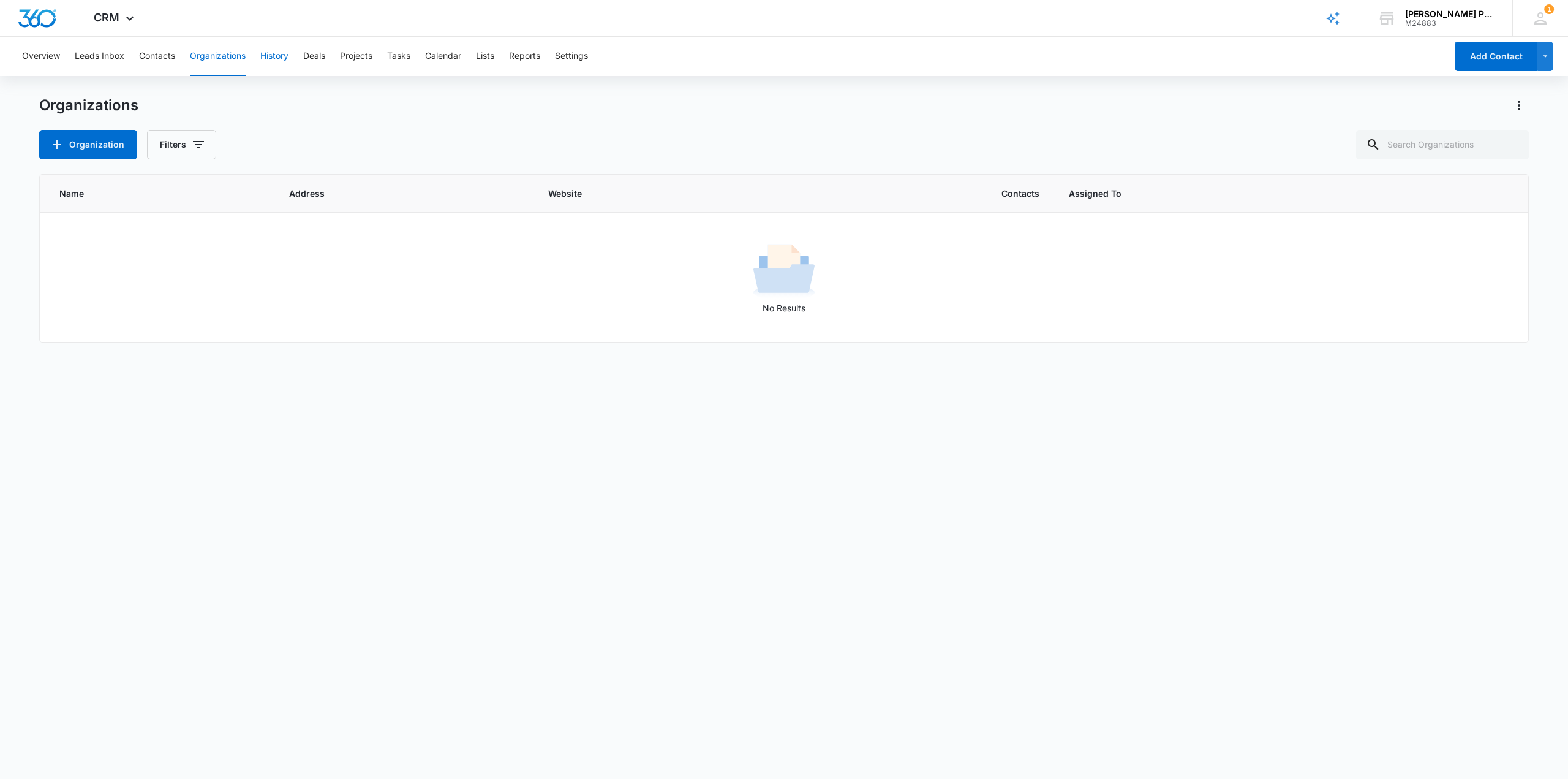
click at [275, 53] on button "History" at bounding box center [274, 56] width 28 height 39
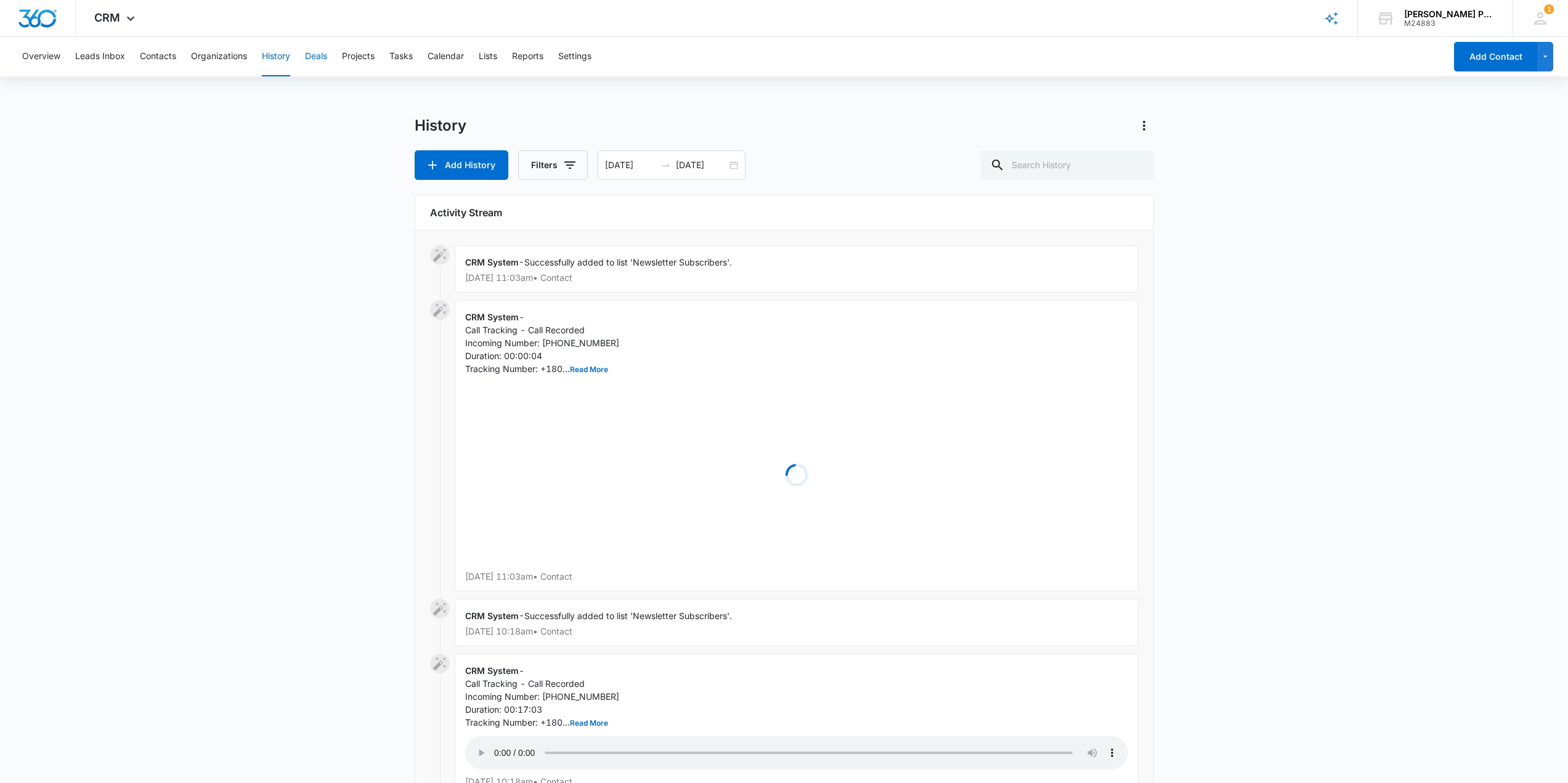
click at [320, 57] on button "Deals" at bounding box center [316, 57] width 22 height 40
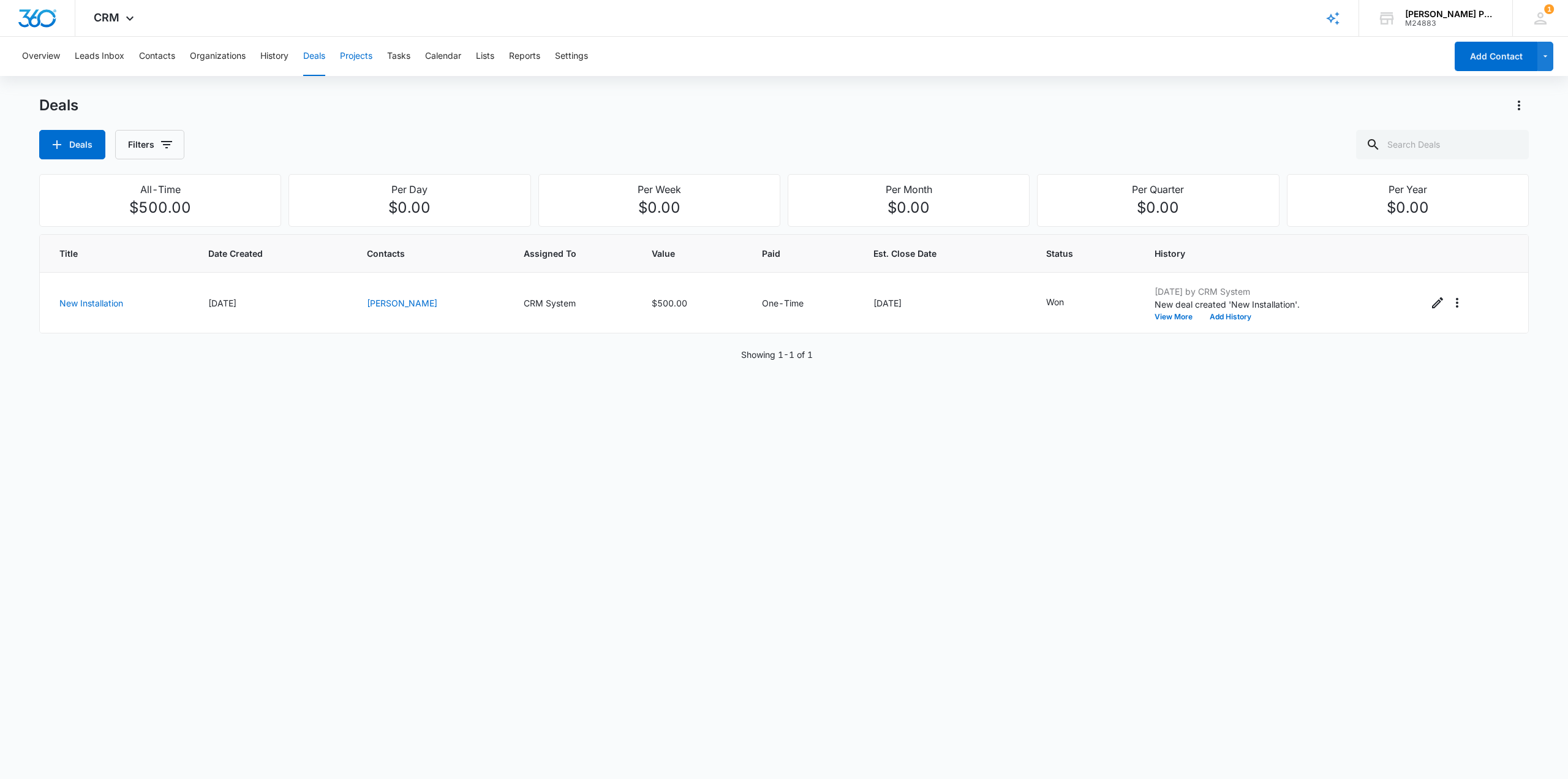
click at [358, 53] on button "Projects" at bounding box center [356, 56] width 33 height 39
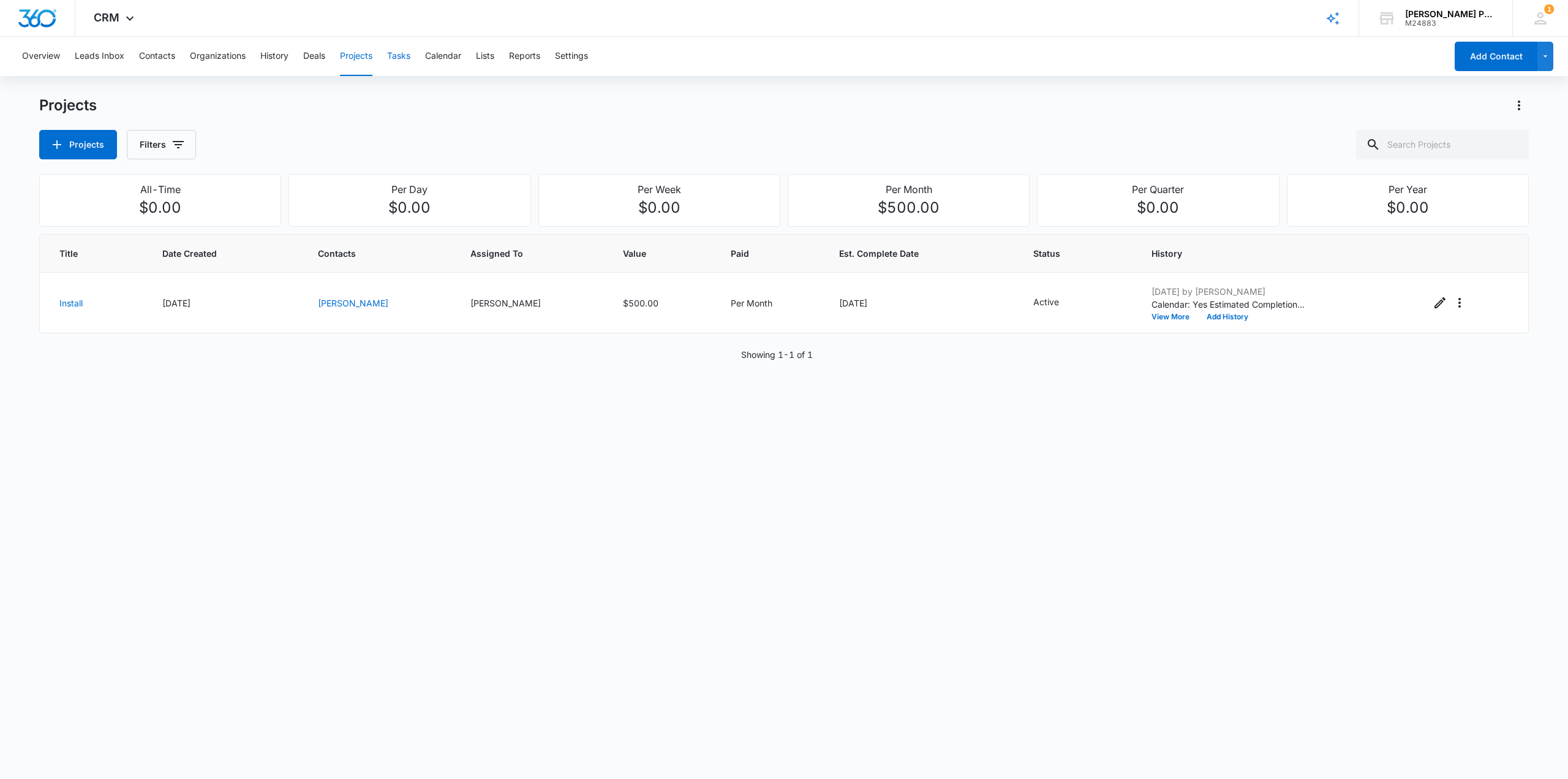
click at [403, 54] on button "Tasks" at bounding box center [398, 56] width 23 height 39
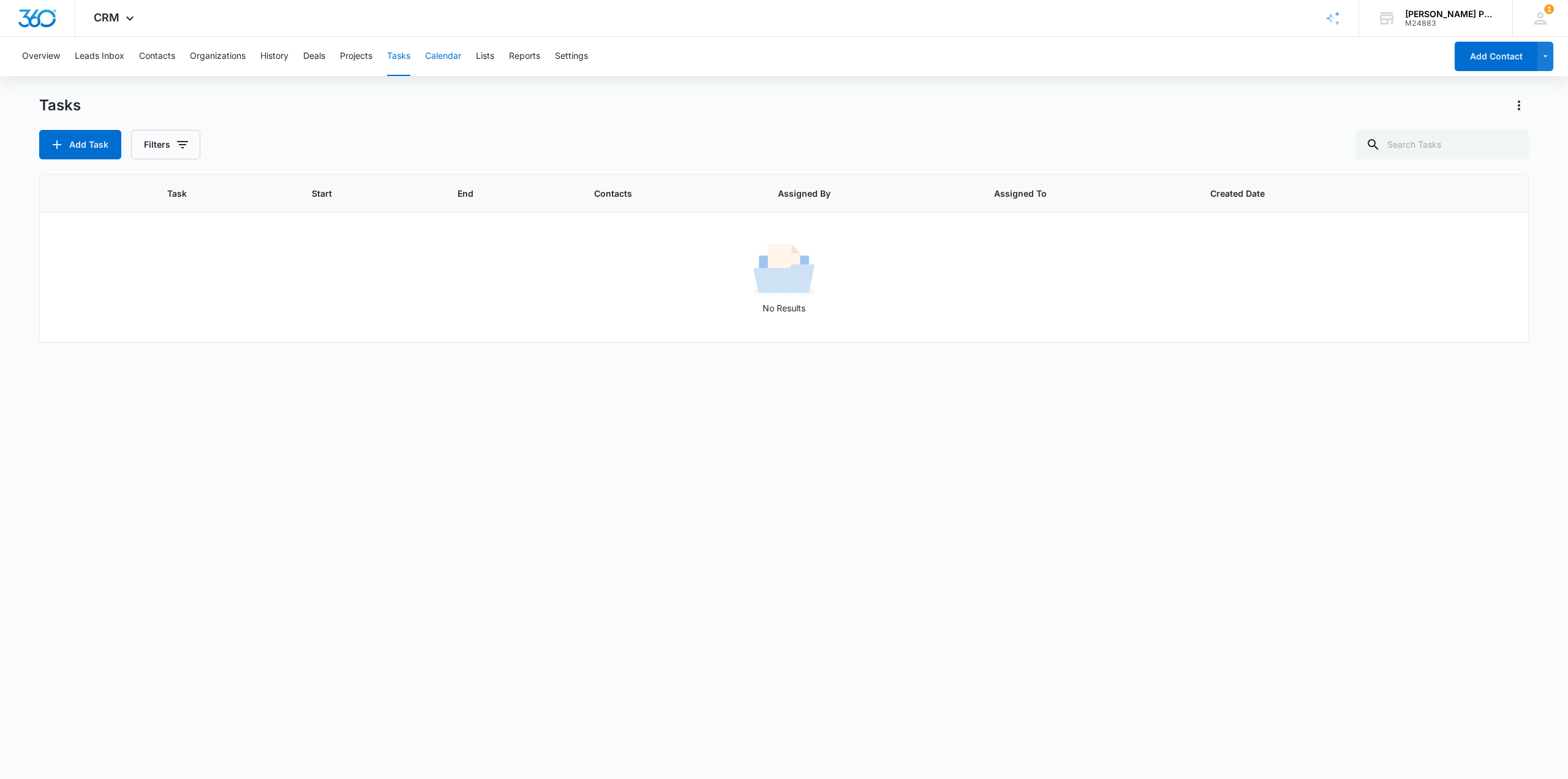
click at [457, 54] on button "Calendar" at bounding box center [443, 56] width 36 height 39
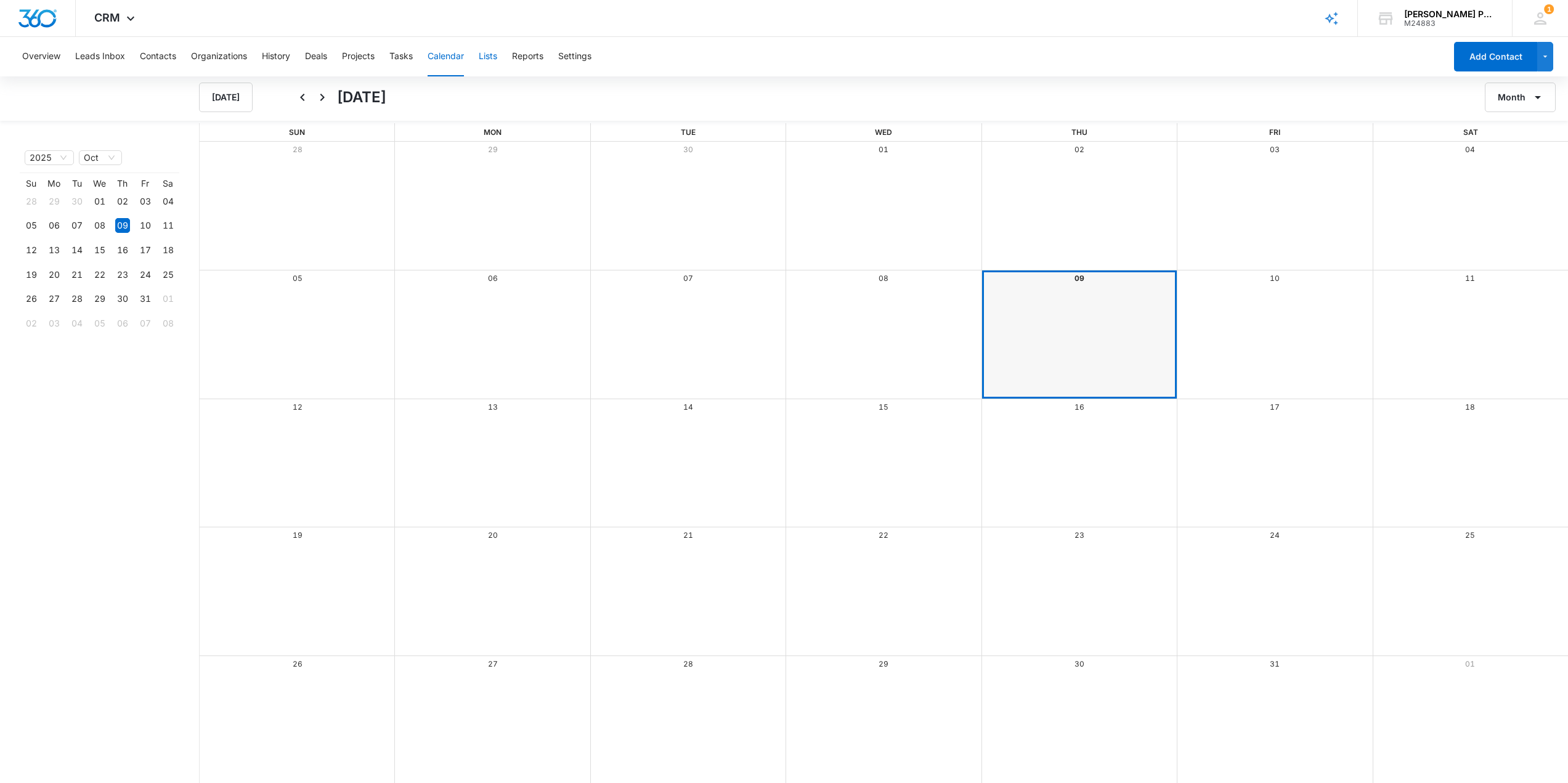
click at [488, 54] on button "Lists" at bounding box center [488, 57] width 18 height 40
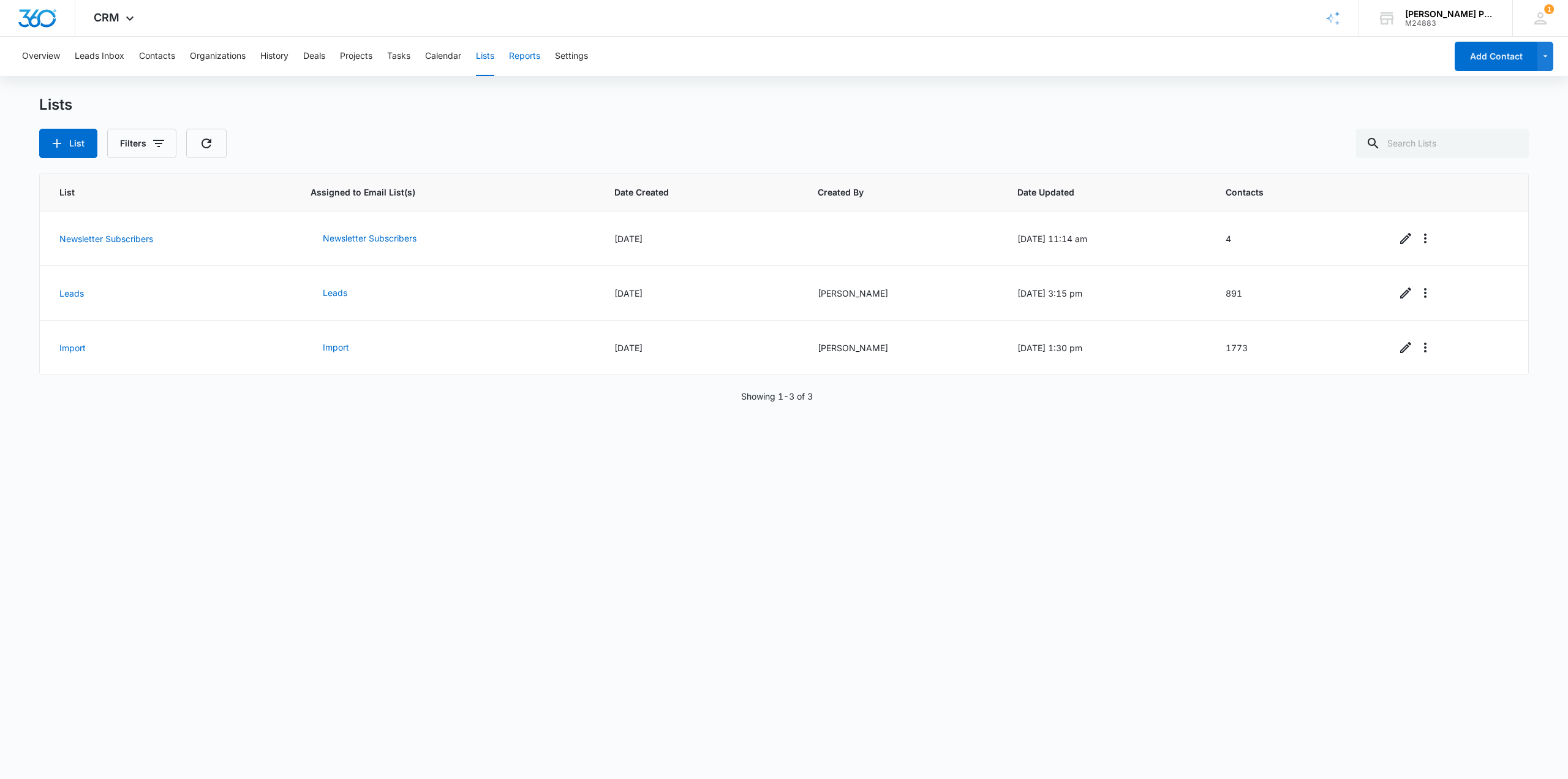
click at [532, 55] on button "Reports" at bounding box center [525, 56] width 31 height 39
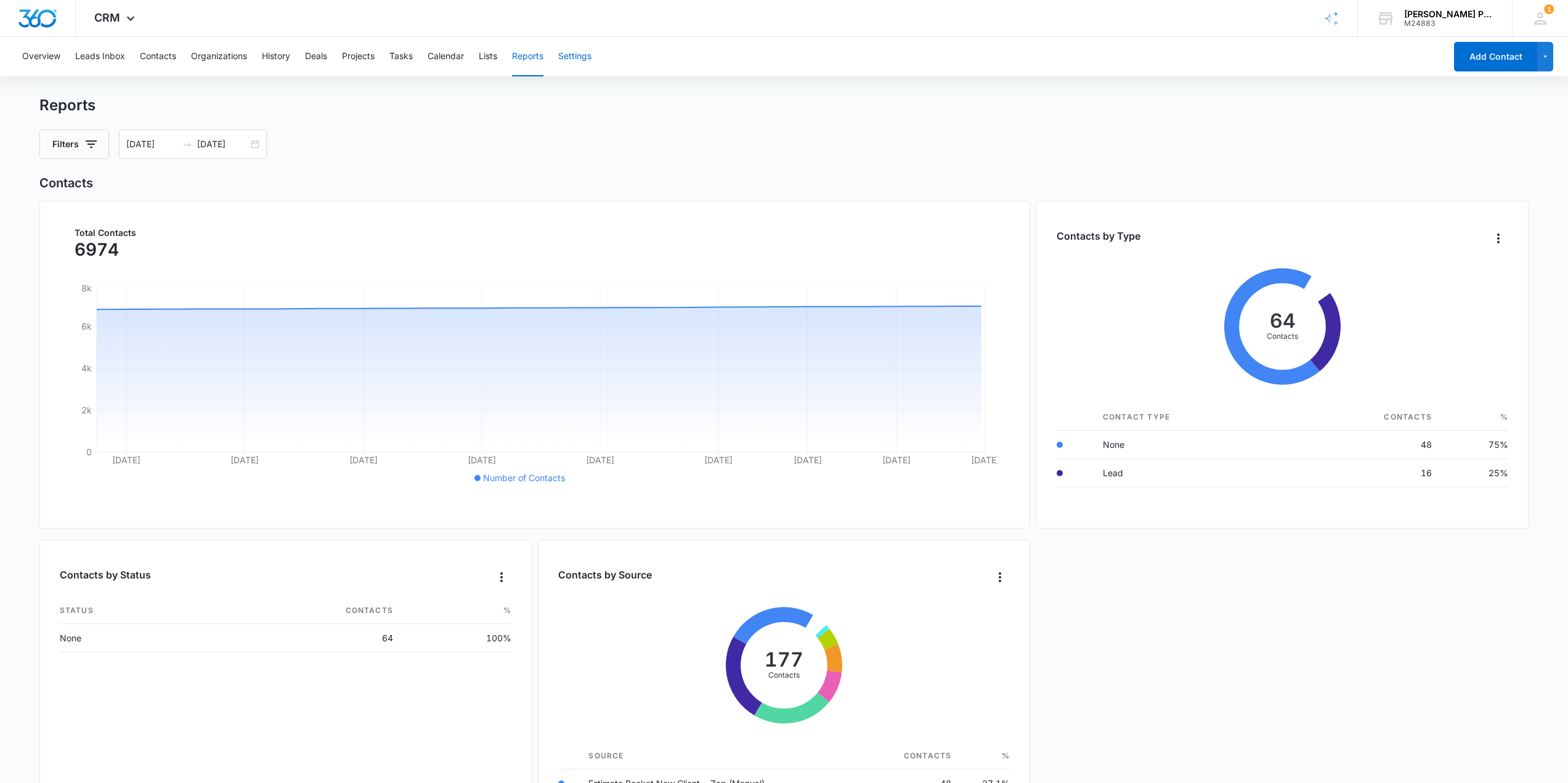
click at [576, 59] on button "Settings" at bounding box center [574, 57] width 34 height 40
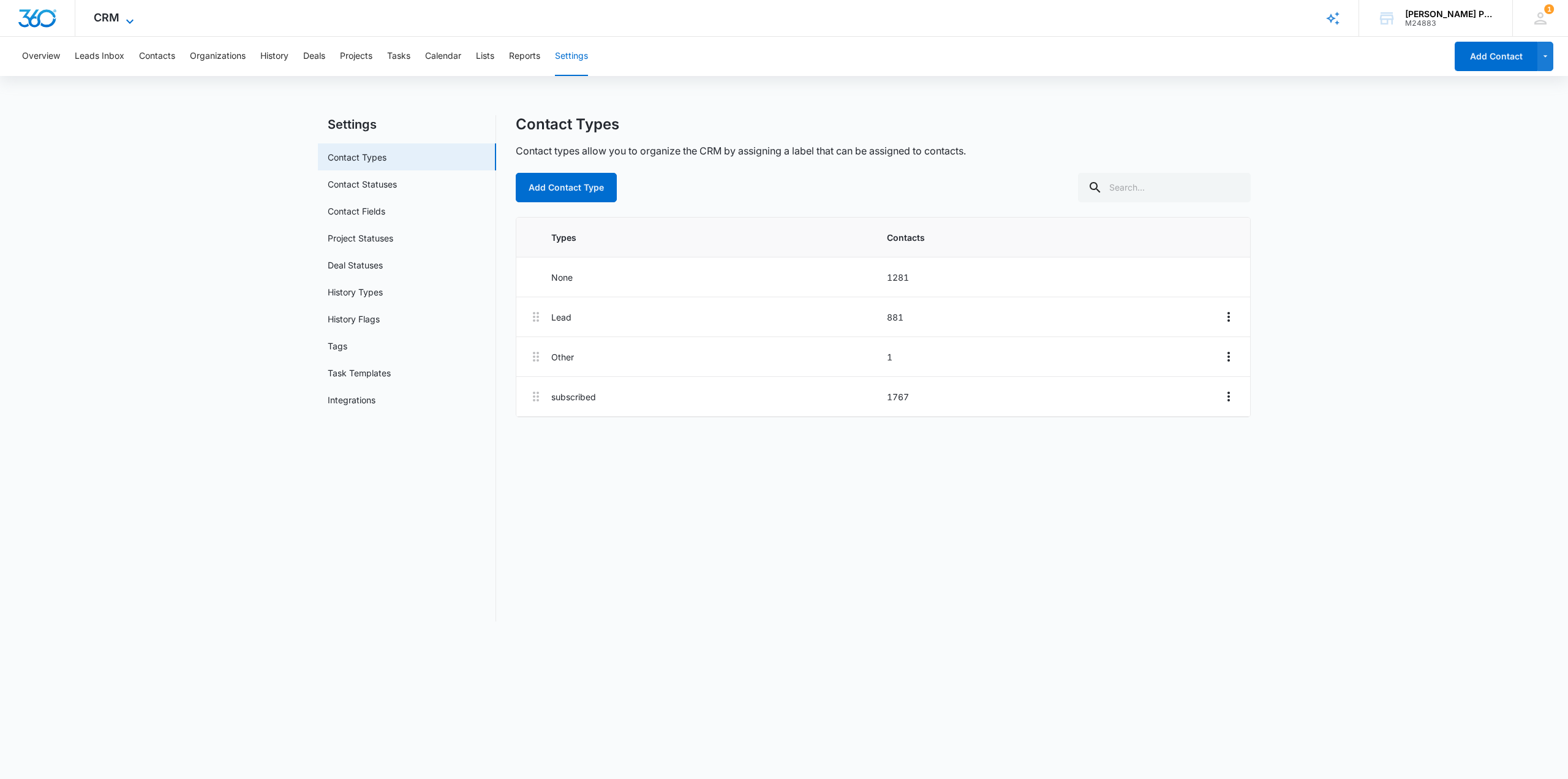
click at [126, 11] on div "CRM Apps Reputation Websites Forms CRM Email Social Shop Payments POS Content A…" at bounding box center [116, 18] width 80 height 36
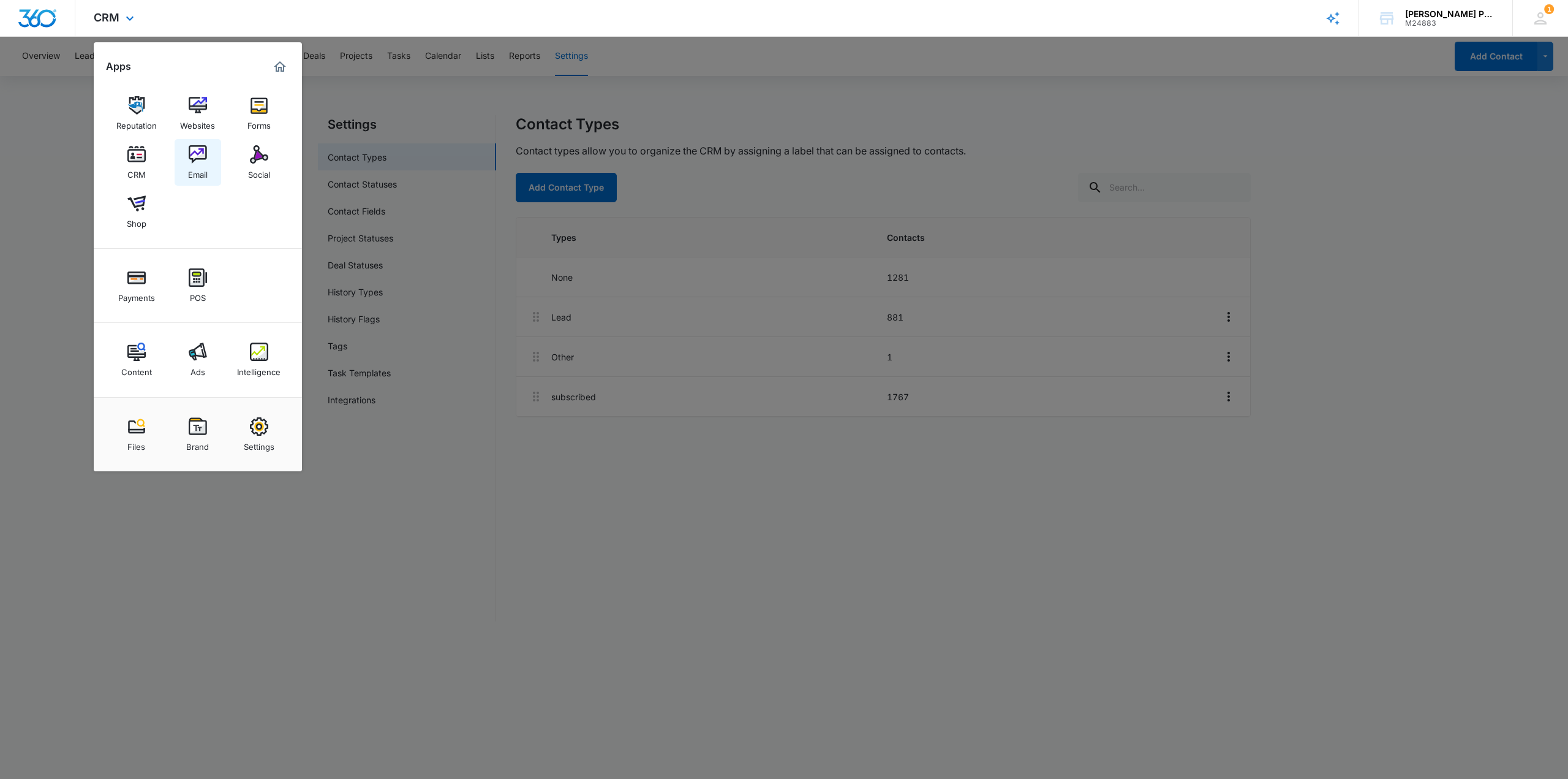
click at [205, 148] on img at bounding box center [197, 154] width 18 height 18
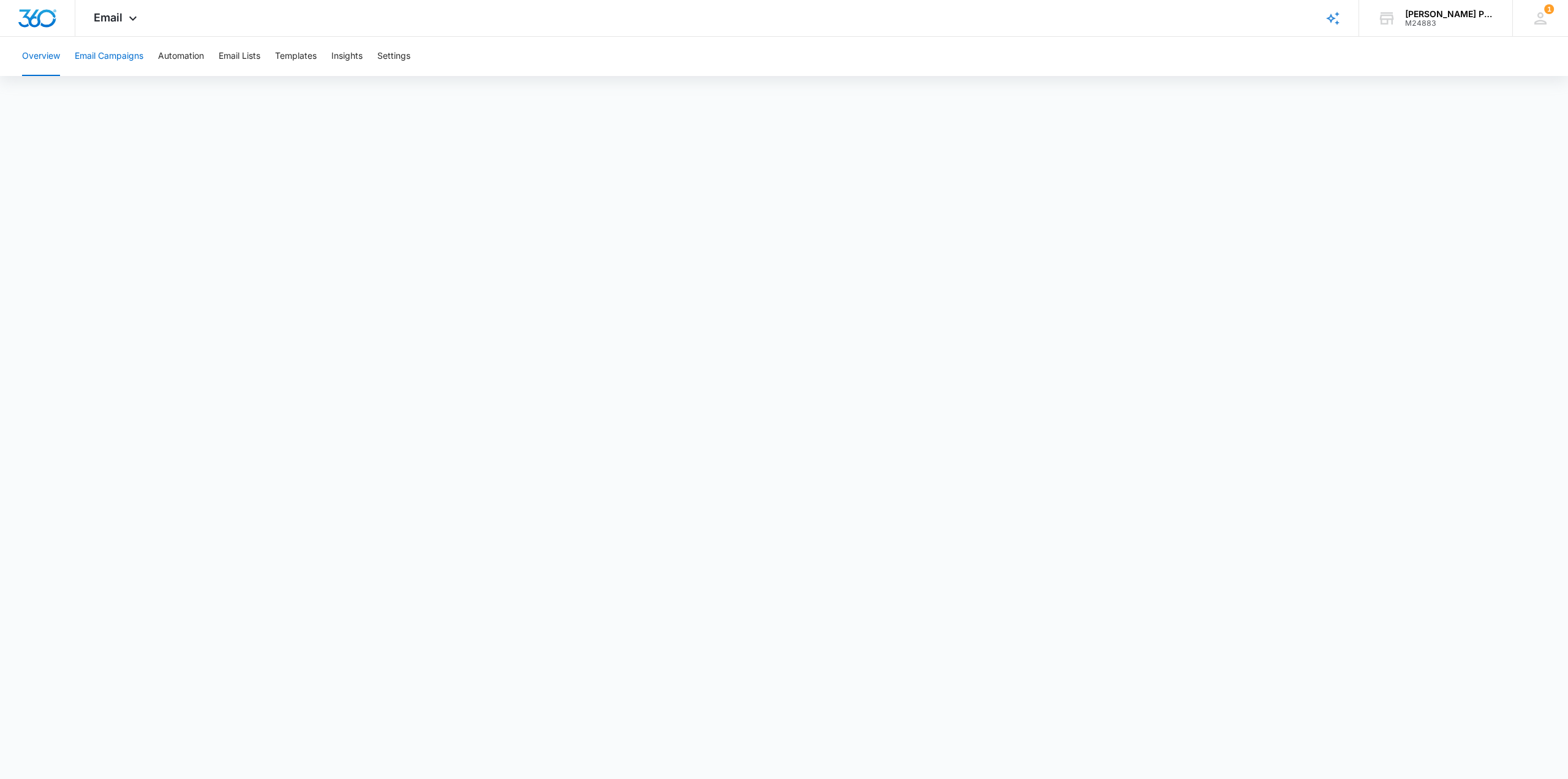
click at [122, 56] on button "Email Campaigns" at bounding box center [109, 56] width 69 height 39
click at [192, 59] on button "Automation" at bounding box center [181, 56] width 46 height 39
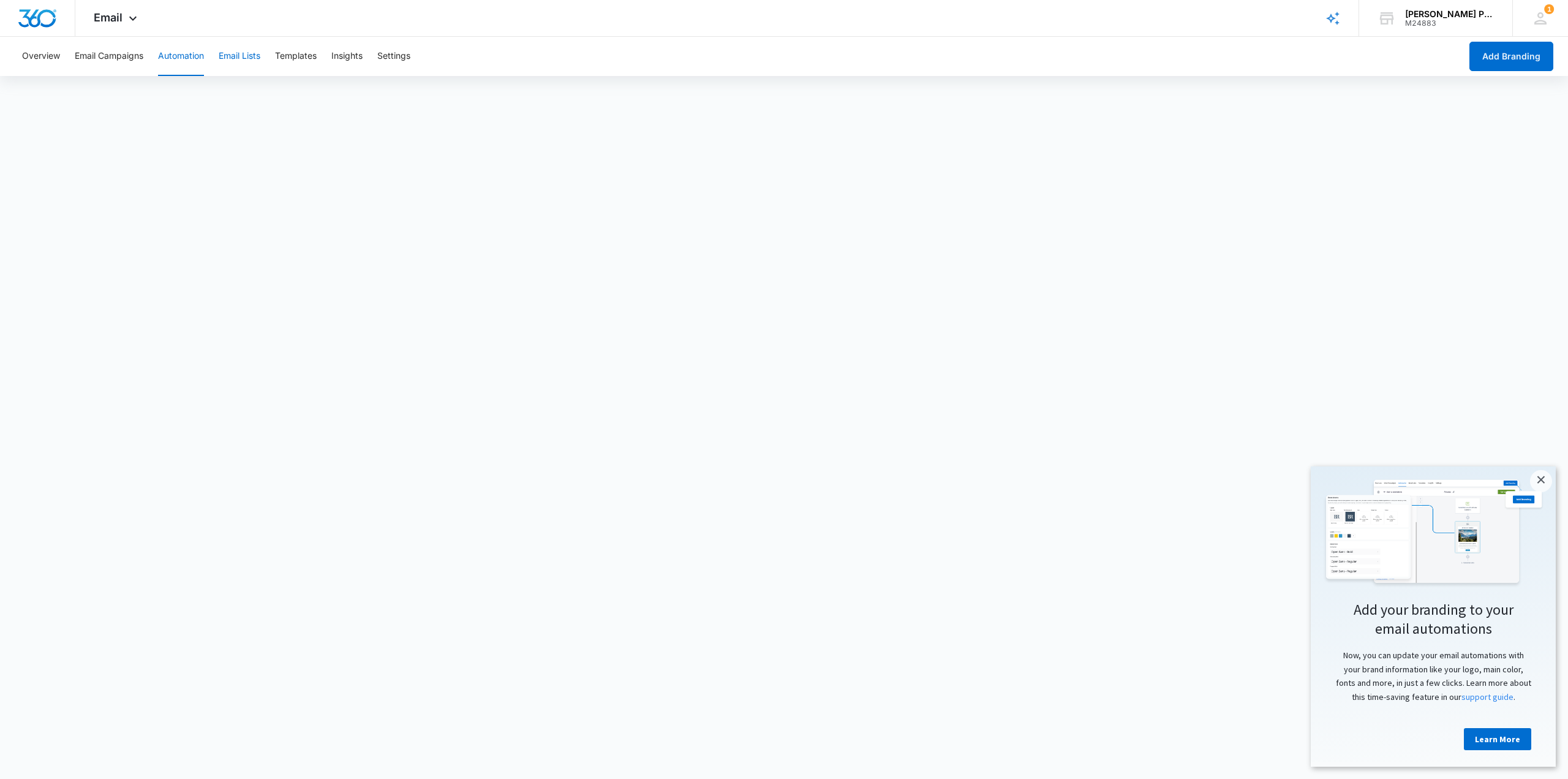
click at [243, 55] on button "Email Lists" at bounding box center [239, 56] width 41 height 39
